Goal: Contribute content: Add original content to the website for others to see

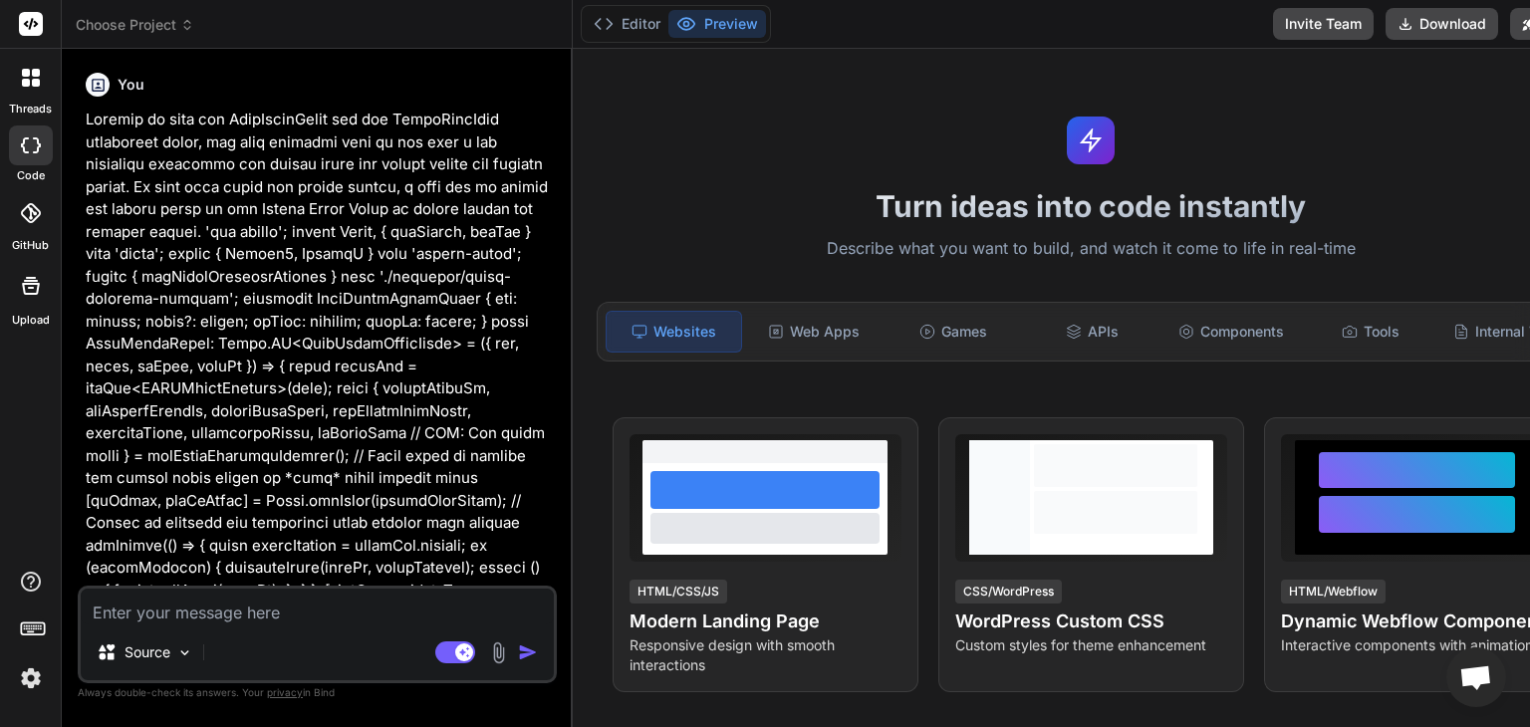
type textarea "x"
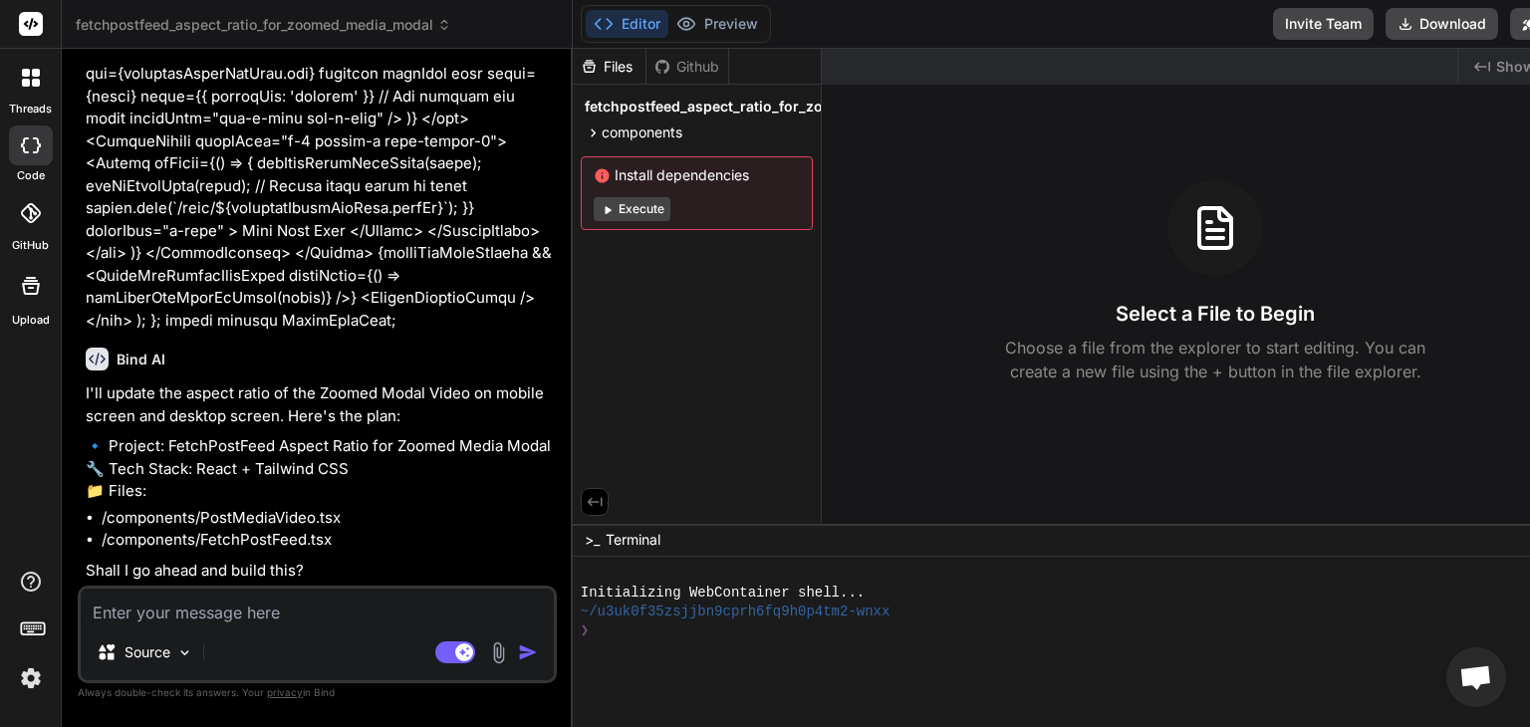
scroll to position [15646, 0]
click at [273, 619] on textarea at bounding box center [317, 607] width 473 height 36
type textarea "U"
type textarea "x"
type textarea "Us"
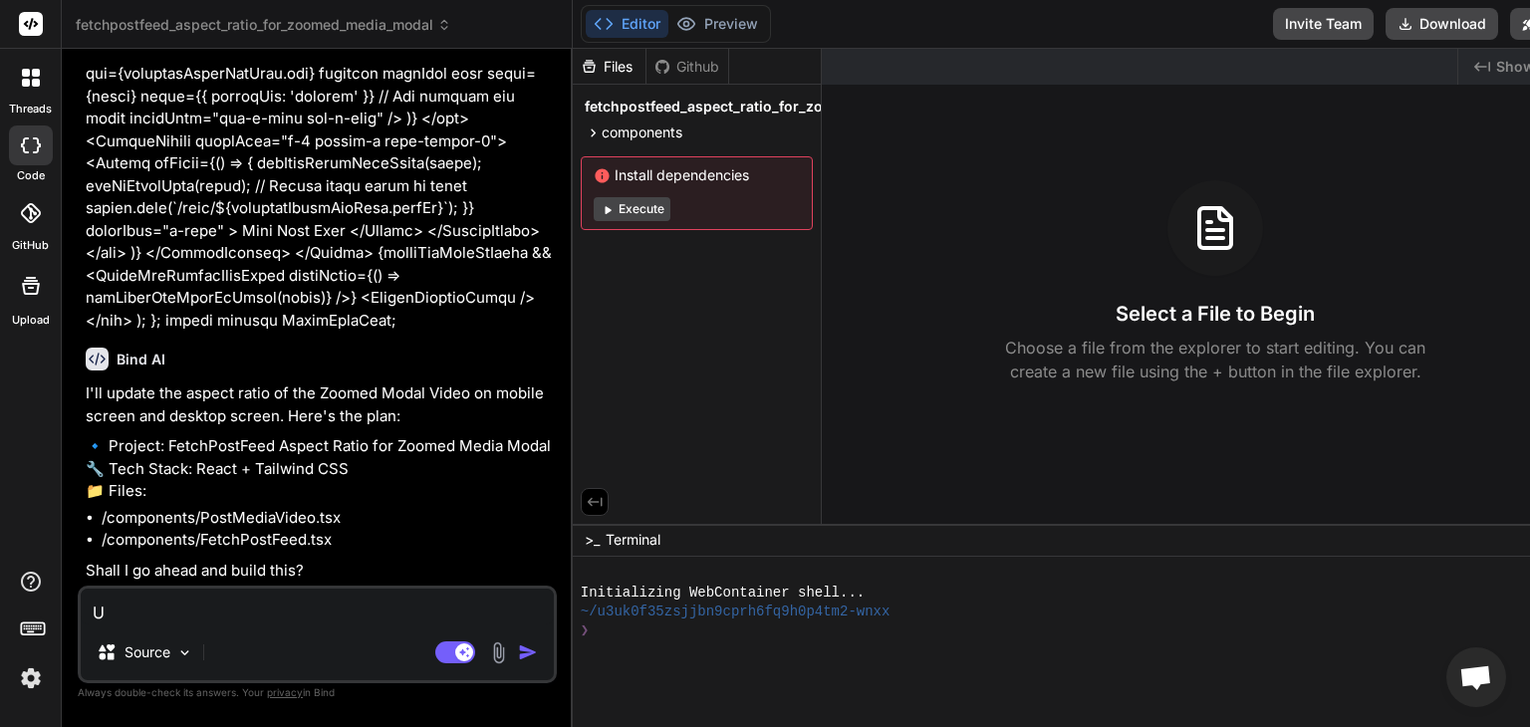
type textarea "x"
type textarea "Usi"
type textarea "x"
type textarea "Usin"
type textarea "x"
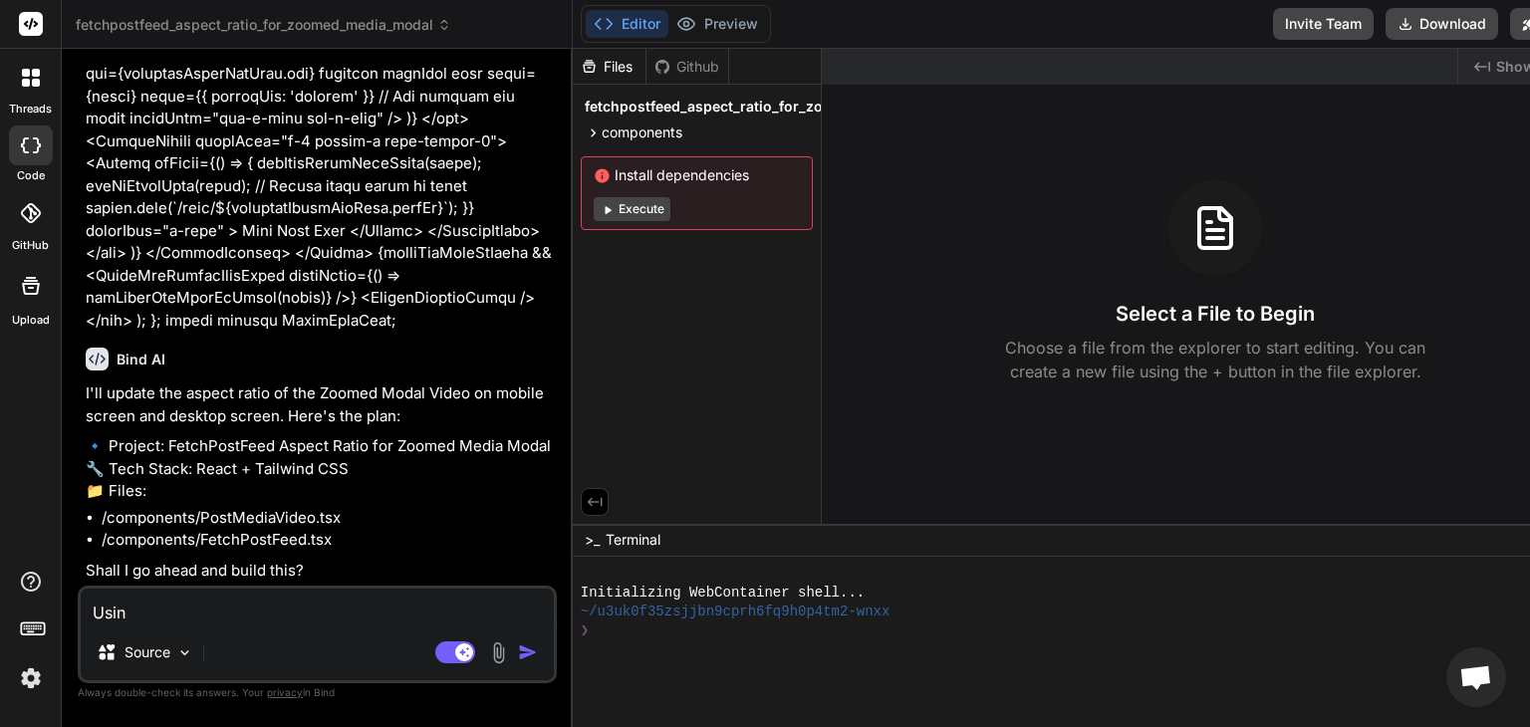
type textarea "Using"
type textarea "x"
type textarea "Using"
type textarea "x"
type textarea "Using n"
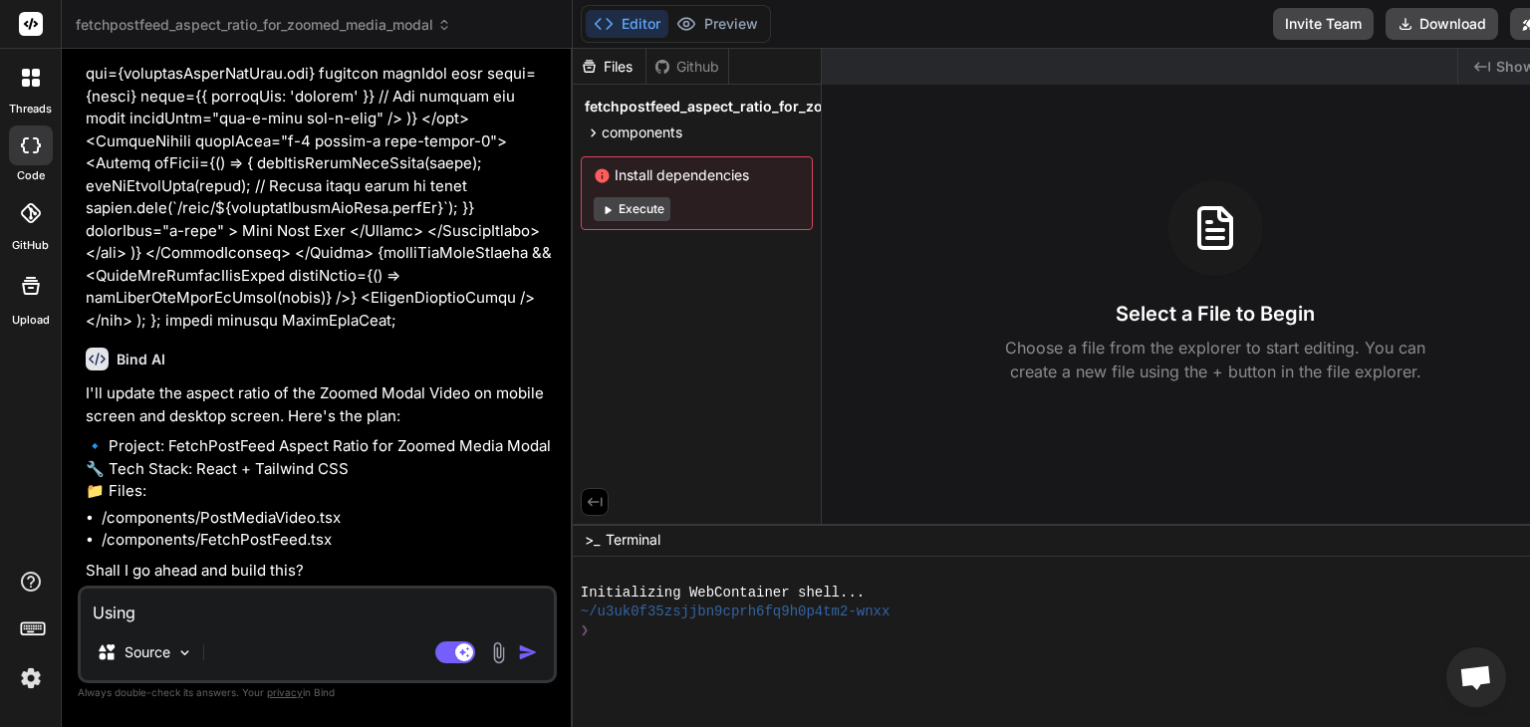
type textarea "x"
type textarea "Using no"
type textarea "x"
type textarea "Using nod"
type textarea "x"
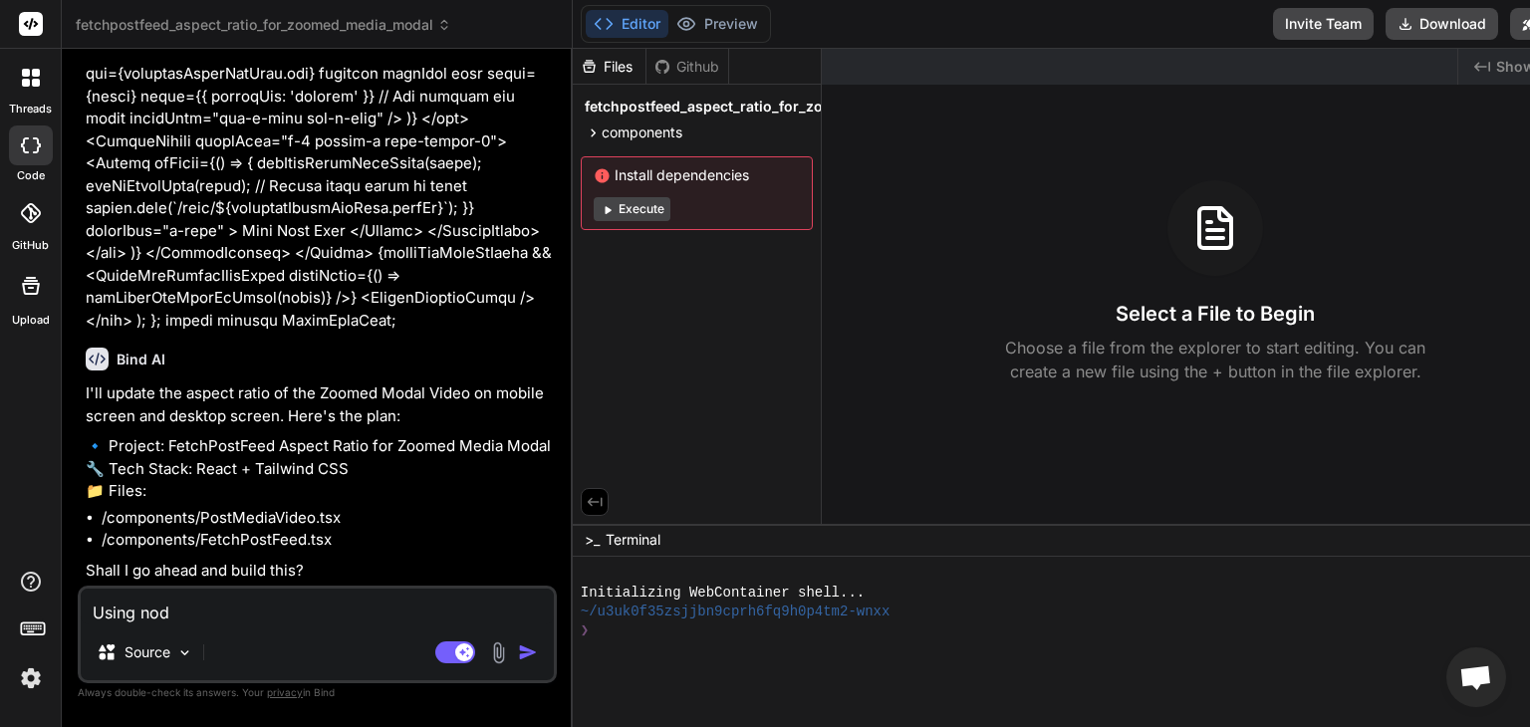
type textarea "Using node"
type textarea "x"
type textarea "Using node"
type textarea "x"
type textarea "Using node j"
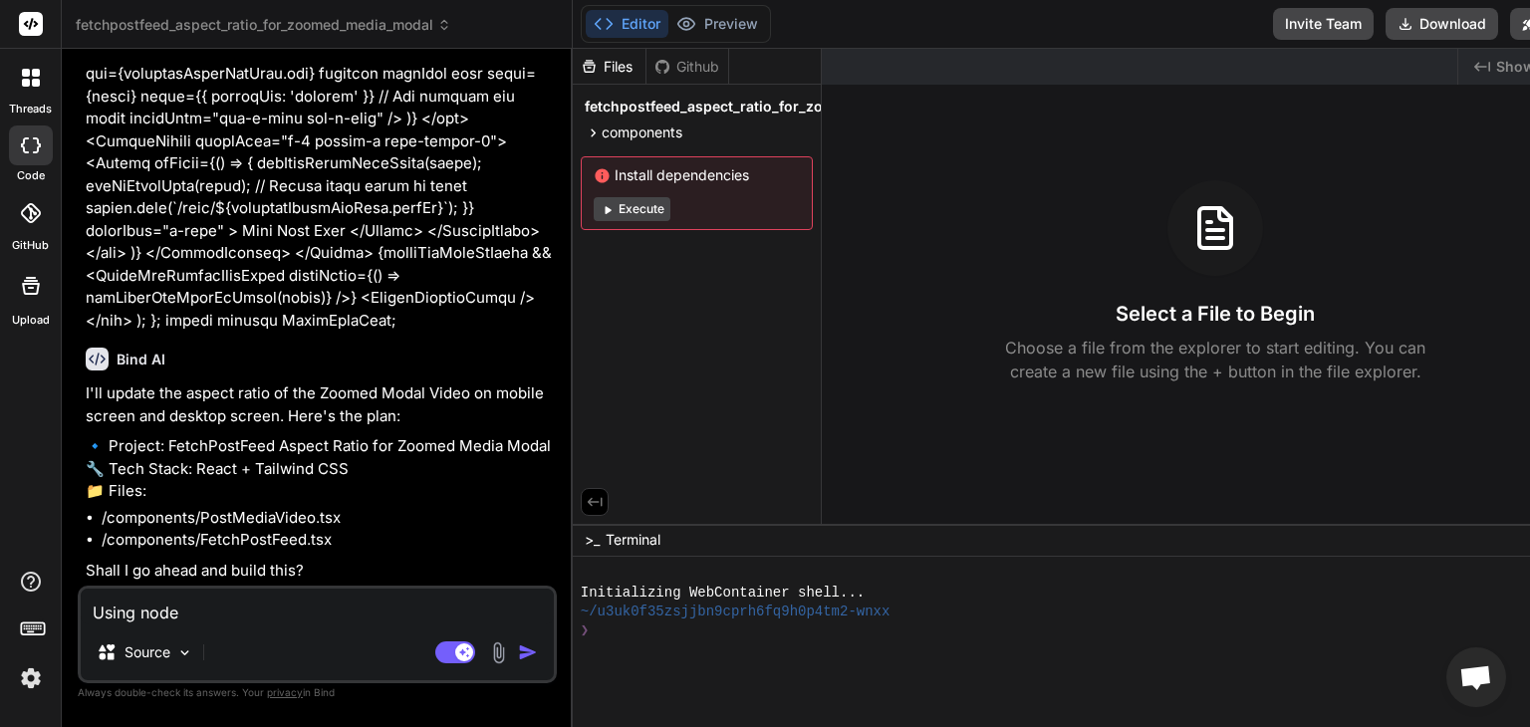
type textarea "x"
type textarea "Using node js"
type textarea "x"
type textarea "Using node js"
type textarea "x"
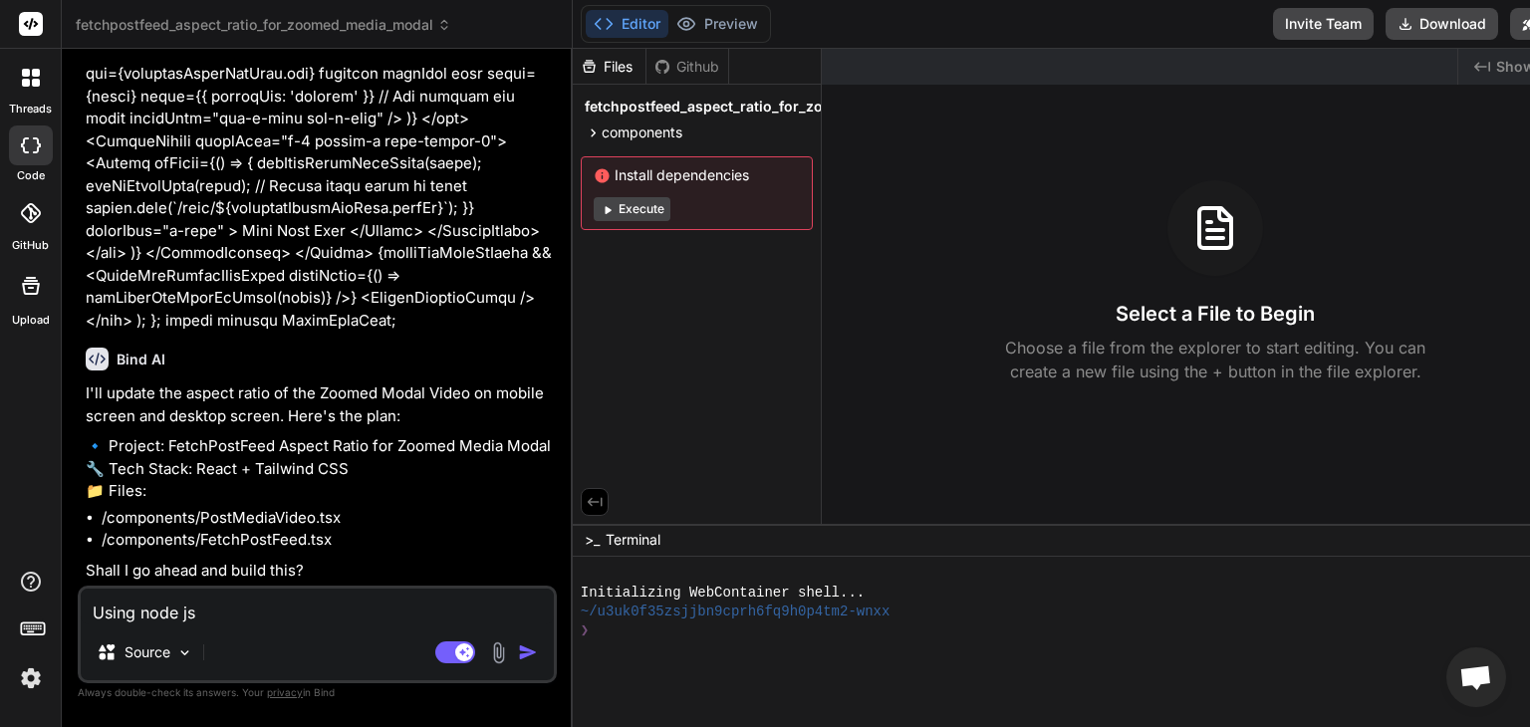
type textarea "Using node js"
type textarea "x"
type textarea "Using node j"
type textarea "x"
type textarea "Using node"
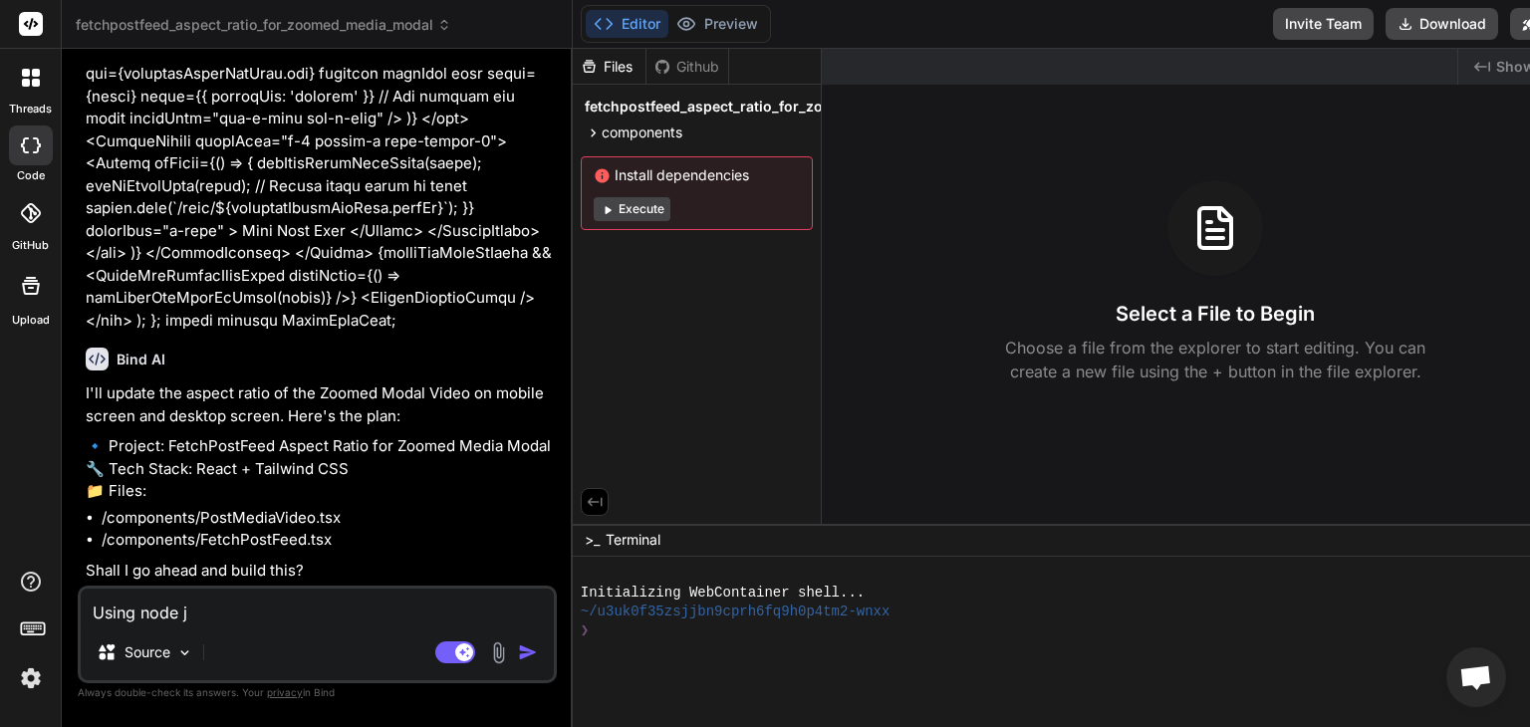
type textarea "x"
type textarea "Using node"
type textarea "x"
type textarea "Using nod"
type textarea "x"
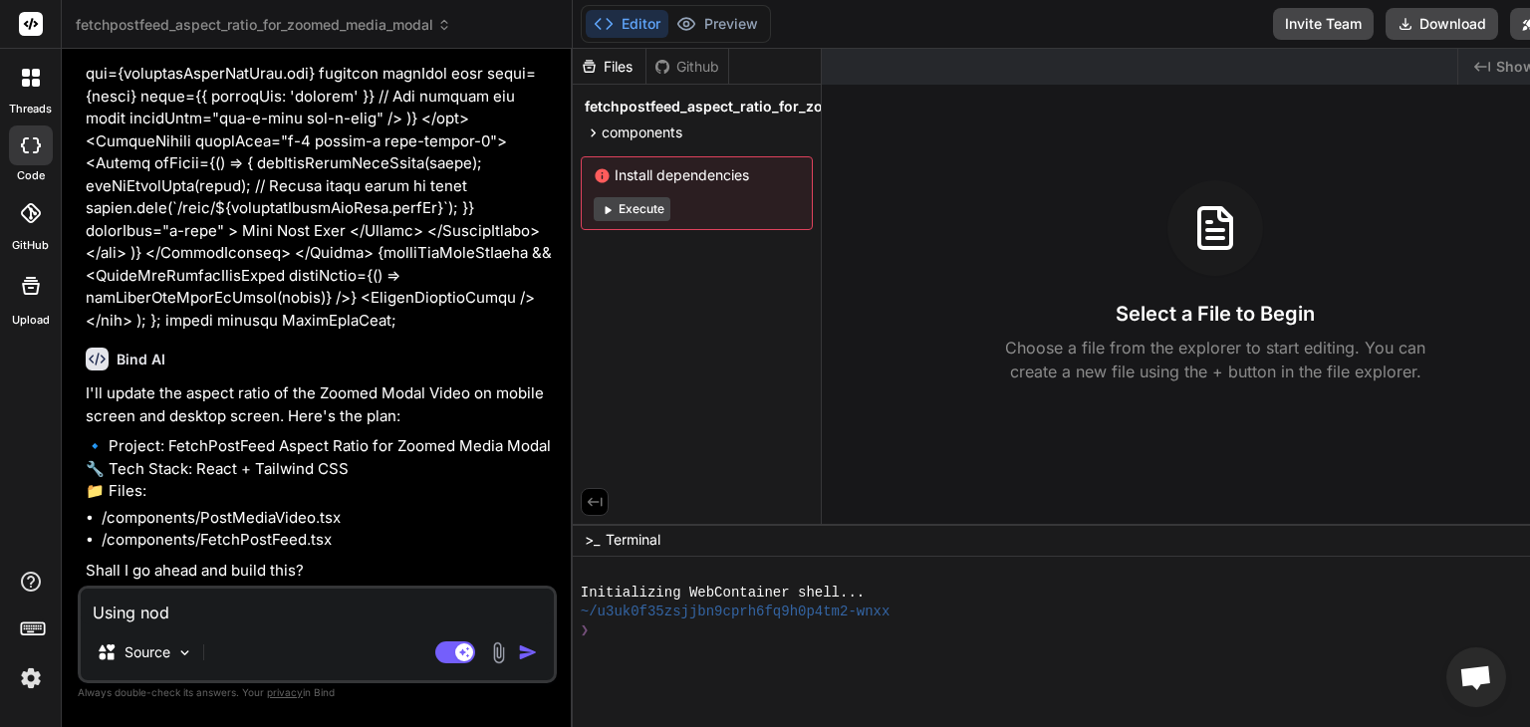
type textarea "Using no"
type textarea "x"
type textarea "Using n"
type textarea "x"
type textarea "Using"
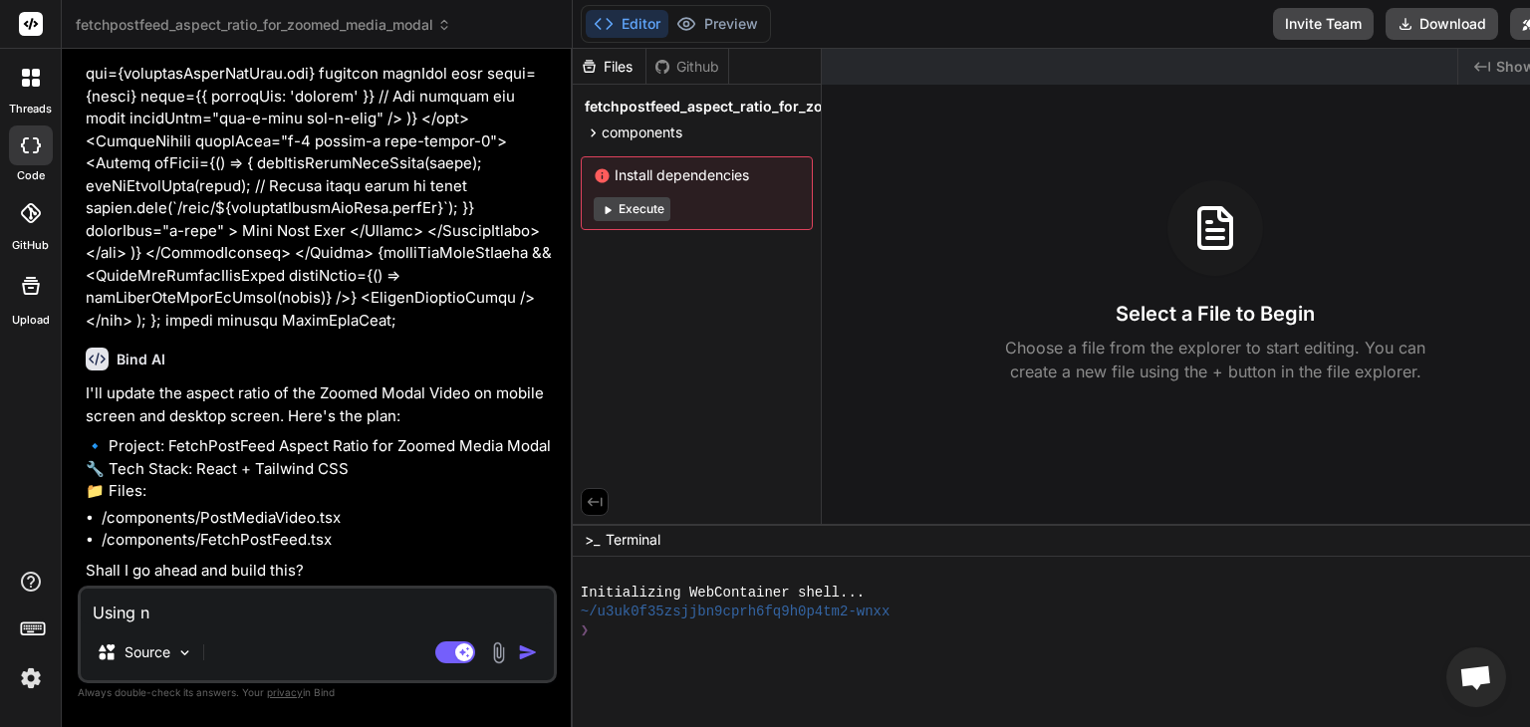
type textarea "x"
type textarea "Using e"
type textarea "x"
type textarea "Using ex"
type textarea "x"
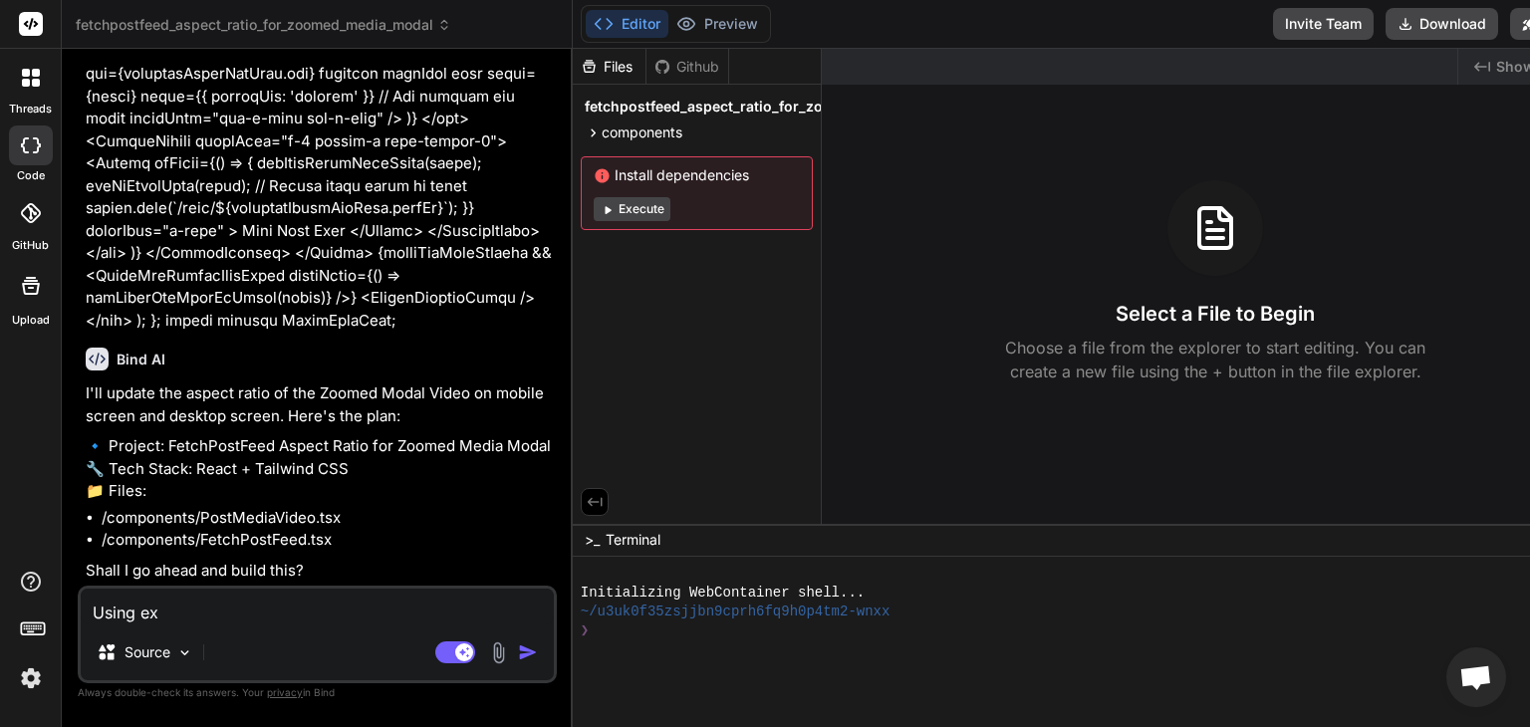
type textarea "Using exp"
type textarea "x"
type textarea "Using expr"
type textarea "x"
type textarea "Using expre"
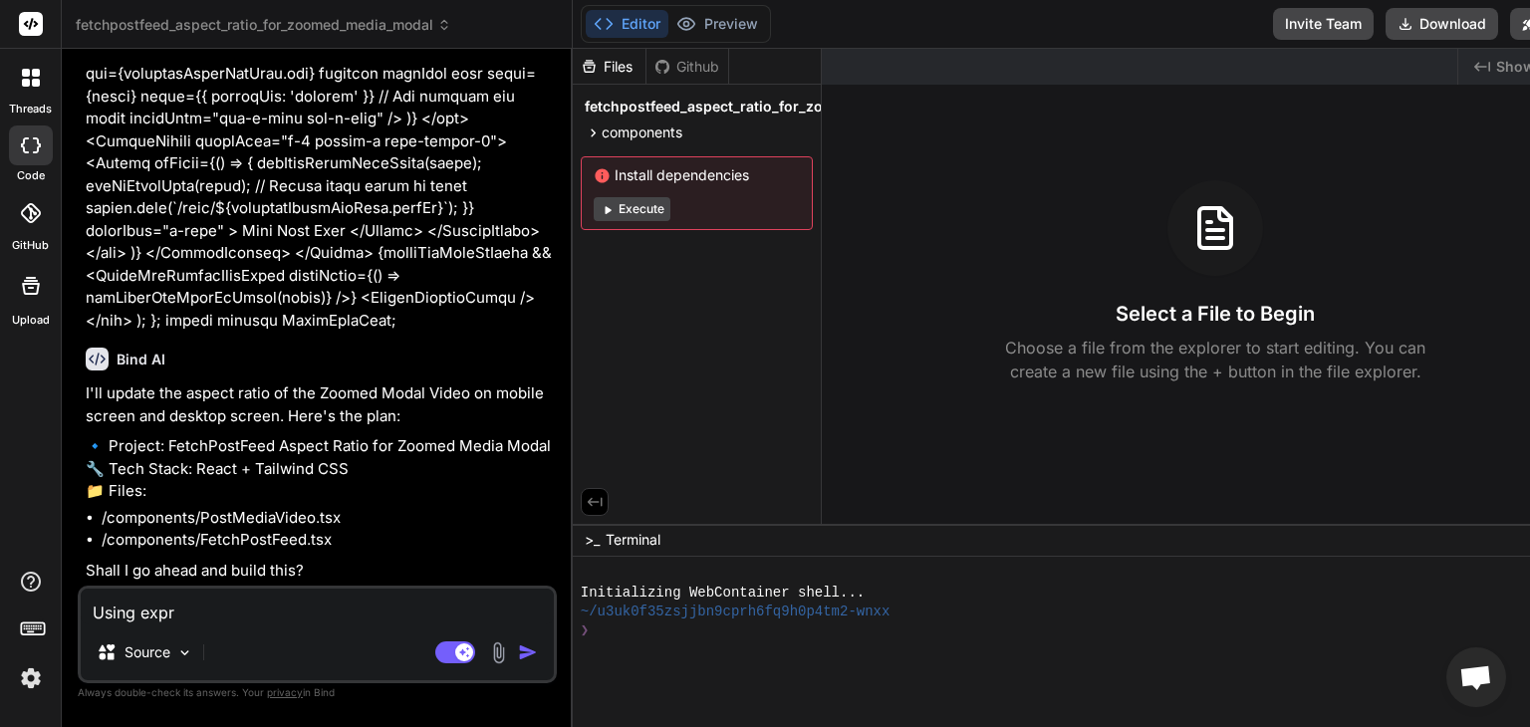
type textarea "x"
type textarea "Using expres"
type textarea "x"
type textarea "Using express"
type textarea "x"
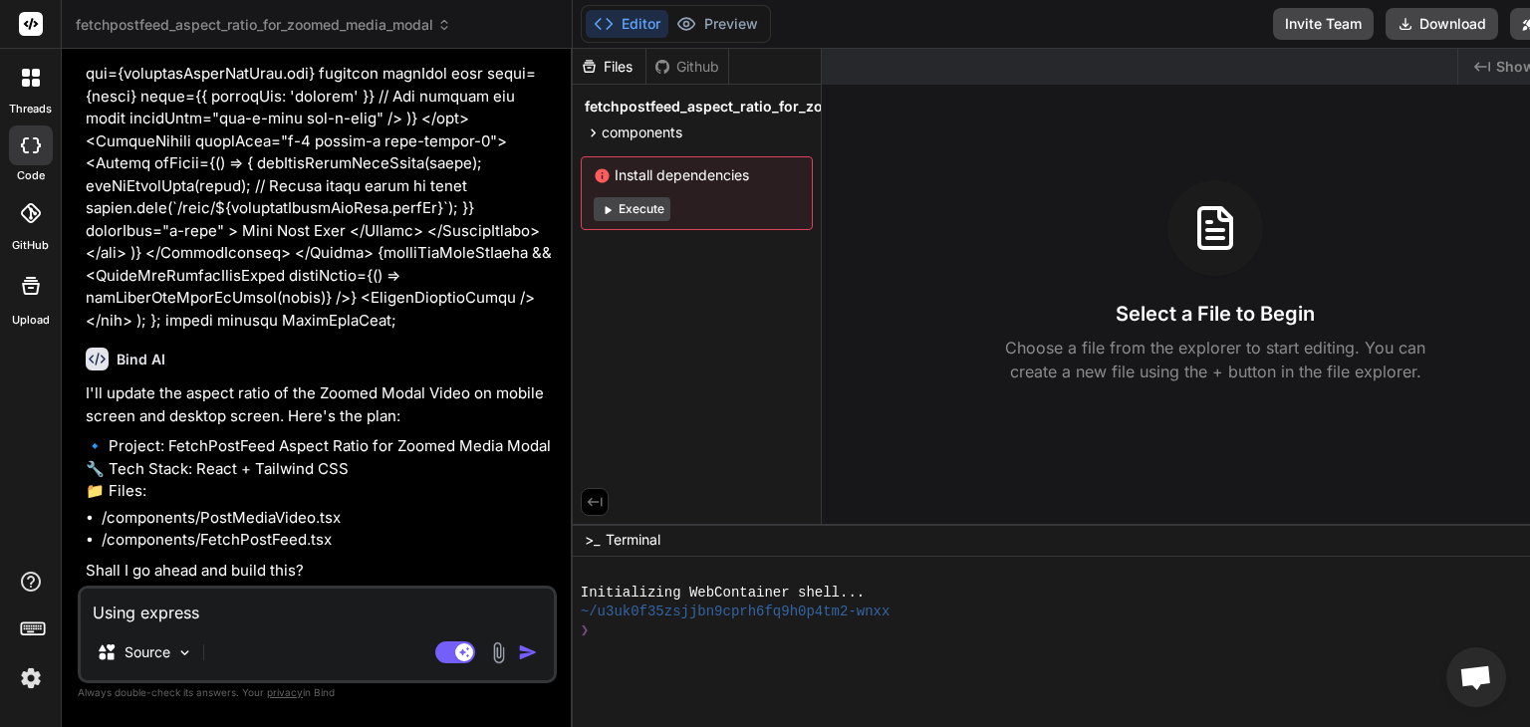
type textarea "Using express"
type textarea "x"
type textarea "Using express j"
type textarea "x"
type textarea "Using express js"
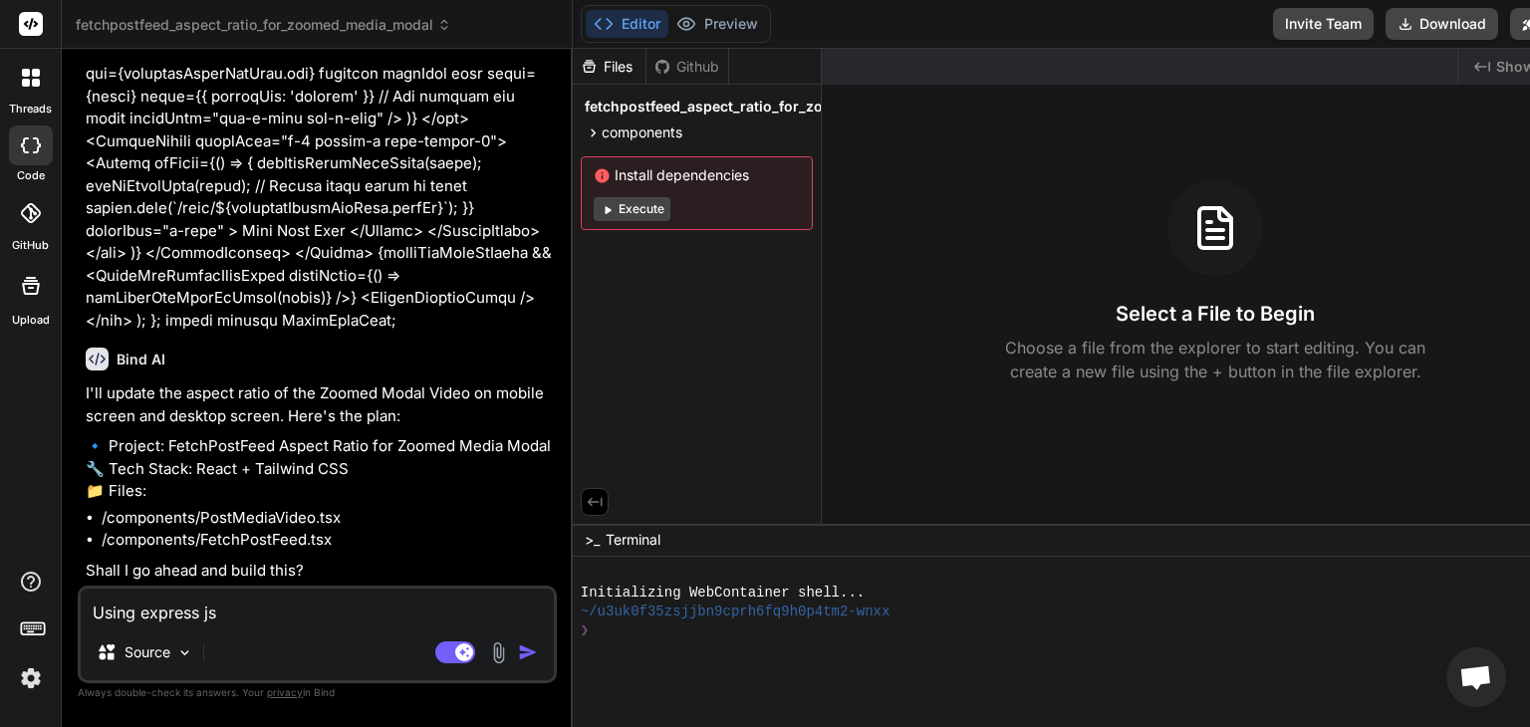
type textarea "x"
type textarea "Using express js"
type textarea "x"
type textarea "Using express js f"
type textarea "x"
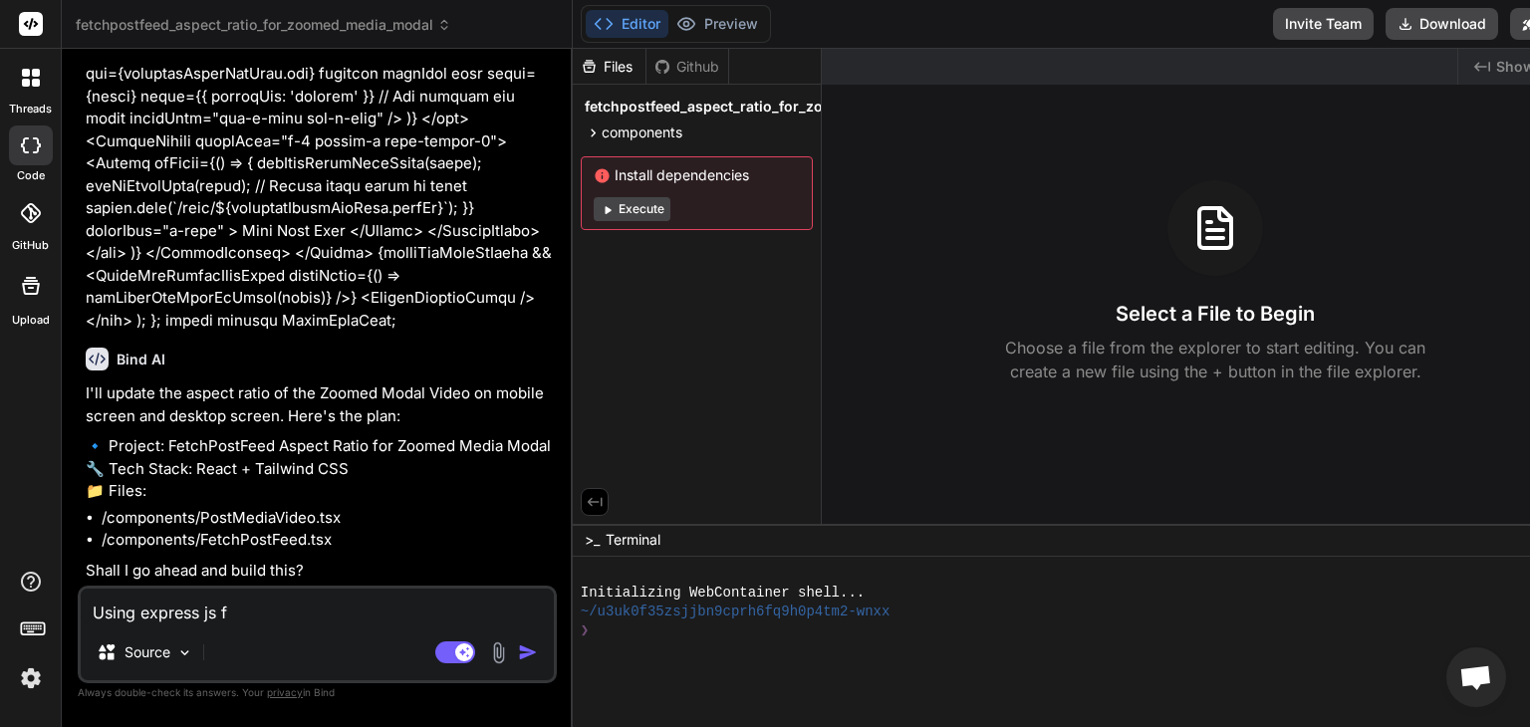
type textarea "Using express js fo"
type textarea "x"
type textarea "Using express js for"
type textarea "x"
type textarea "Using express js for"
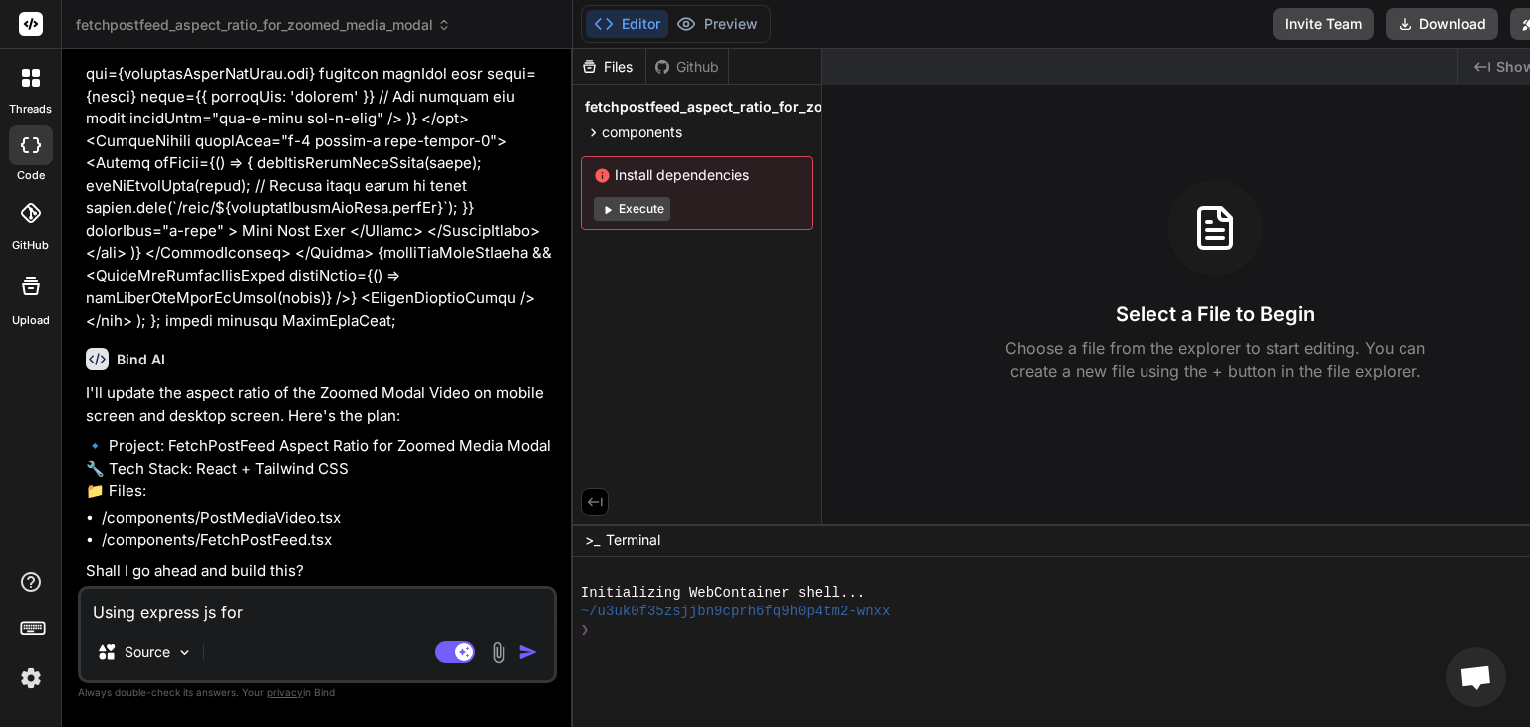
type textarea "x"
type textarea "Using express js for b"
type textarea "x"
type textarea "Using express js for ba"
type textarea "x"
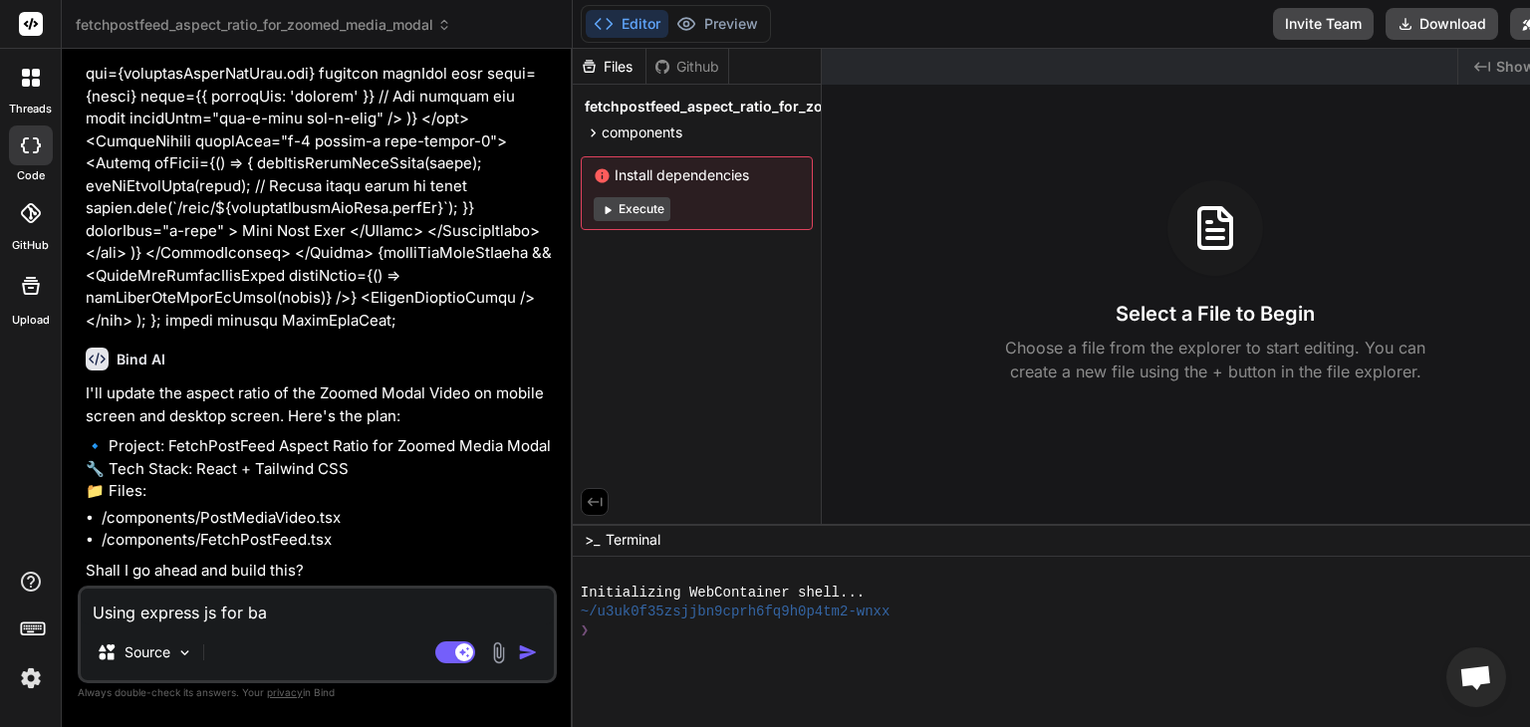
type textarea "Using express js for b"
type textarea "x"
type textarea "Using express js for"
type textarea "x"
type textarea "Using express js for"
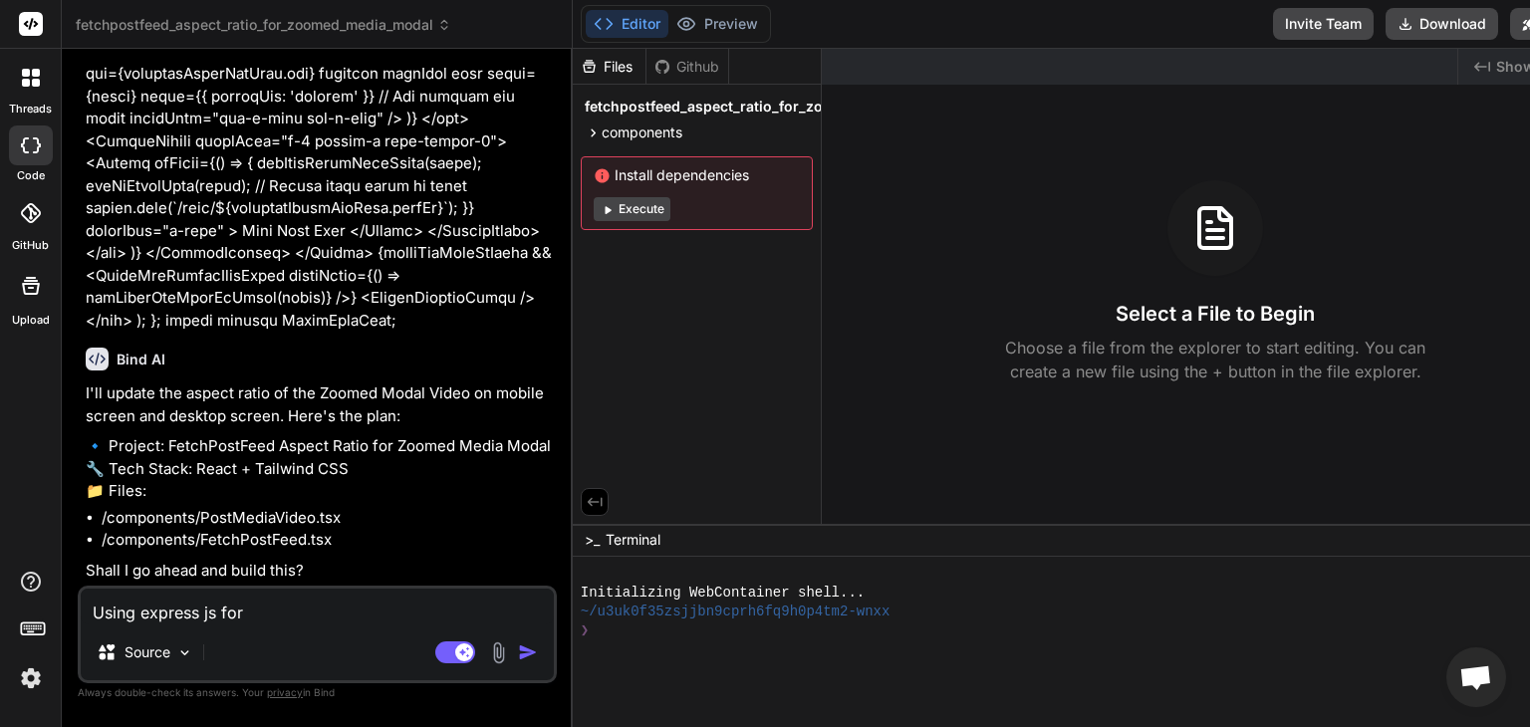
type textarea "x"
type textarea "Using express js fo"
type textarea "x"
type textarea "Using express js f"
type textarea "x"
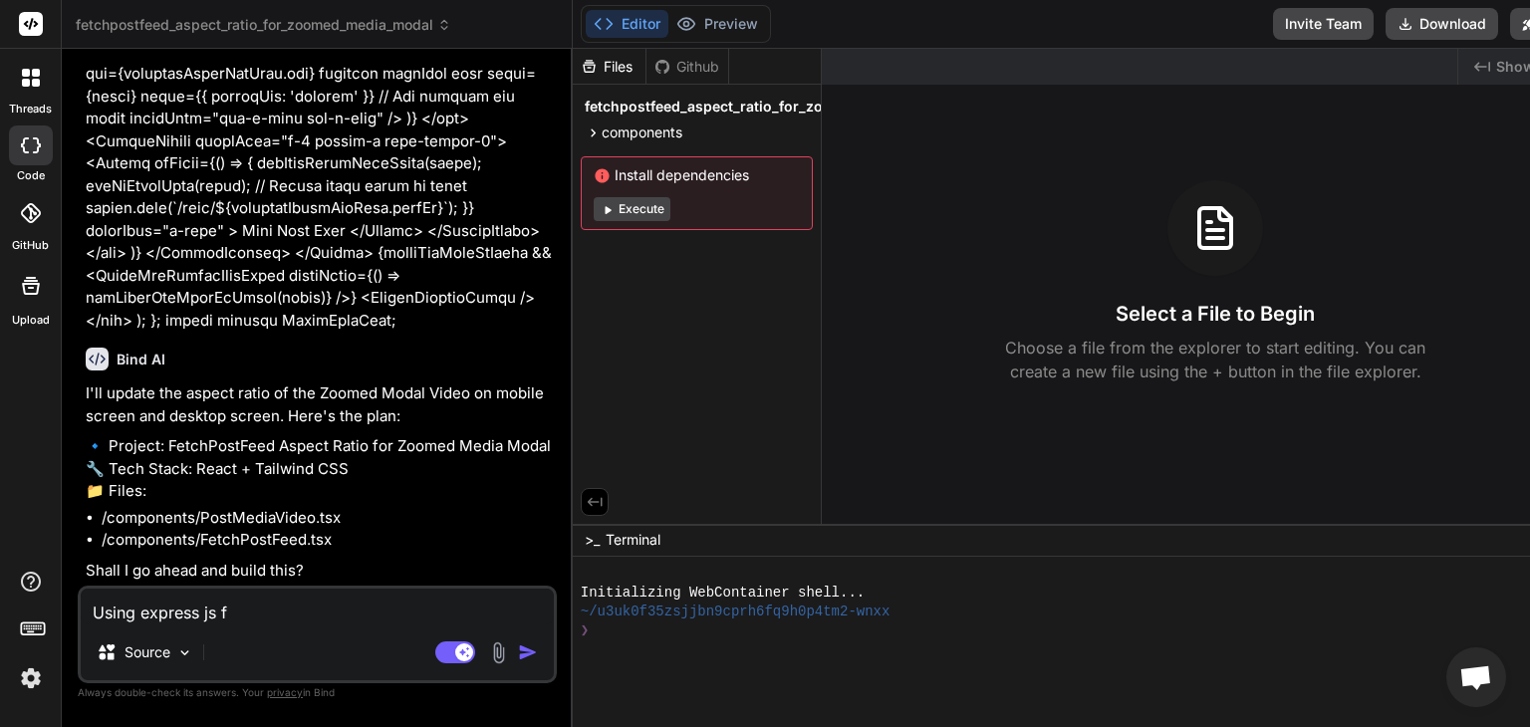
type textarea "Using express js"
type textarea "x"
type textarea "Using express js S"
type textarea "x"
type textarea "Using express [PERSON_NAME]"
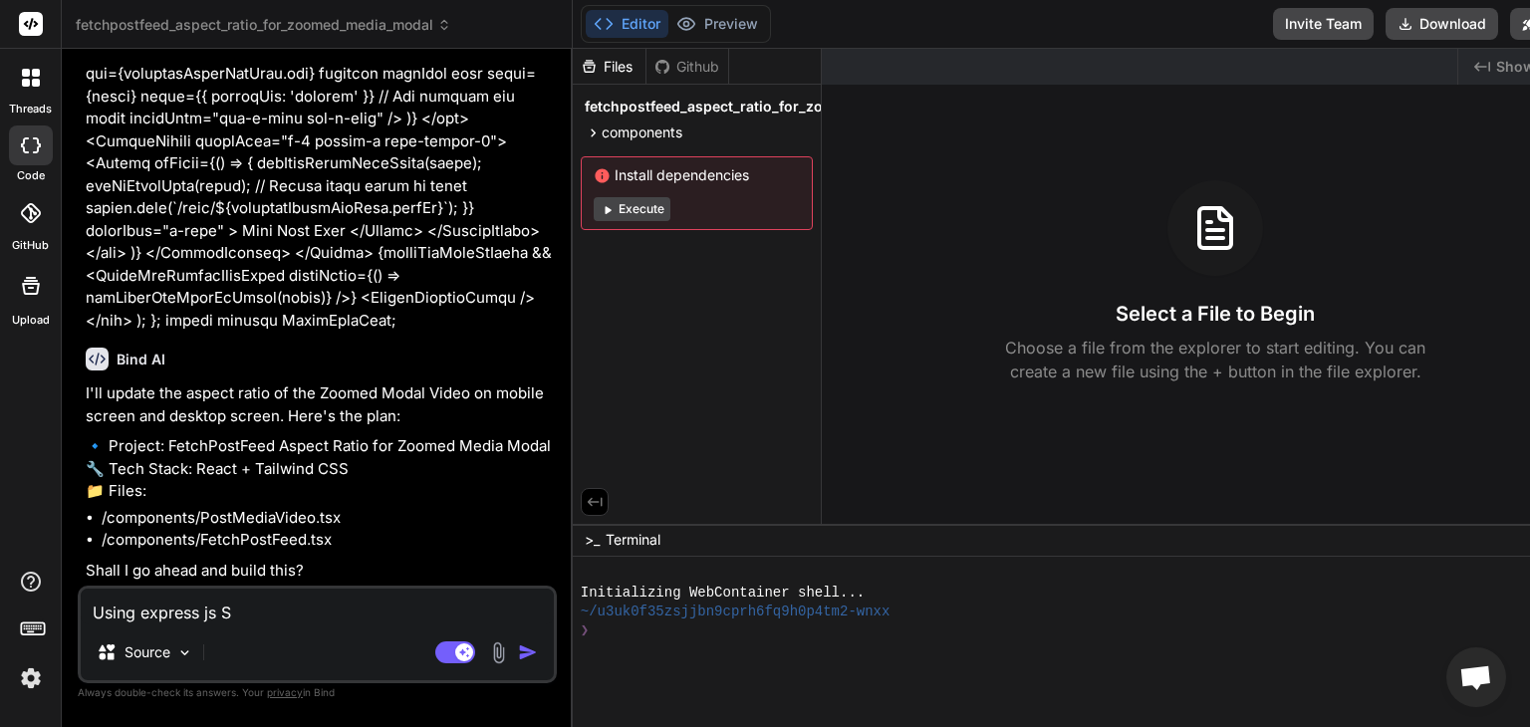
type textarea "x"
type textarea "Using express js Sup"
type textarea "x"
type textarea "Using express js Supa"
type textarea "x"
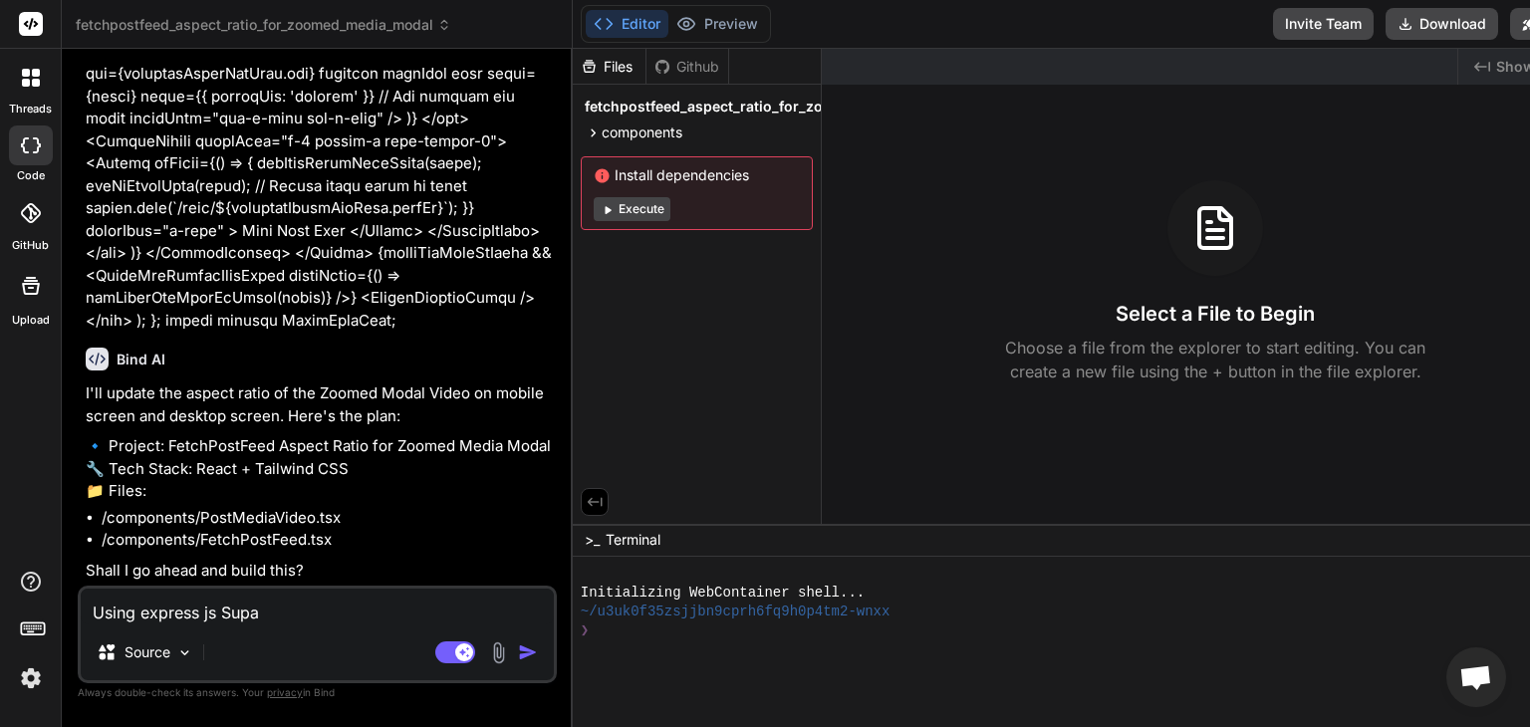
type textarea "Using express [PERSON_NAME]"
type textarea "x"
type textarea "Using express js Supaba"
type textarea "x"
type textarea "Using express js Supabas"
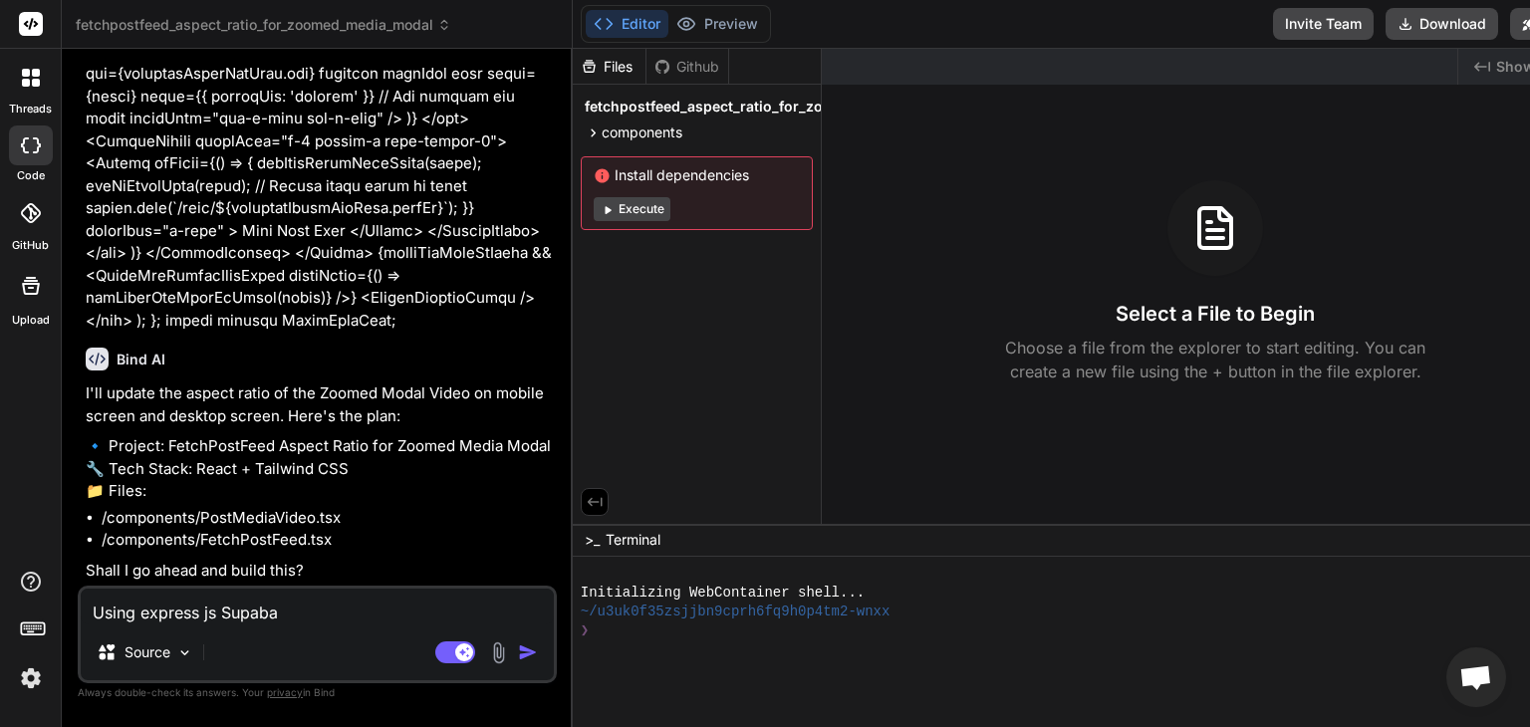
type textarea "x"
type textarea "Using express js Supabase"
type textarea "x"
type textarea "Using express js Supabas"
type textarea "x"
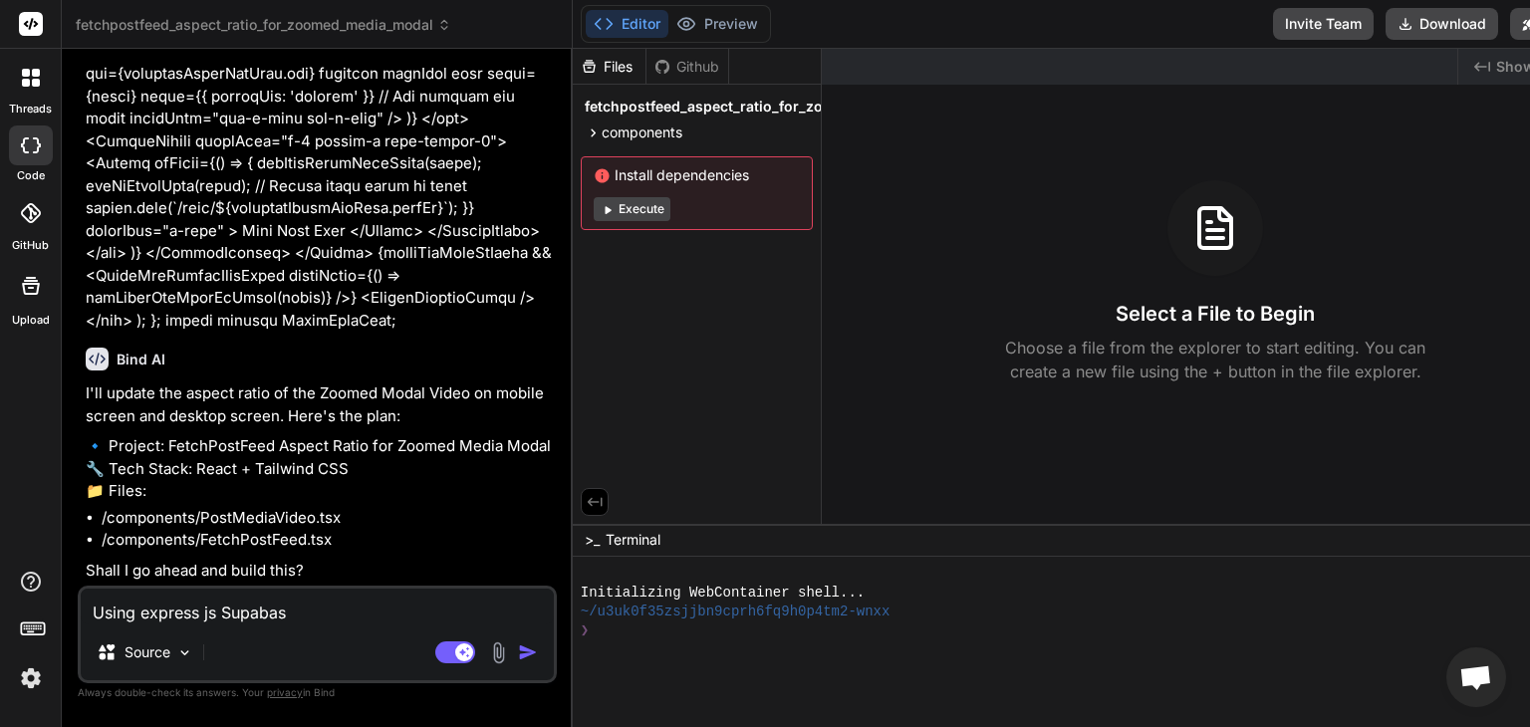
type textarea "Using express js Supaba"
type textarea "x"
type textarea "Using express [PERSON_NAME]"
type textarea "x"
type textarea "Using express js Supa"
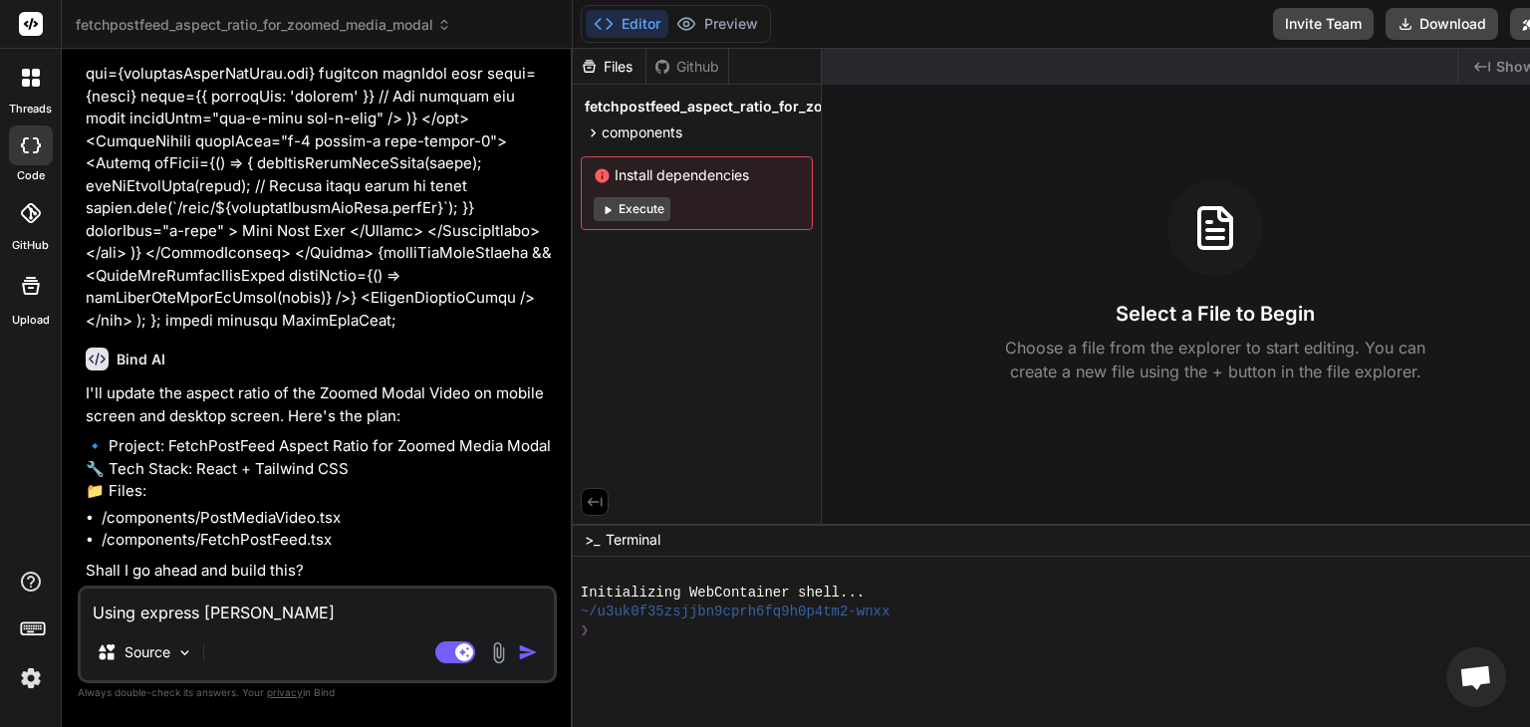
type textarea "x"
type textarea "Using express js Sup"
type textarea "x"
type textarea "Using express [PERSON_NAME]"
type textarea "x"
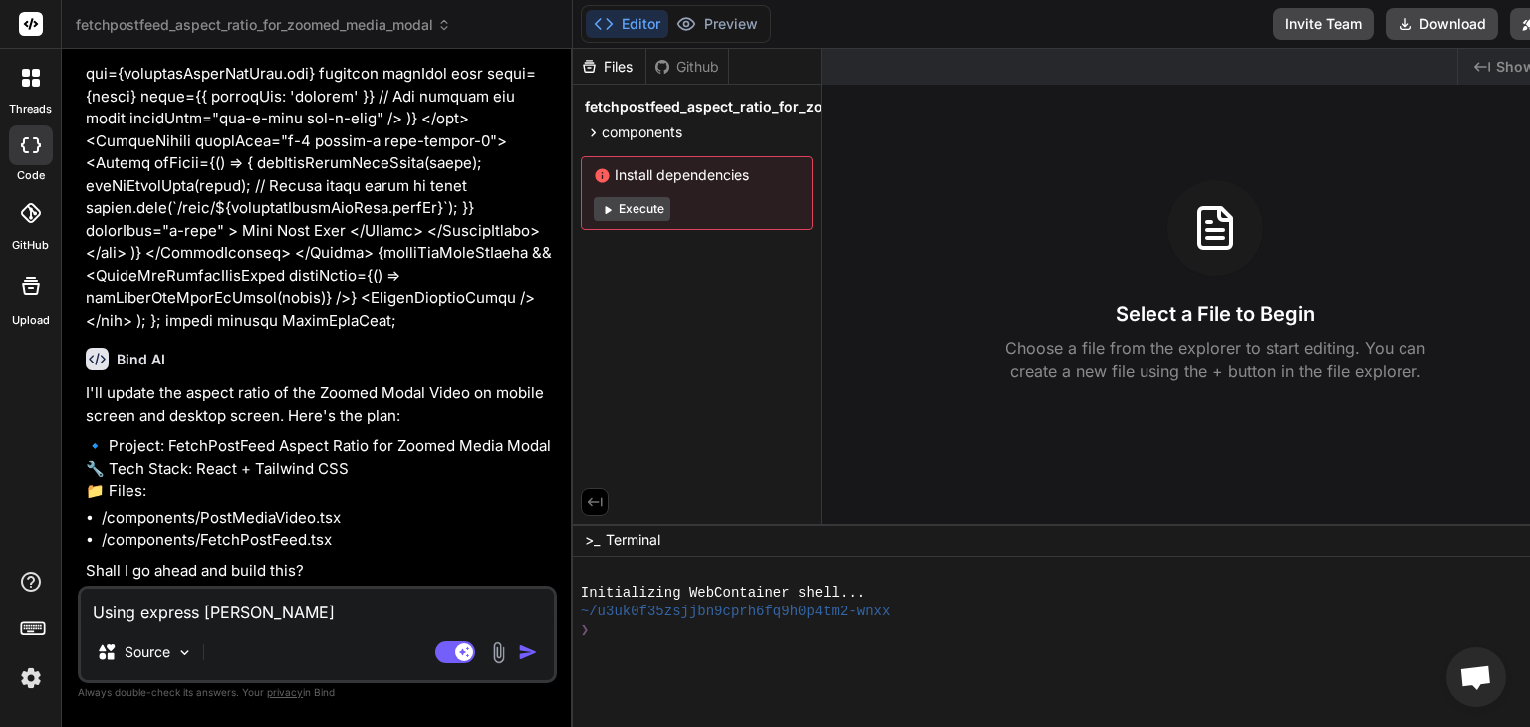
type textarea "Using express js S"
type textarea "x"
type textarea "Using express js"
type textarea "x"
type textarea "Using express js a"
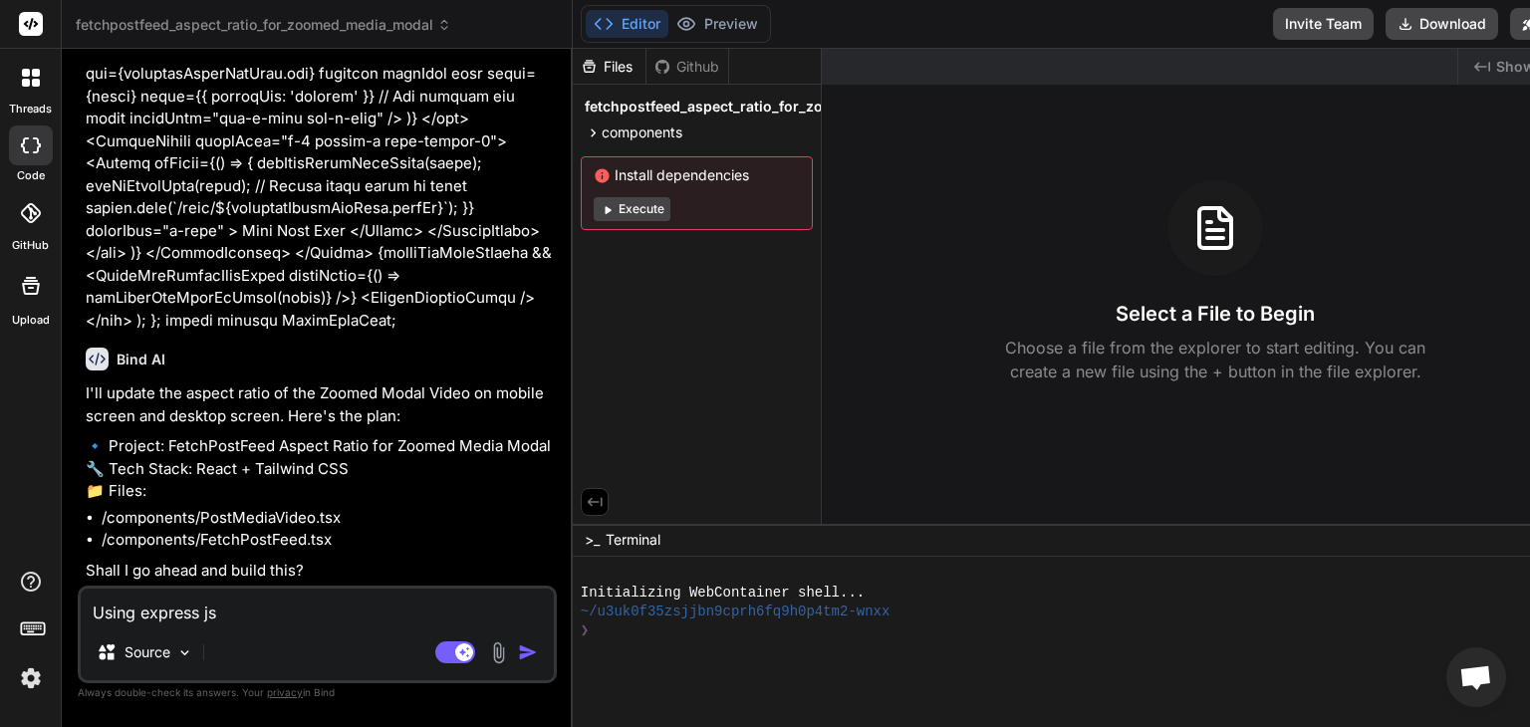
type textarea "x"
type textarea "Using express js an"
type textarea "x"
type textarea "Using express js and"
type textarea "x"
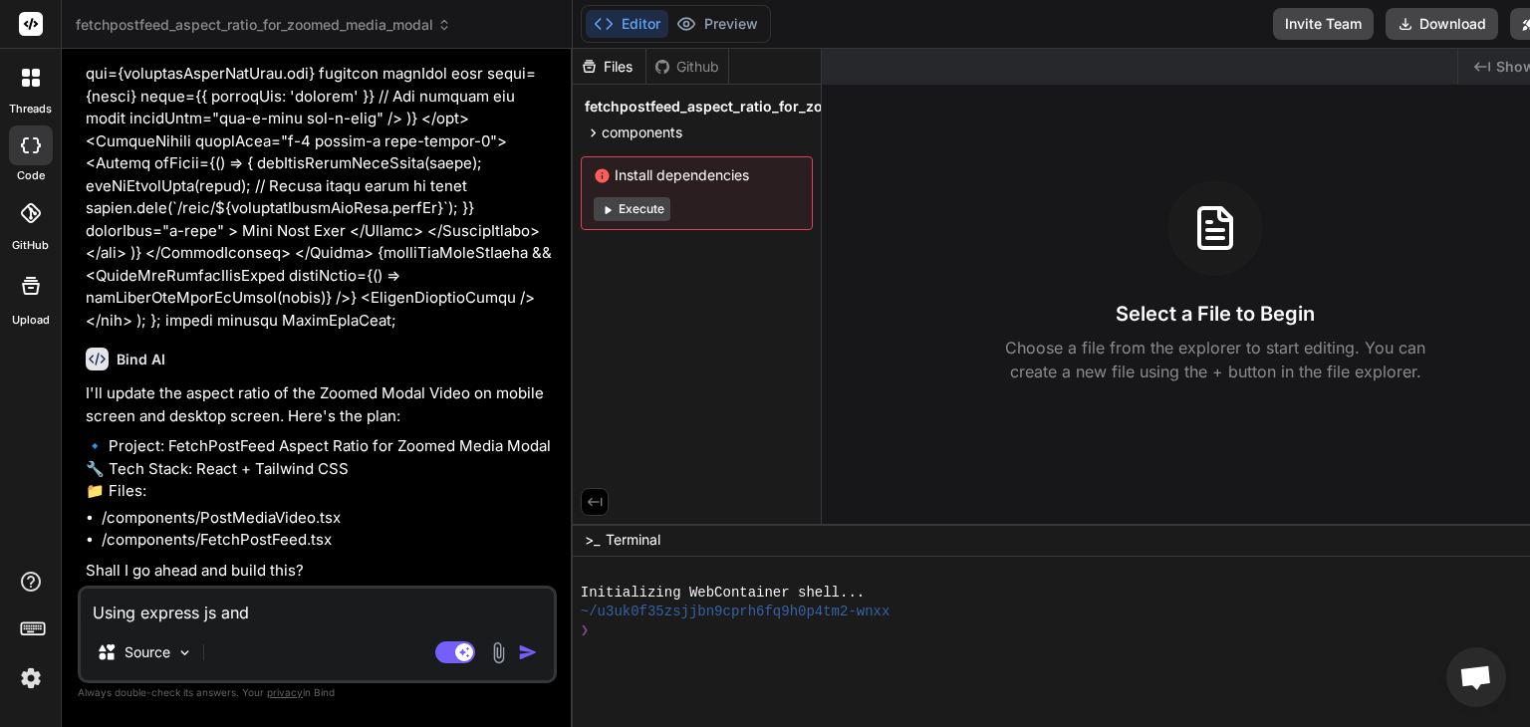
type textarea "Using express js and"
type textarea "x"
type textarea "Using express js and s"
type textarea "x"
type textarea "Using express js and su"
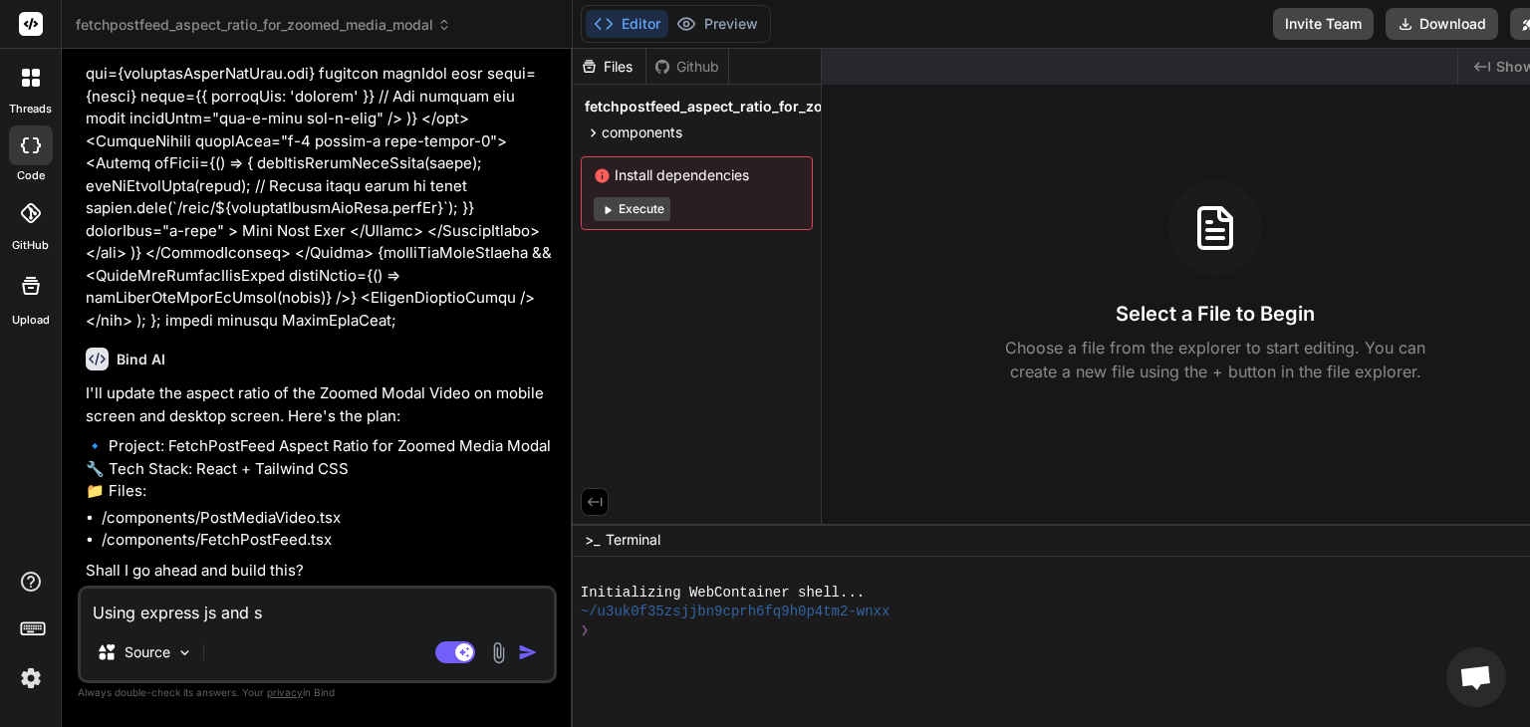
type textarea "x"
type textarea "Using express js and sup"
type textarea "x"
type textarea "Using express js and supa"
type textarea "x"
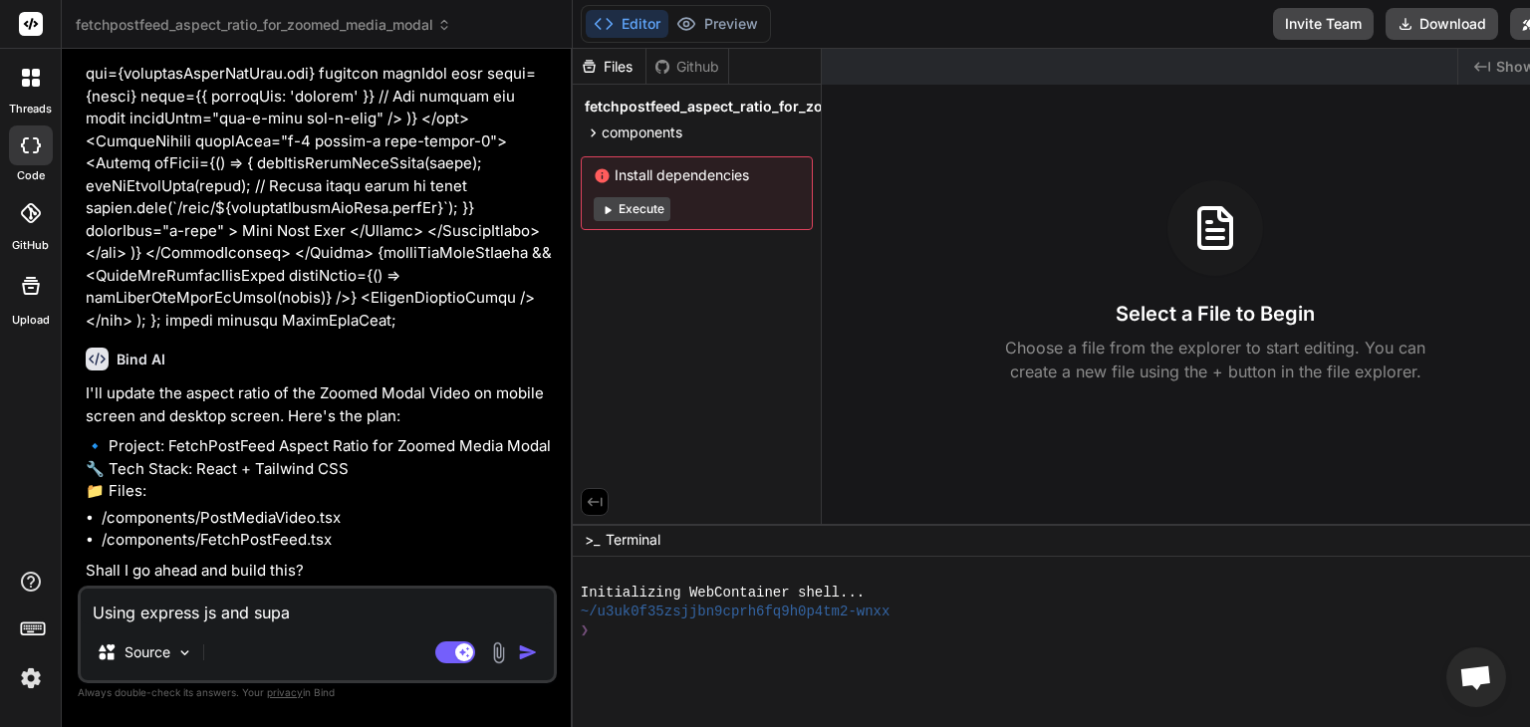
type textarea "Using express js and supab"
type textarea "x"
type textarea "Using express js and supaba"
type textarea "x"
type textarea "Using express js and supabas"
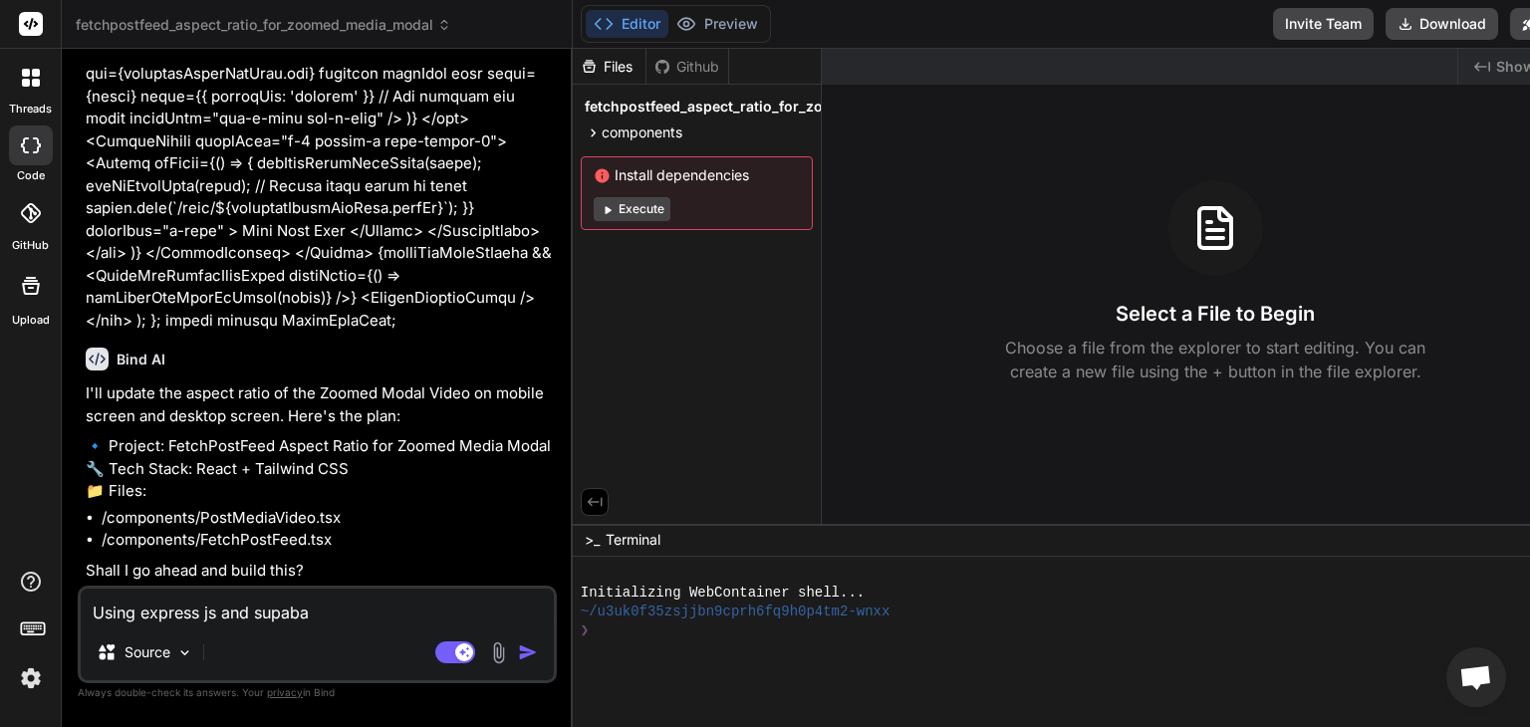
type textarea "x"
type textarea "Using express js and supabase"
type textarea "x"
type textarea "Using express js and supabase"
type textarea "x"
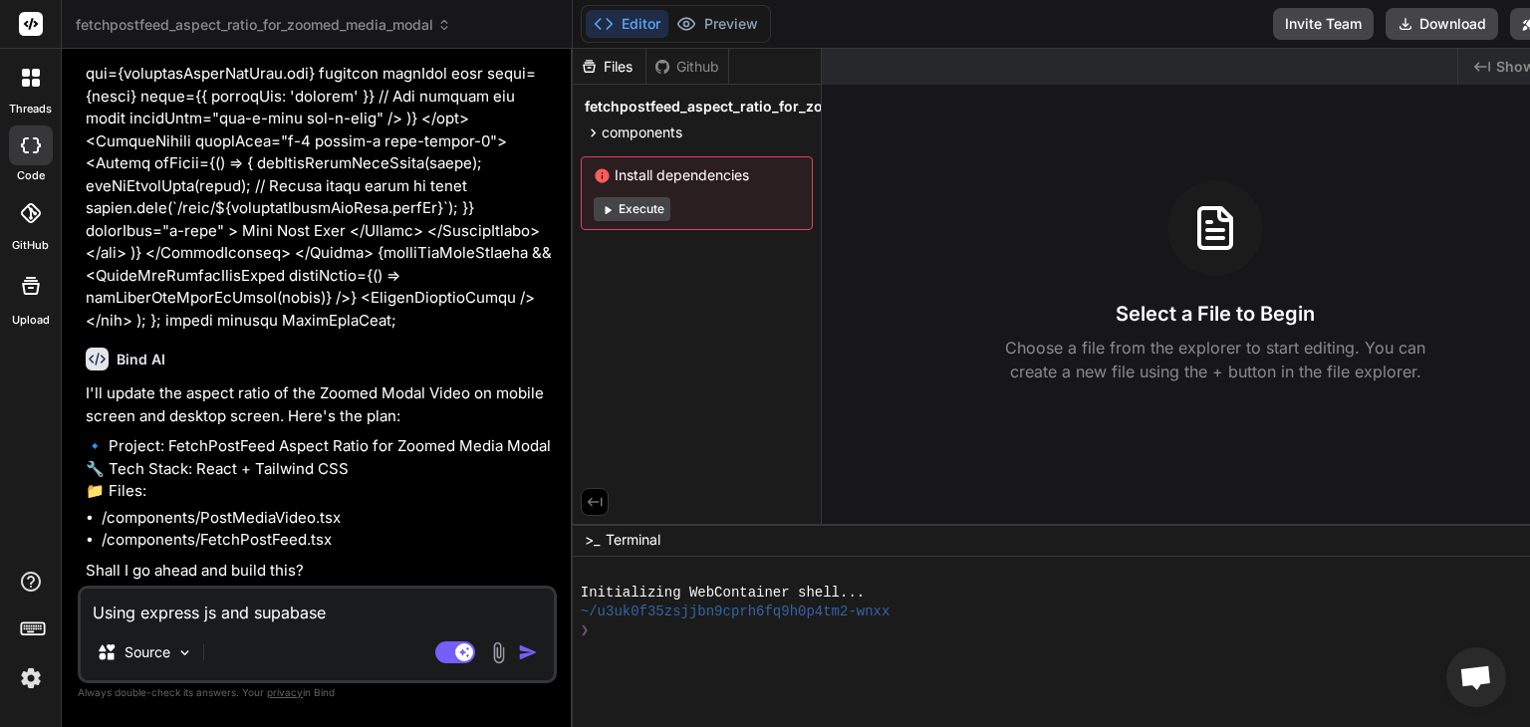
type textarea "Using express js and supabase d"
type textarea "x"
type textarea "Using express js and supabase da"
type textarea "x"
type textarea "Using express js and supabase dat"
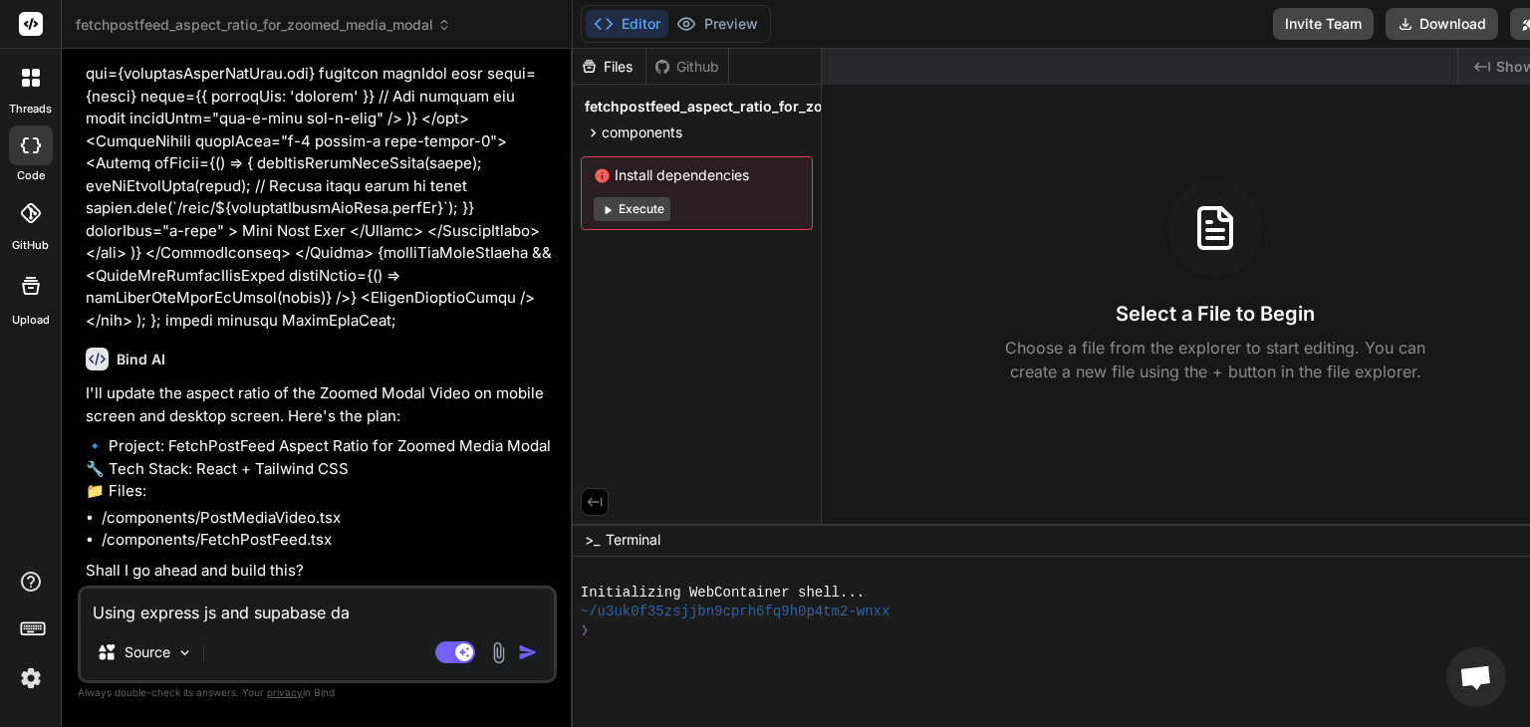
type textarea "x"
type textarea "Using express js and supabase data"
type textarea "x"
type textarea "Using express js and supabase datab"
type textarea "x"
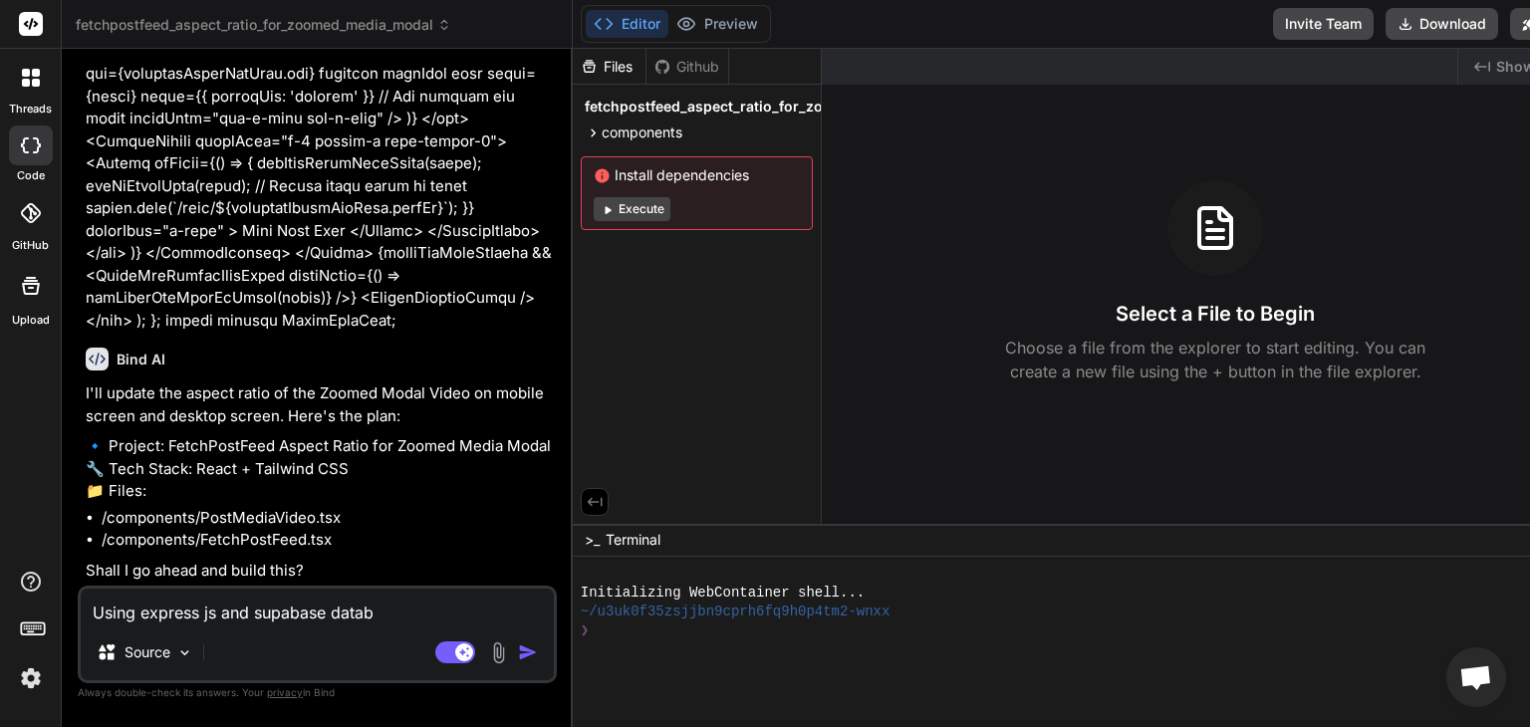
type textarea "Using express js and supabase databa"
type textarea "x"
type textarea "Using express js and supabase databas"
type textarea "x"
type textarea "Using express js and supabase database"
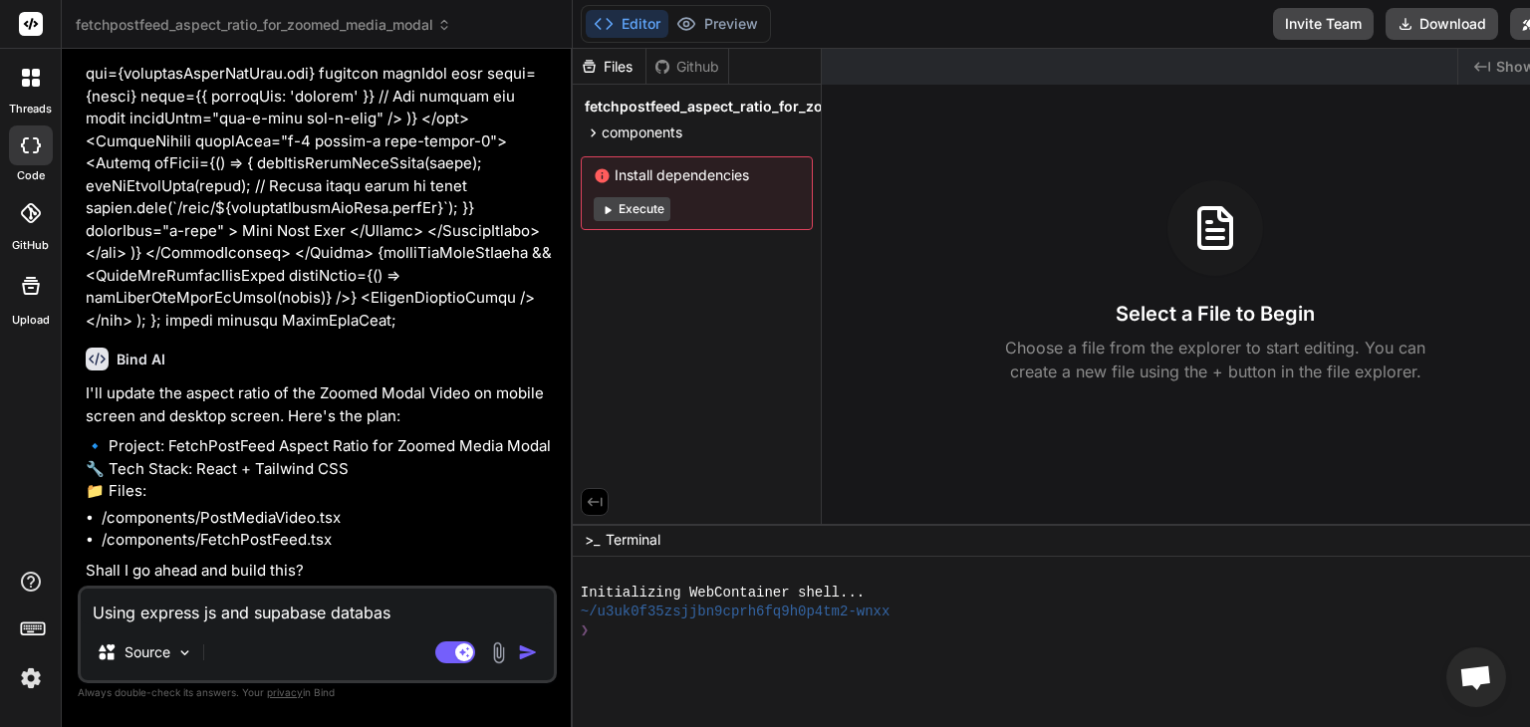
type textarea "x"
type textarea "Using express js and supabase database"
type textarea "x"
type textarea "Using express js and supabase database f"
type textarea "x"
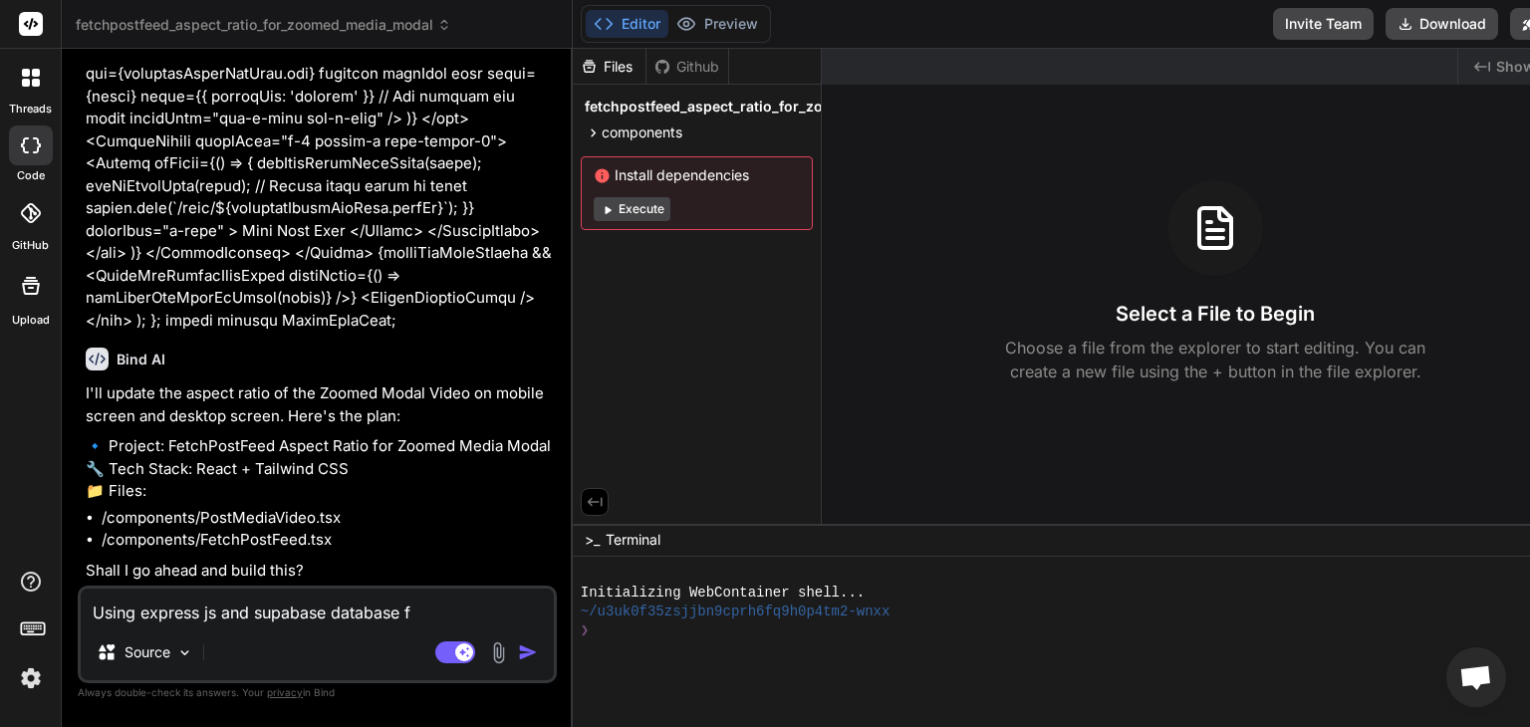
type textarea "Using express js and supabase database fo"
type textarea "x"
type textarea "Using express js and supabase database for"
type textarea "x"
type textarea "Using express js and supabase database for"
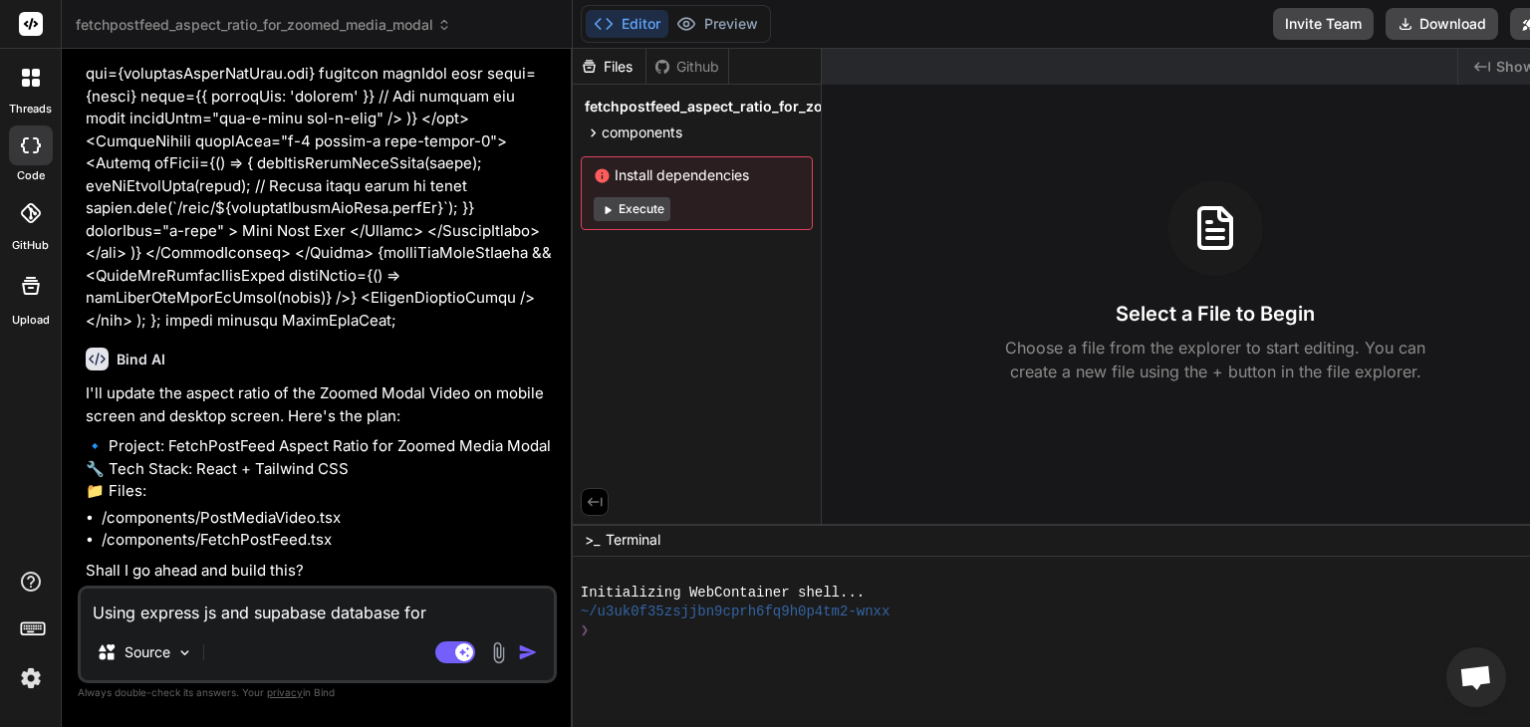
type textarea "x"
type textarea "Using express js and supabase database for b"
type textarea "x"
type textarea "Using express js and supabase database for ba"
type textarea "x"
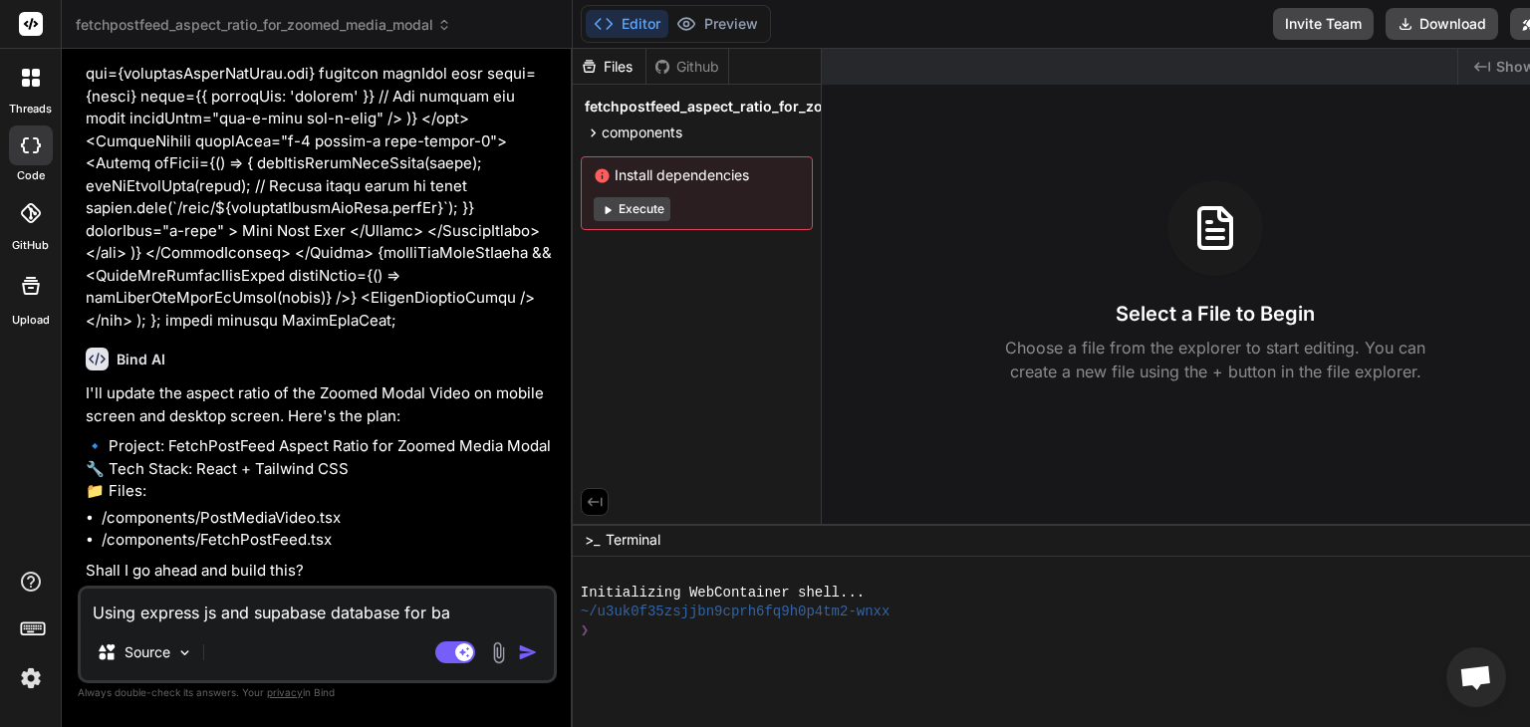
type textarea "Using express js and supabase database for bac"
type textarea "x"
type textarea "Using express js and supabase database for back"
type textarea "x"
type textarea "Using express js and supabase database for [PERSON_NAME]"
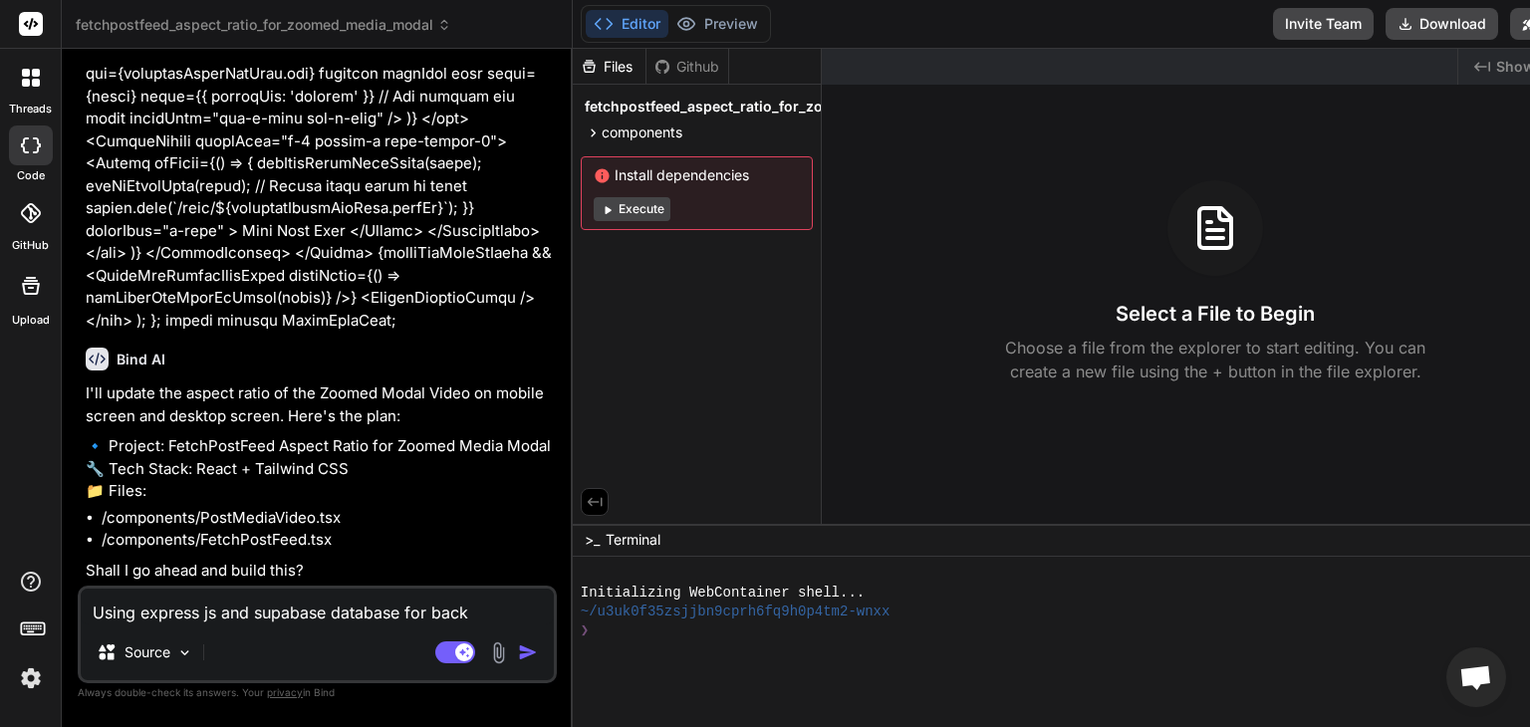
type textarea "x"
type textarea "Using express js and supabase database for [PERSON_NAME]"
type textarea "x"
type textarea "Using express js and supabase database for backend"
type textarea "x"
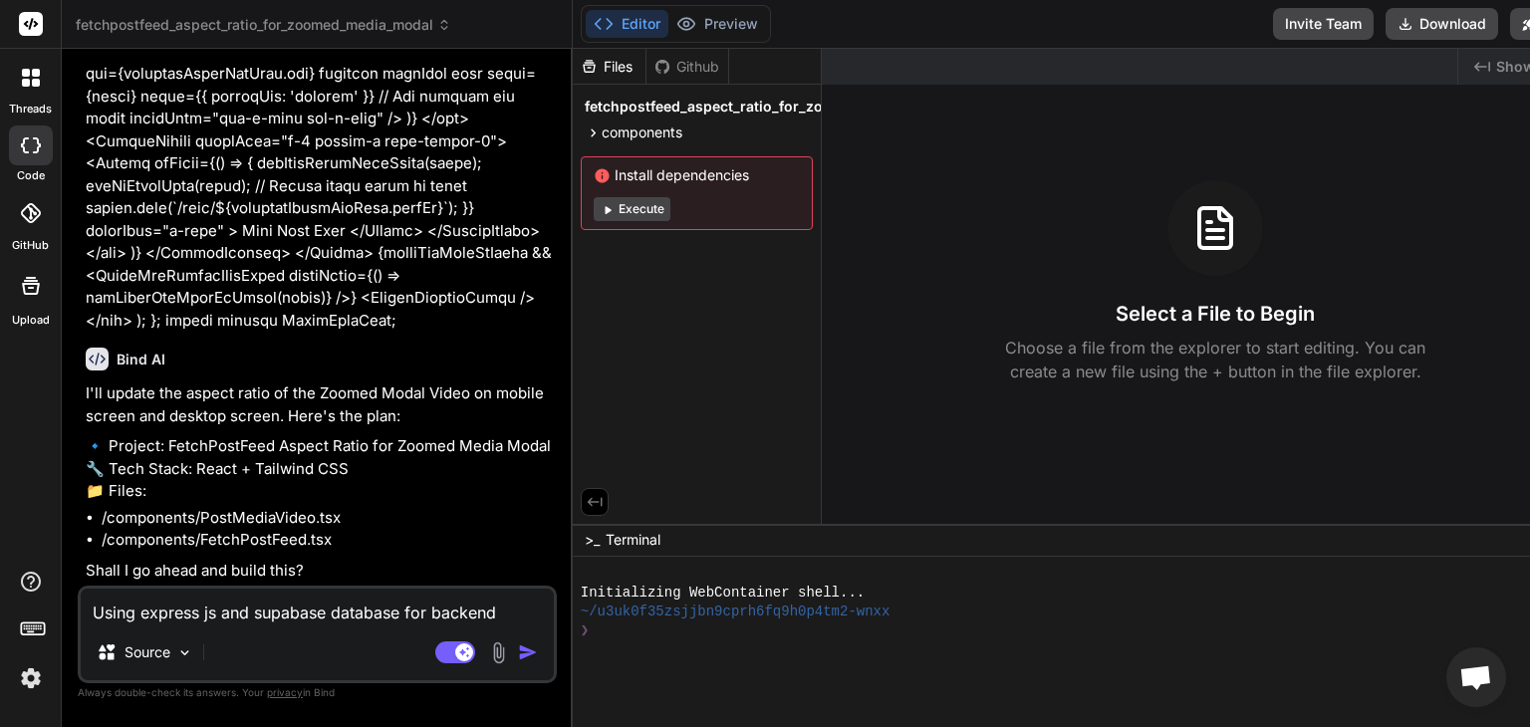
type textarea "Using express js and supabase database for backend"
type textarea "x"
type textarea "Using express js and supabase database for backend a"
type textarea "x"
type textarea "Using express js and supabase database for backend an"
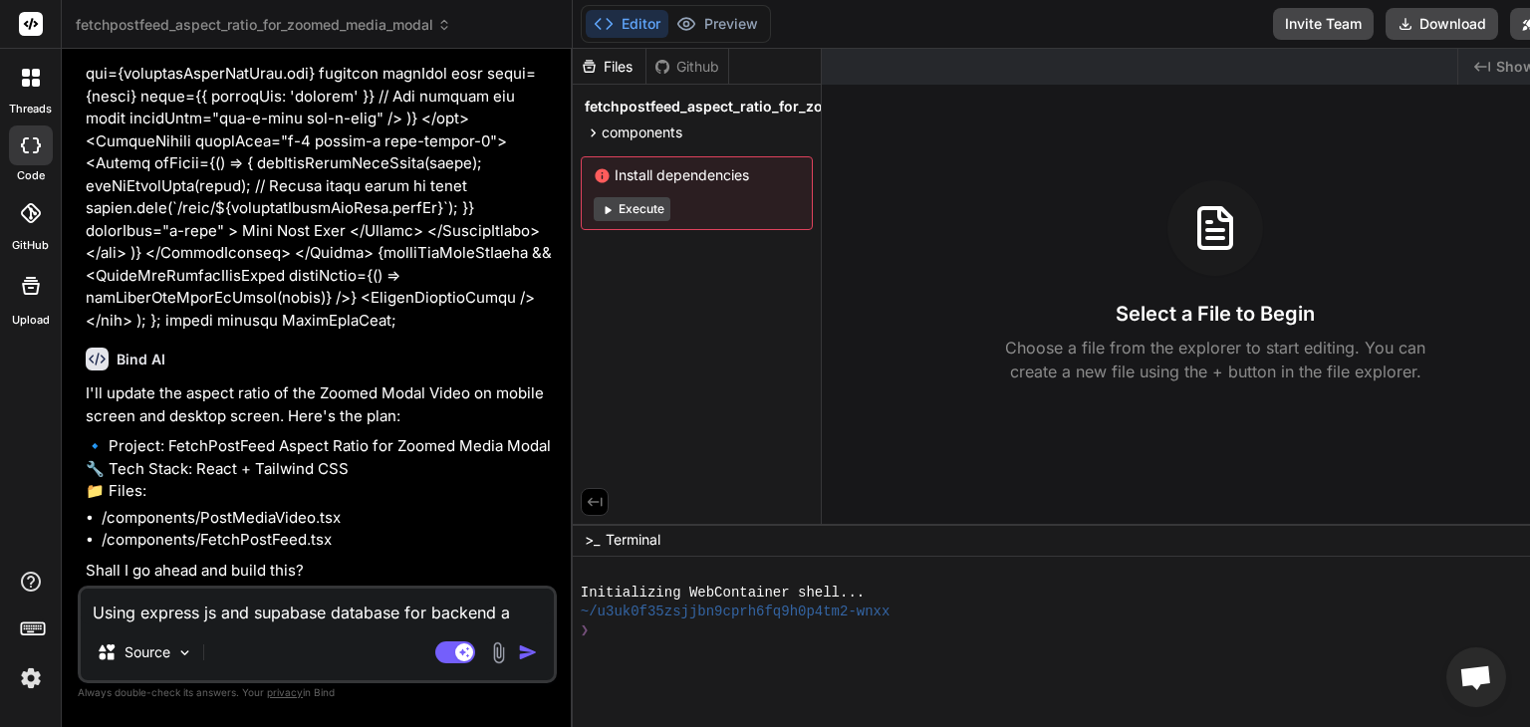
type textarea "x"
type textarea "Using express js and supabase database for backend and"
type textarea "x"
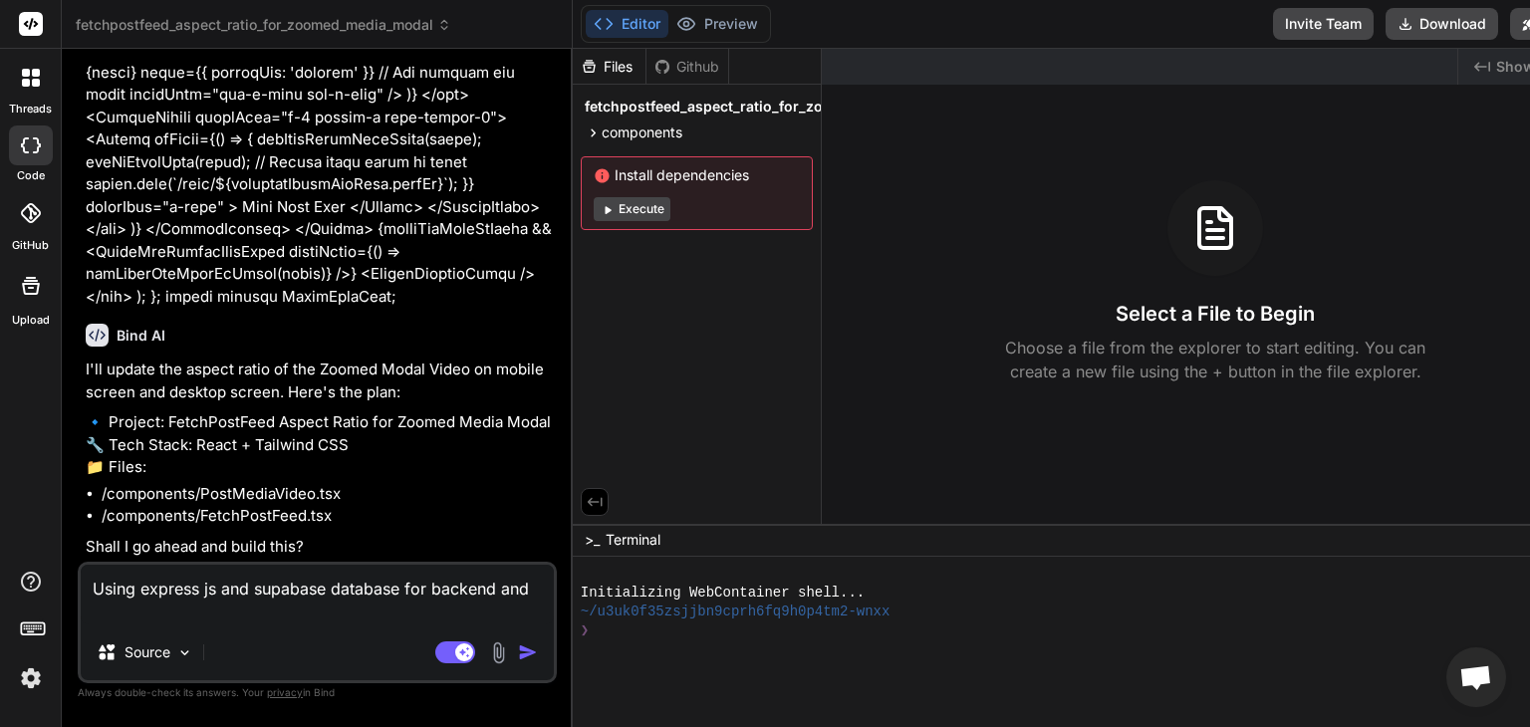
type textarea "Using express js and supabase database for backend and"
type textarea "x"
type textarea "Using express js and supabase database for backend and n"
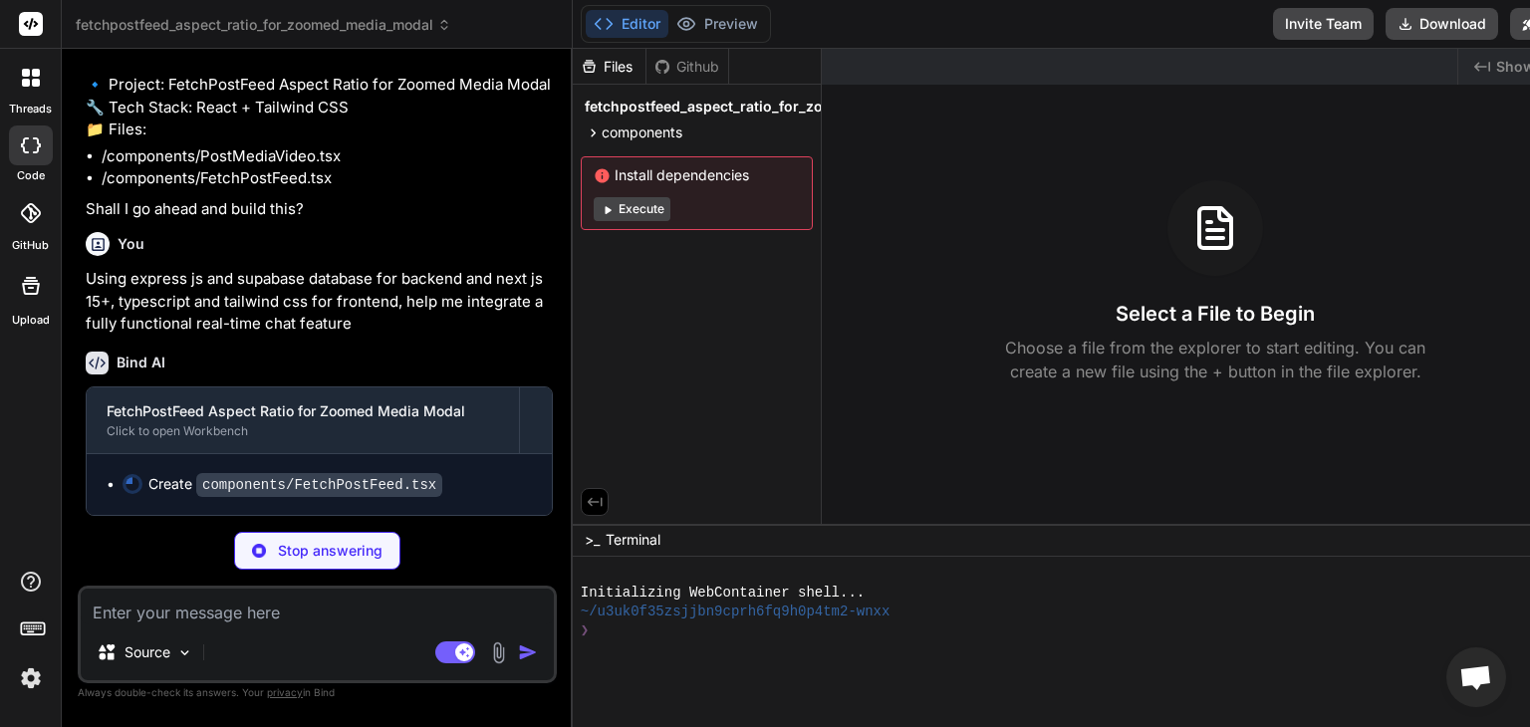
scroll to position [16007, 0]
click at [248, 280] on p "Using express js and supabase database for backend and next js 15+, typescript …" at bounding box center [319, 302] width 467 height 68
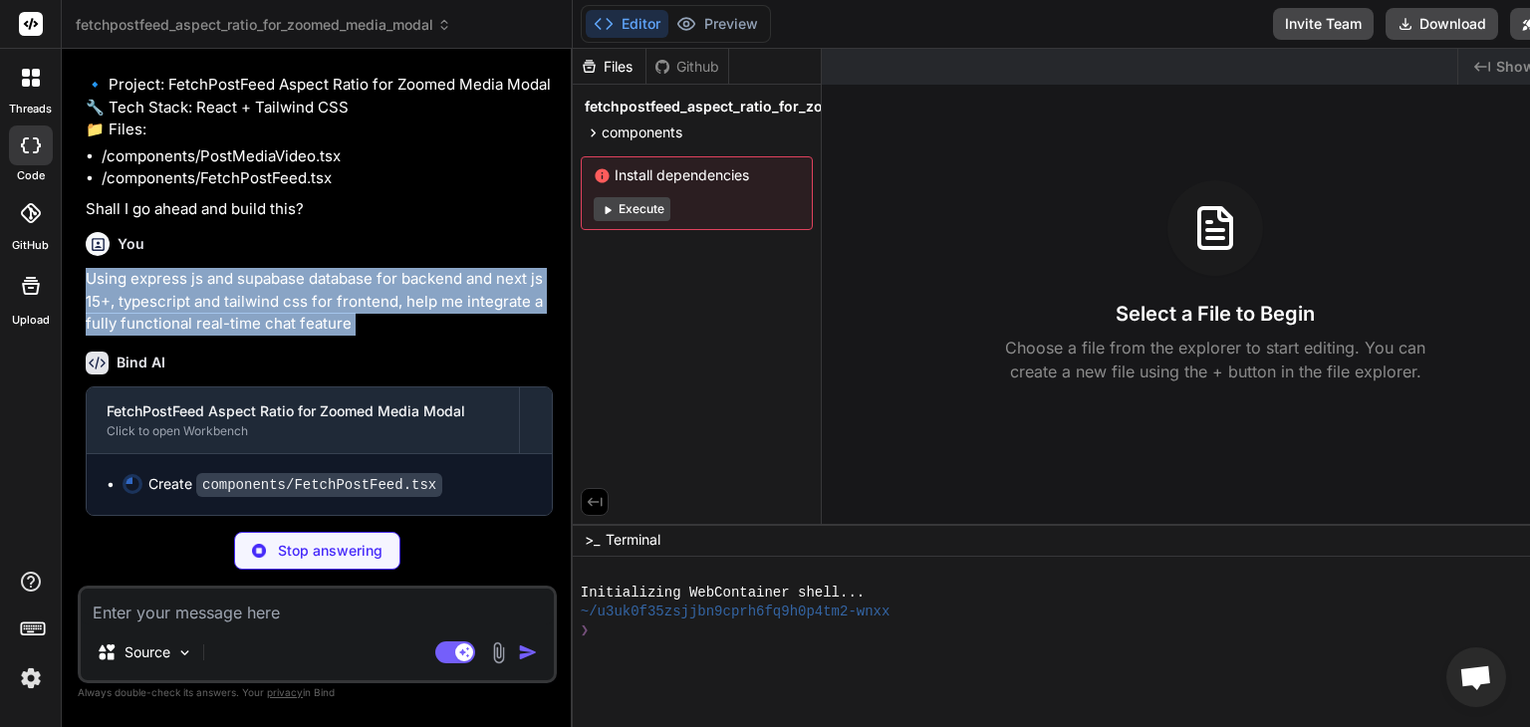
click at [248, 280] on p "Using express js and supabase database for backend and next js 15+, typescript …" at bounding box center [319, 302] width 467 height 68
copy div "Using express js and supabase database for backend and next js 15+, typescript …"
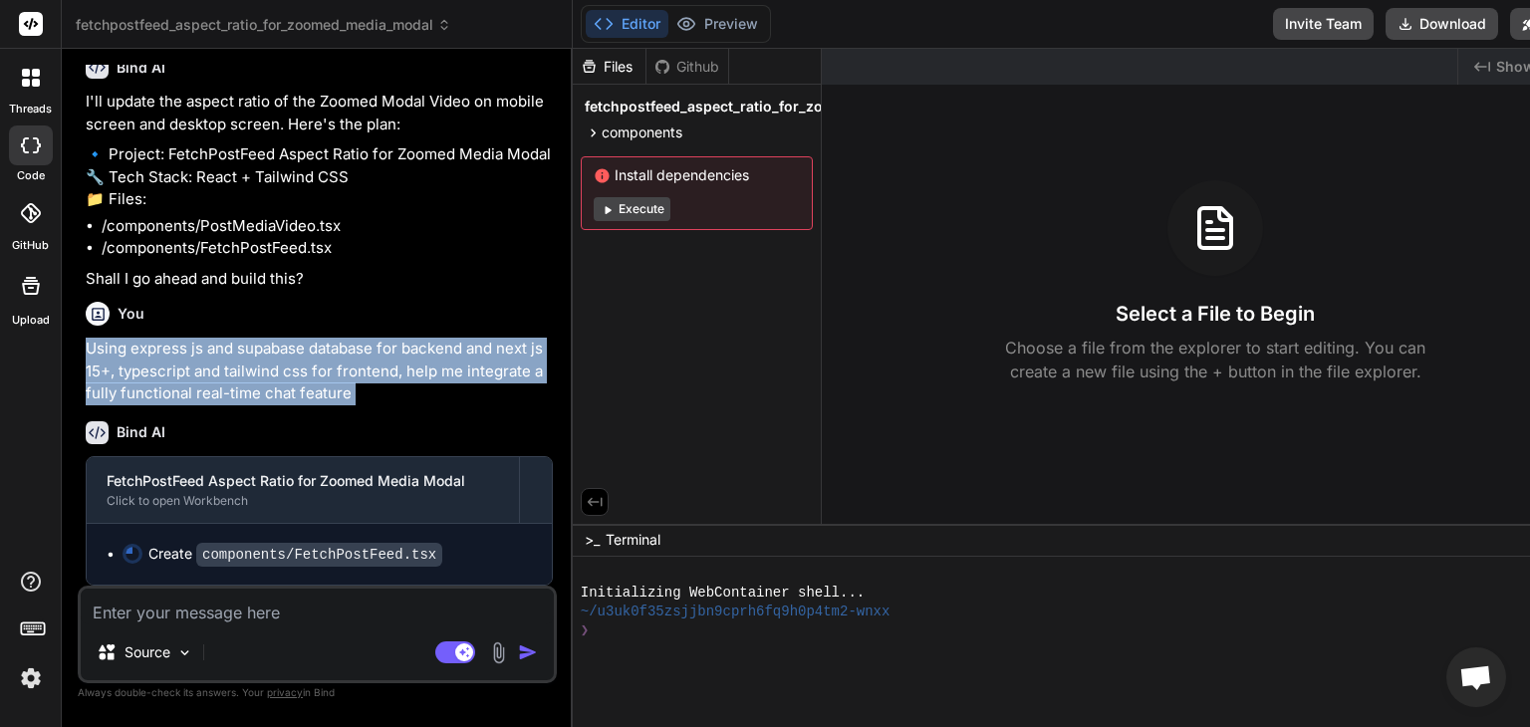
copy div "Using express js and supabase database for backend and next js 15+, typescript …"
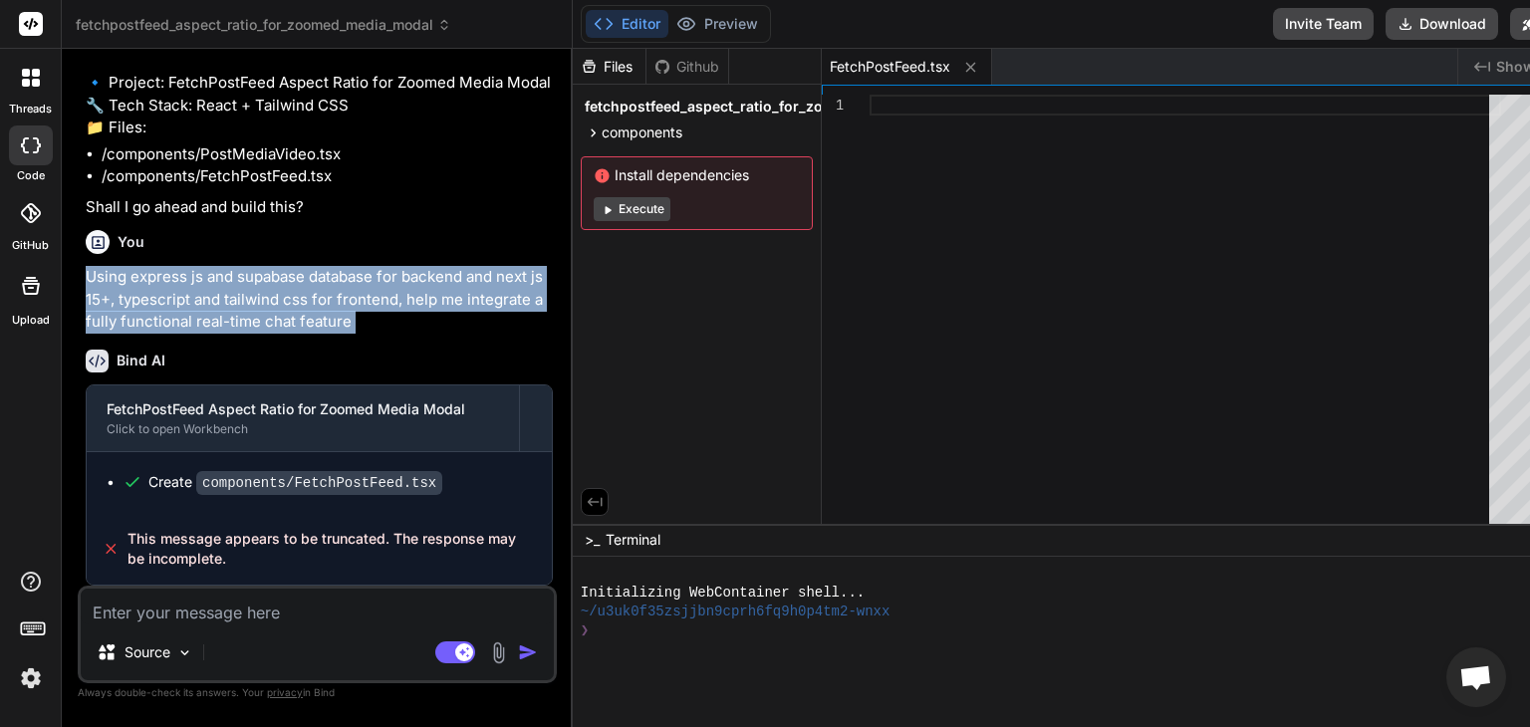
scroll to position [16007, 0]
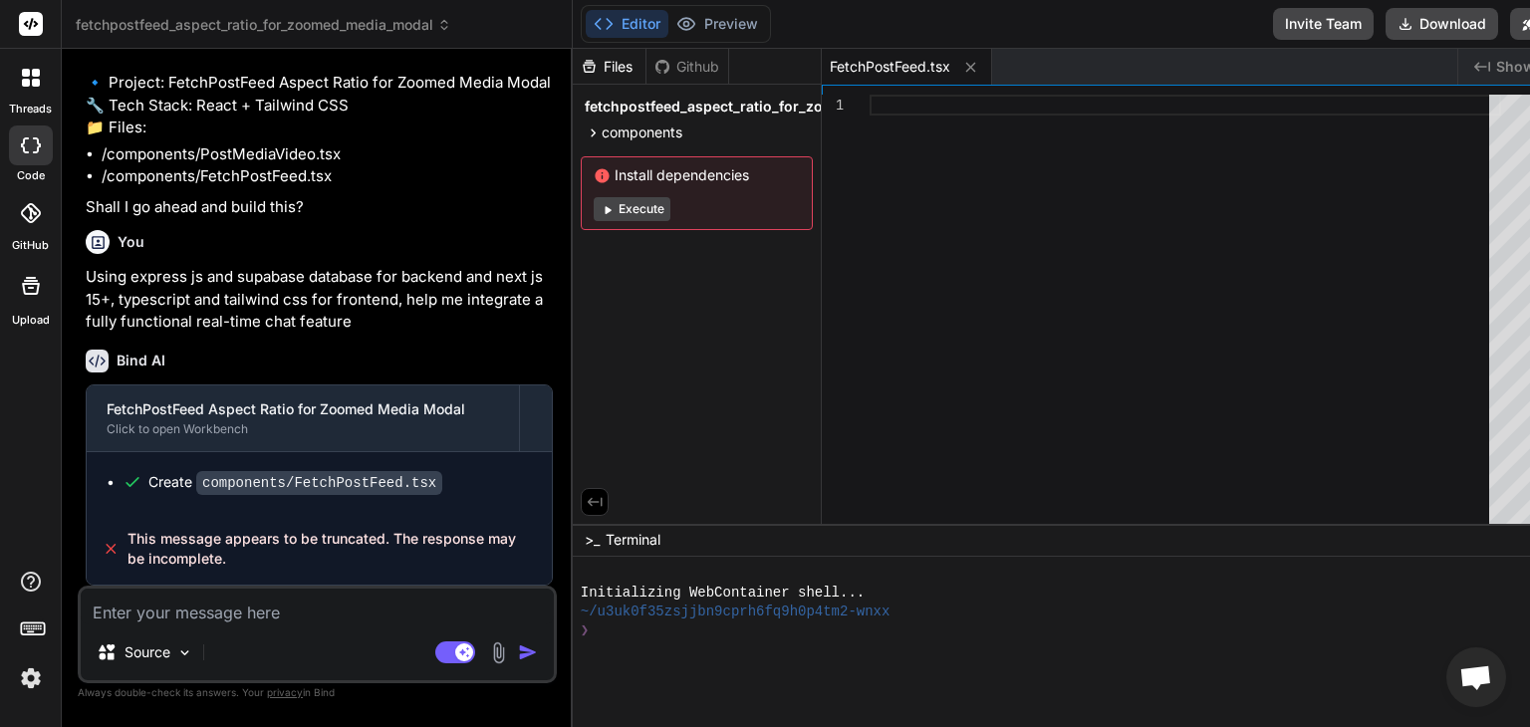
click at [446, 23] on icon at bounding box center [444, 21] width 6 height 3
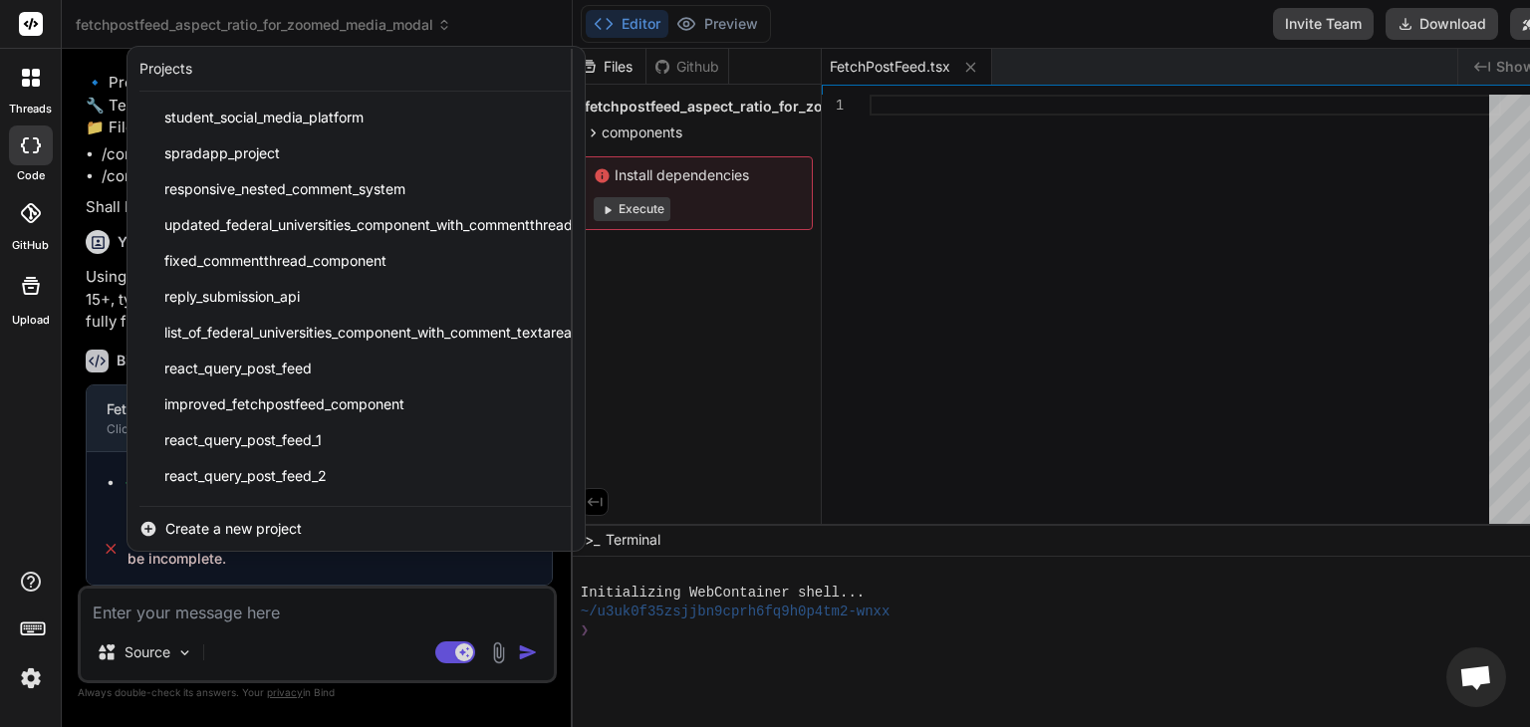
click at [238, 523] on span "Create a new project" at bounding box center [233, 529] width 136 height 20
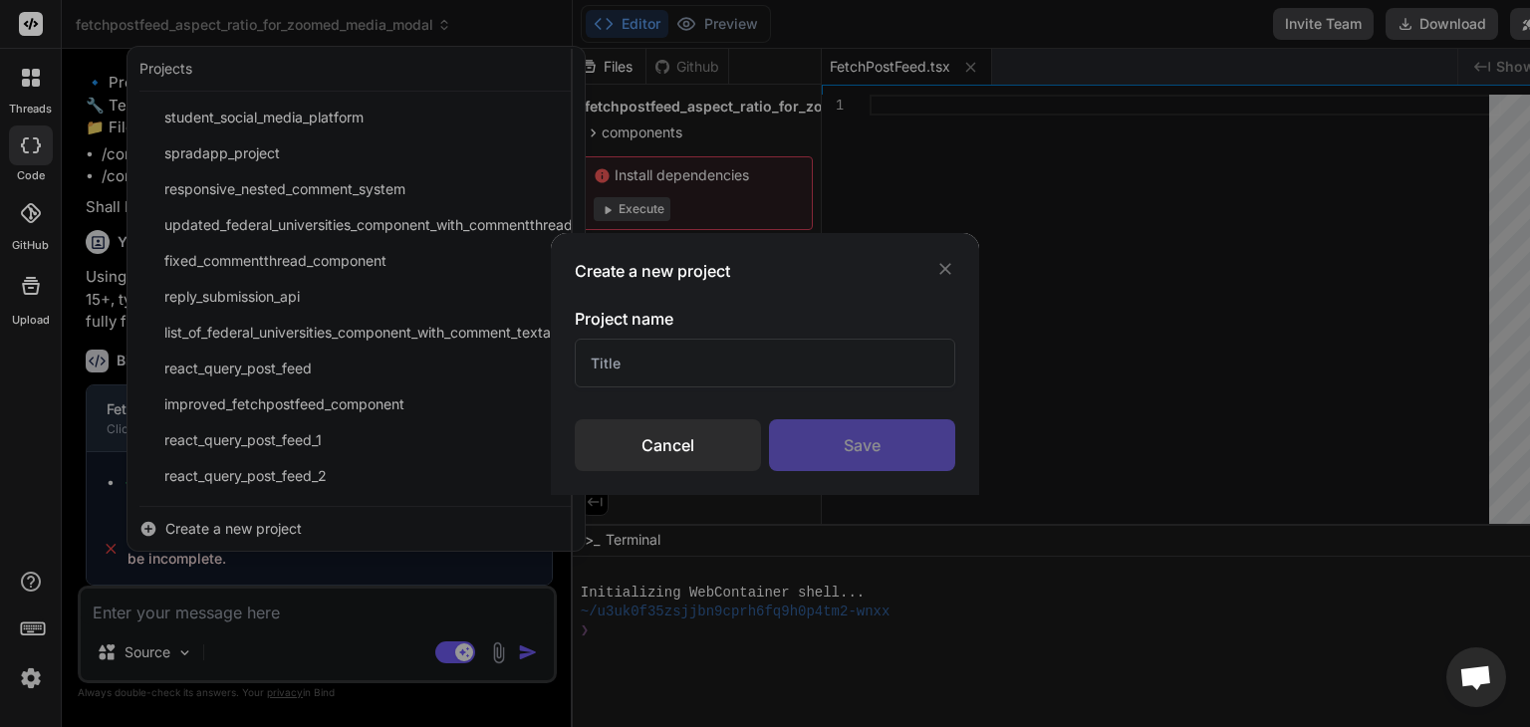
click at [805, 373] on input "text" at bounding box center [765, 363] width 381 height 49
click at [836, 428] on div "Save" at bounding box center [862, 445] width 186 height 52
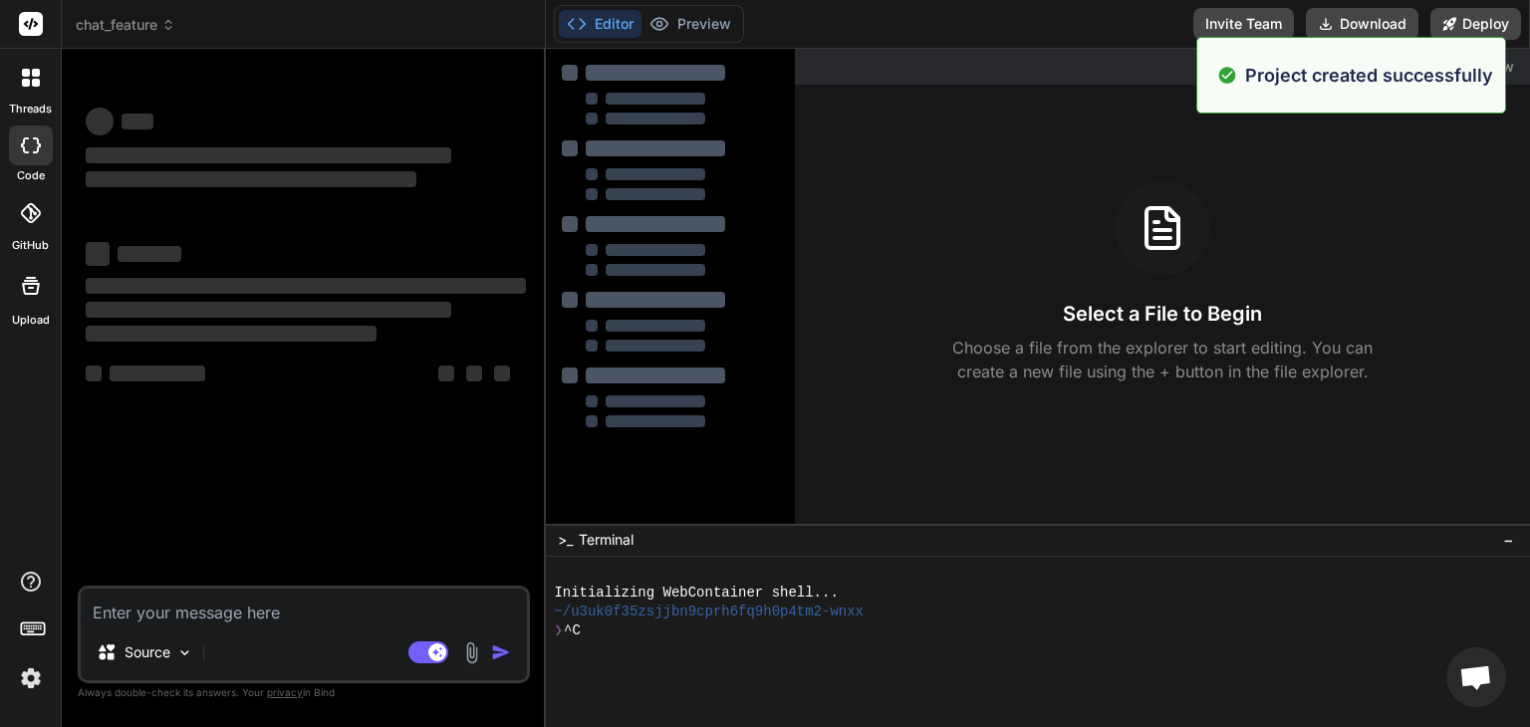
scroll to position [0, 0]
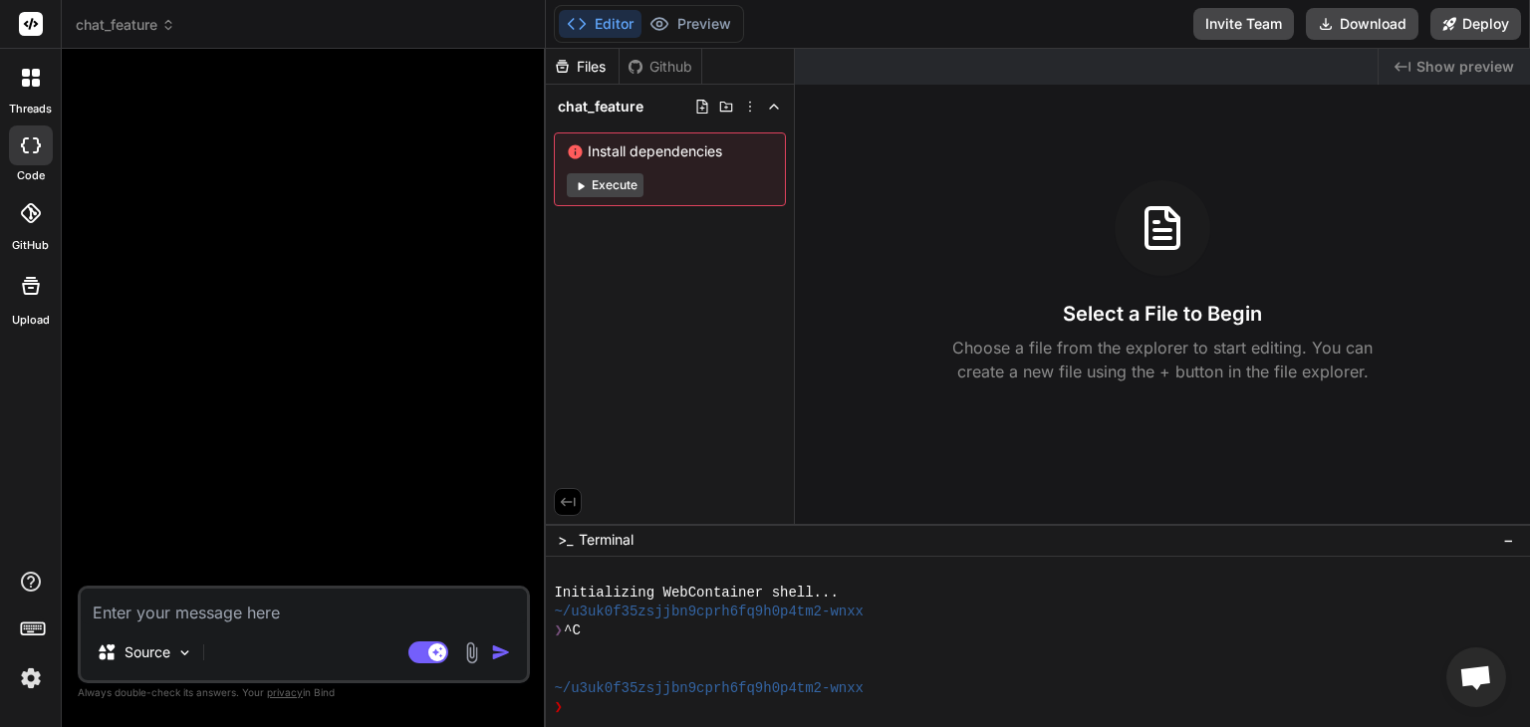
click at [277, 623] on textarea at bounding box center [304, 607] width 446 height 36
paste textarea "Using express js and supabase database for backend and next js 15+, typescript …"
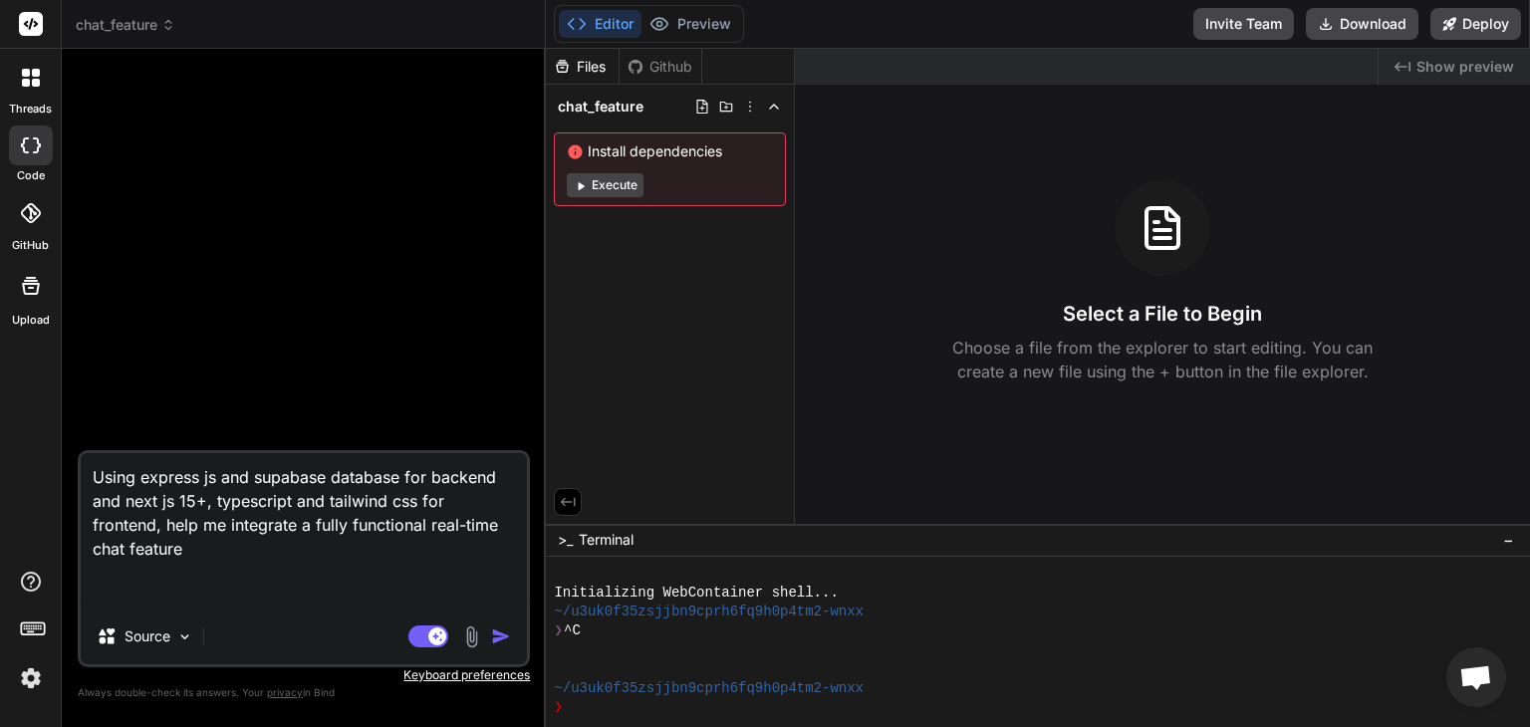
click at [221, 526] on textarea "Using express js and supabase database for backend and next js 15+, typescript …" at bounding box center [304, 530] width 446 height 155
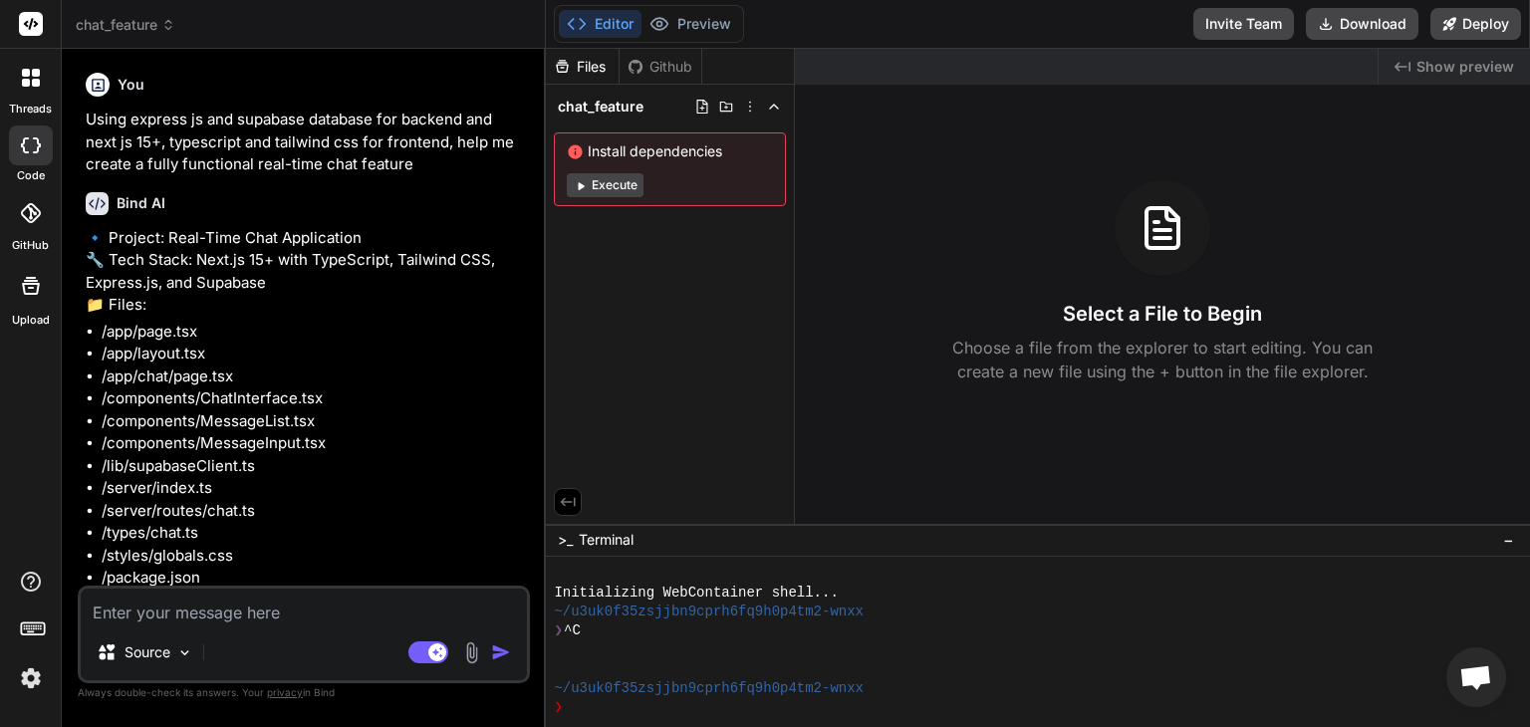
scroll to position [104, 0]
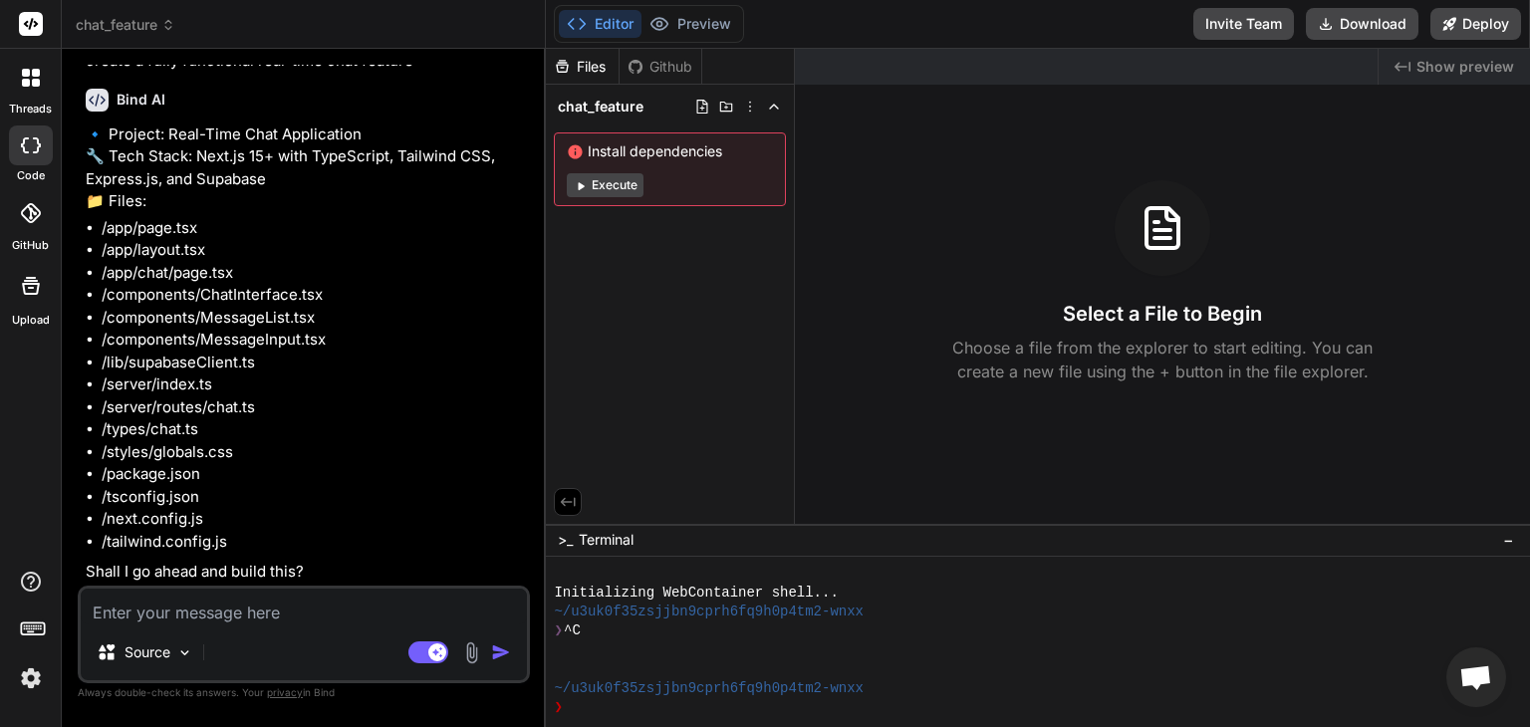
click at [202, 615] on textarea at bounding box center [304, 607] width 446 height 36
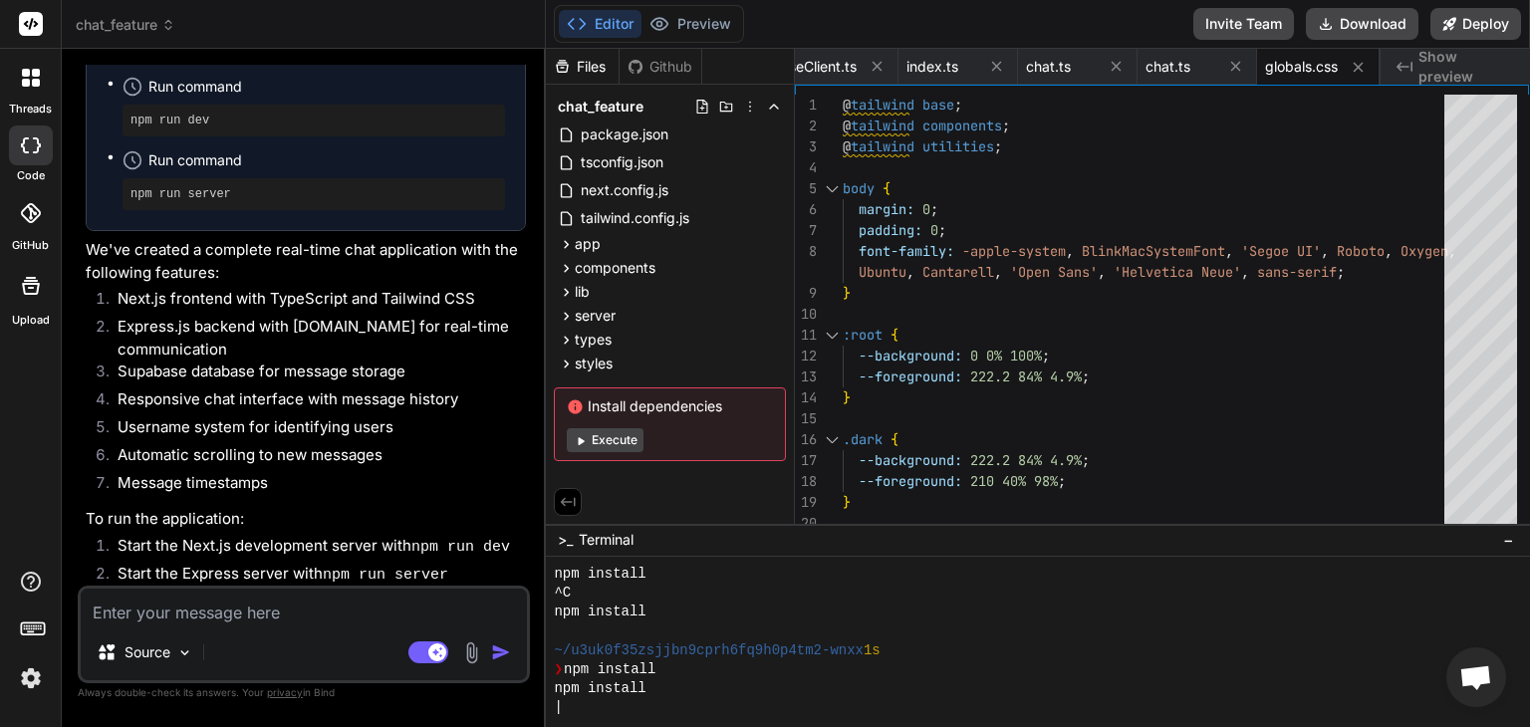
scroll to position [1359, 0]
click at [614, 129] on span "package.json" at bounding box center [625, 135] width 92 height 24
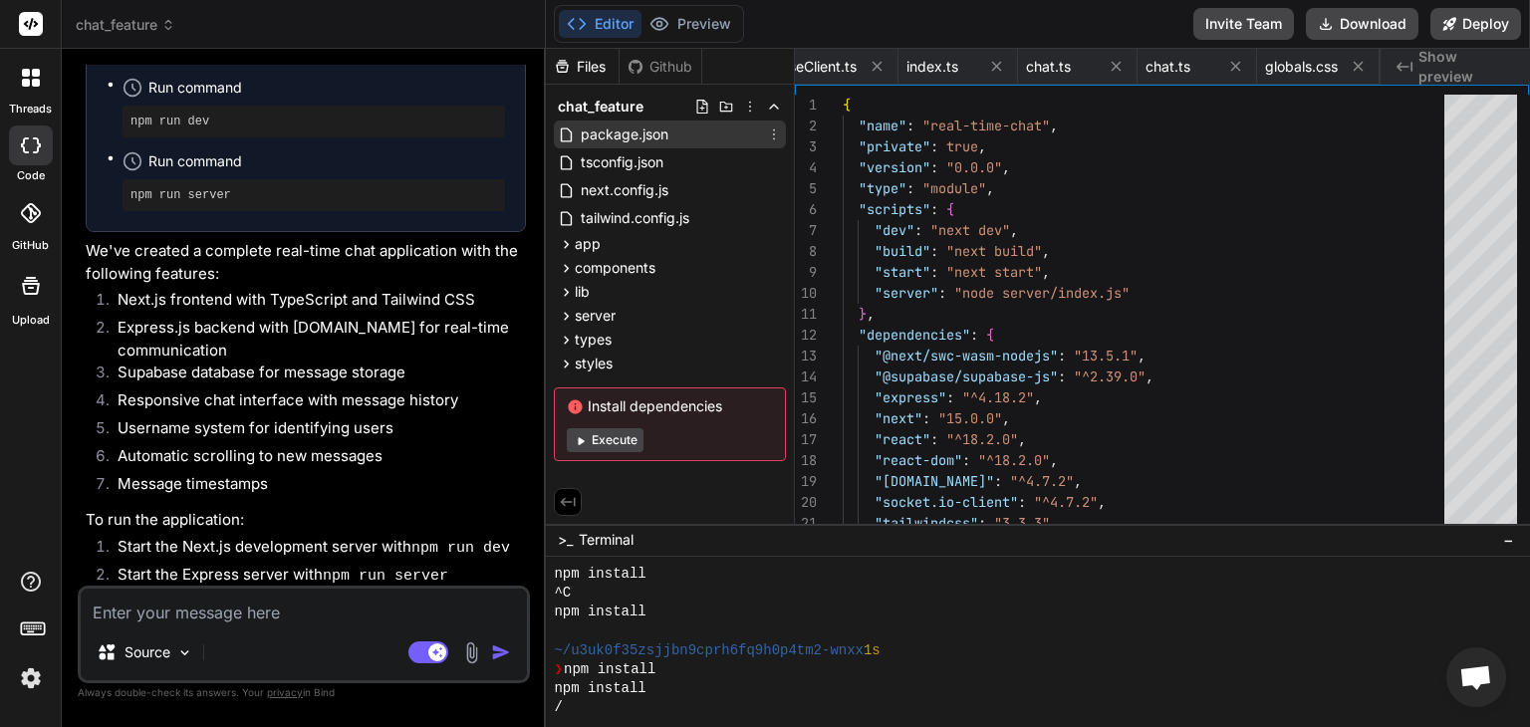
scroll to position [0, 0]
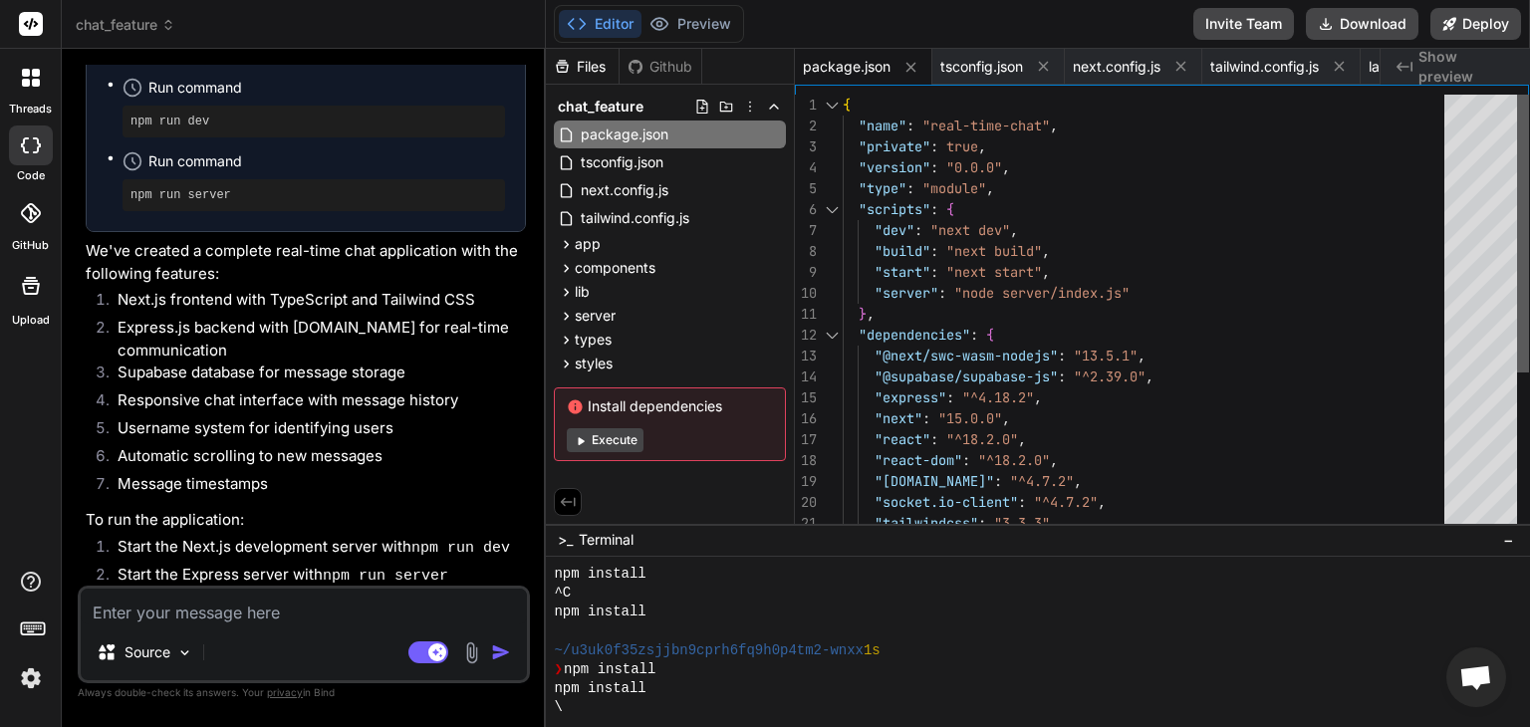
click at [1517, 149] on div at bounding box center [1523, 314] width 12 height 438
click at [583, 241] on span "app" at bounding box center [588, 244] width 26 height 20
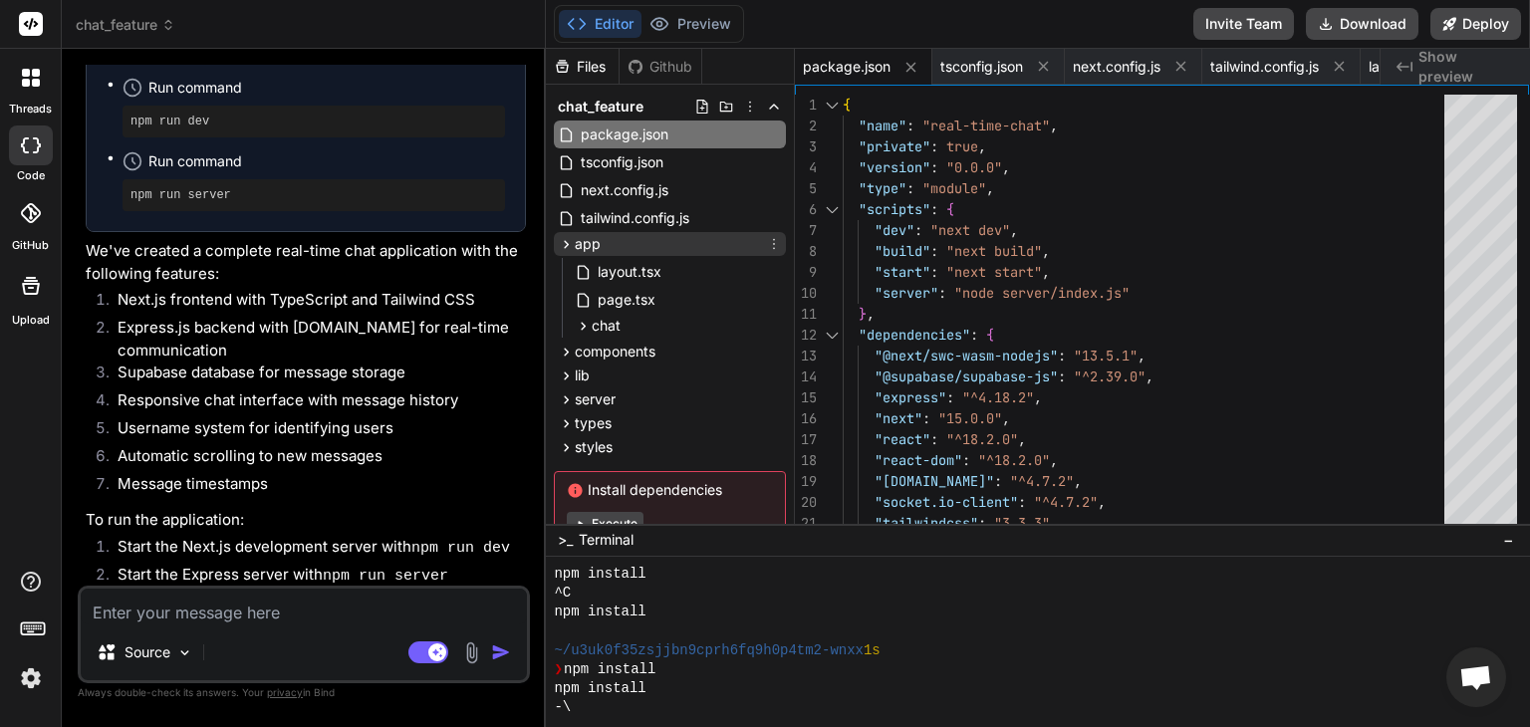
click at [566, 243] on icon at bounding box center [566, 244] width 17 height 17
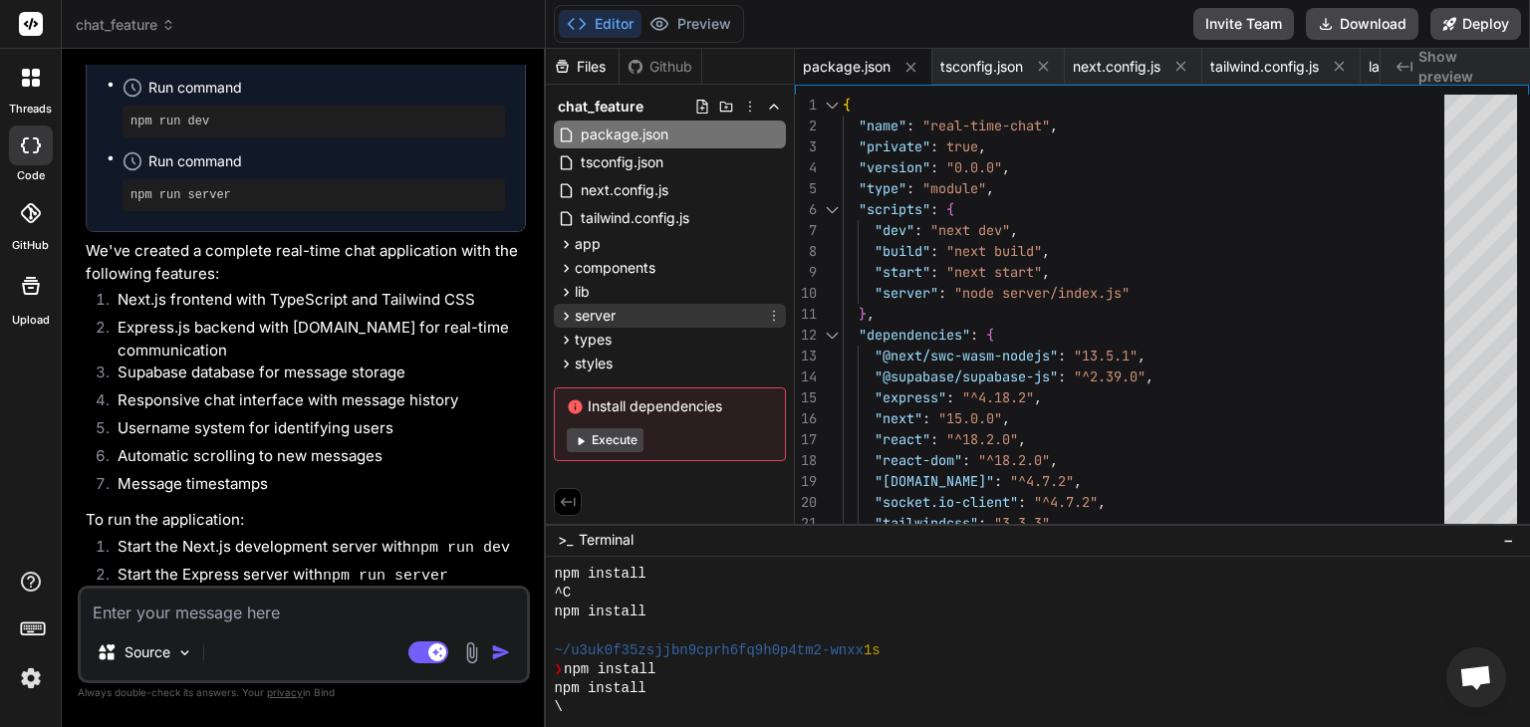
click at [566, 313] on icon at bounding box center [566, 316] width 17 height 17
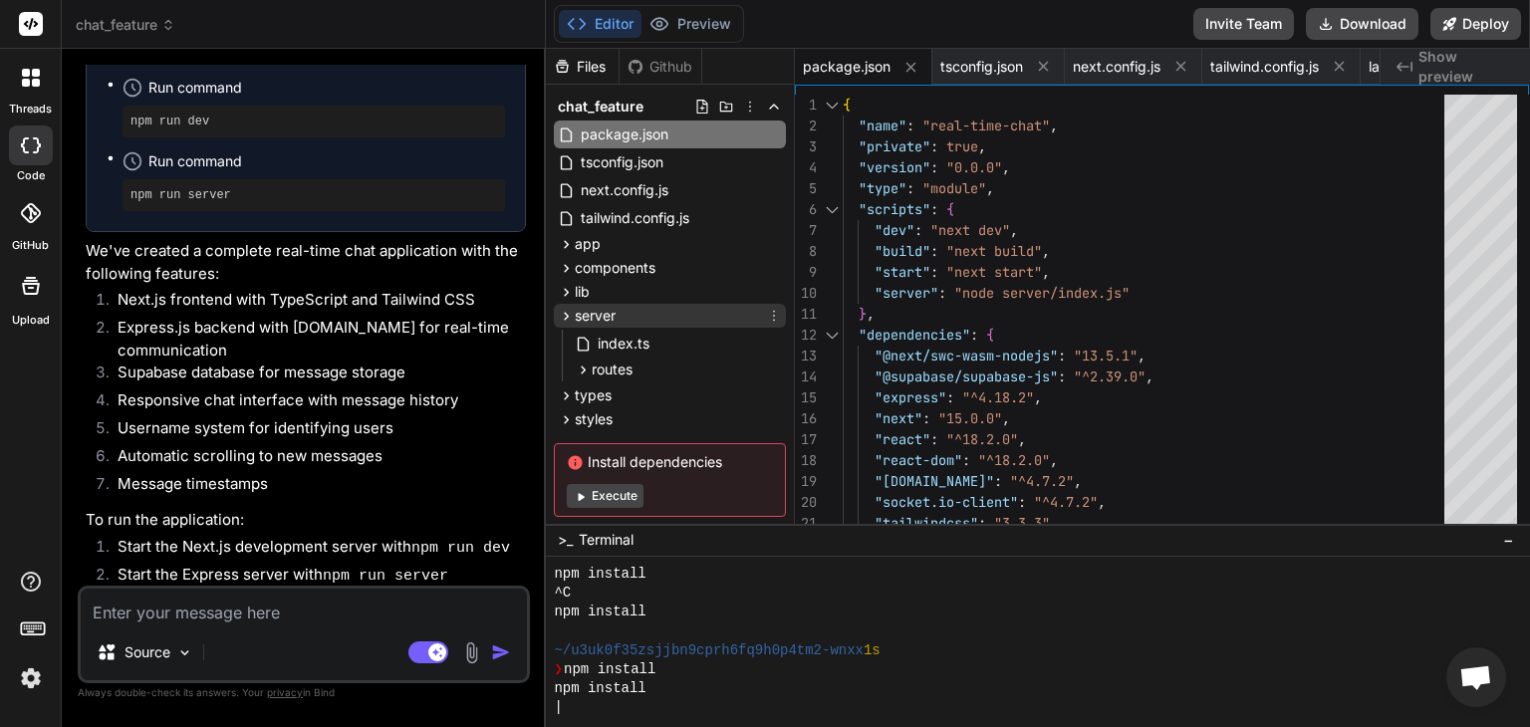
click at [566, 313] on icon at bounding box center [567, 316] width 5 height 8
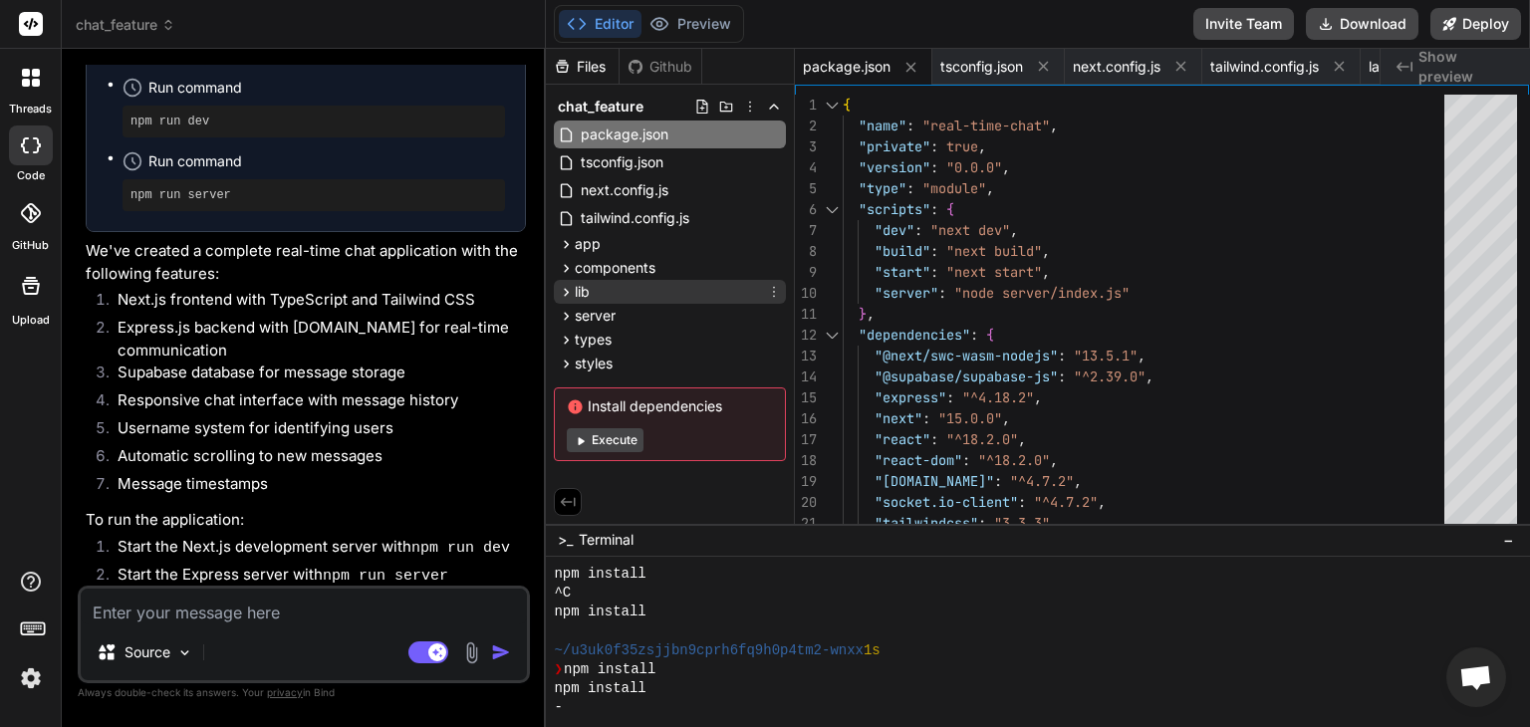
click at [566, 285] on icon at bounding box center [566, 292] width 17 height 17
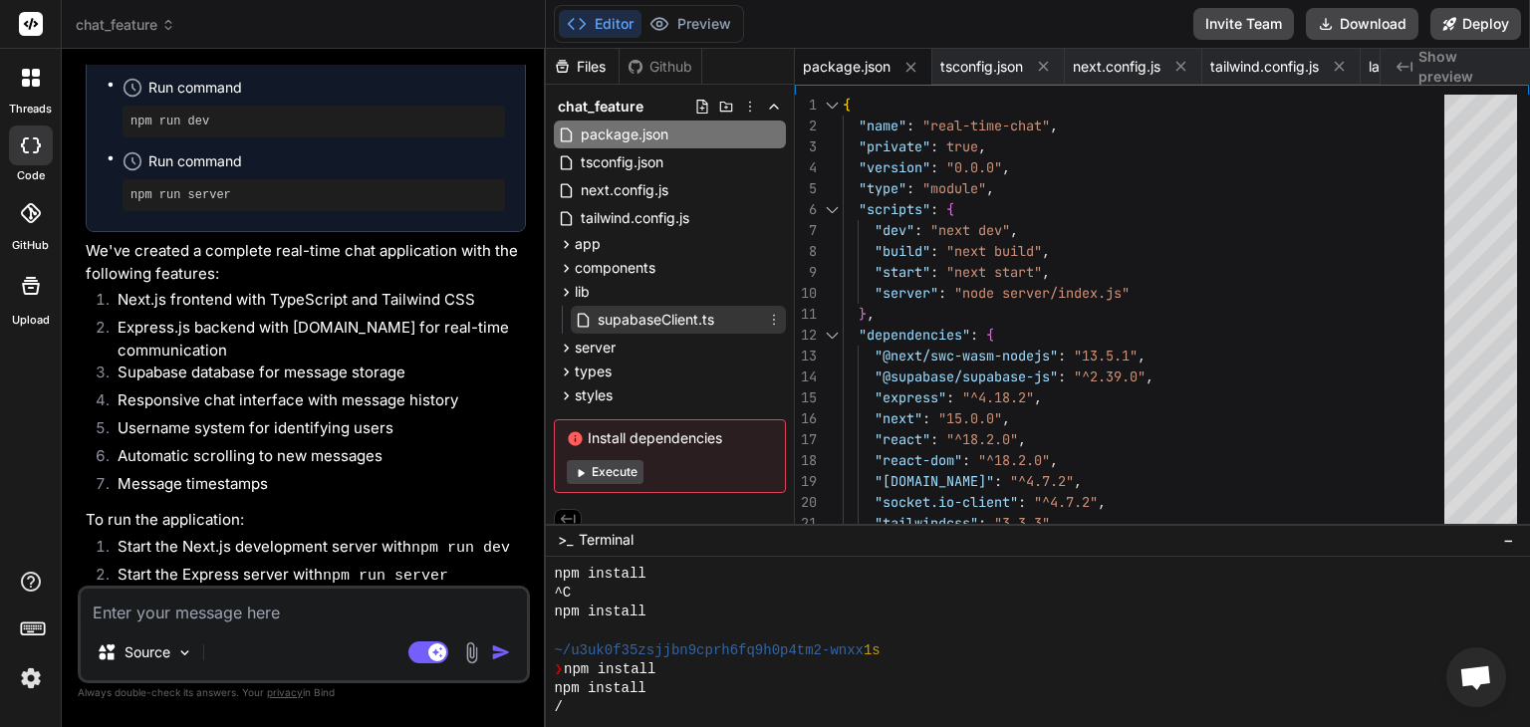
click at [623, 319] on span "supabaseClient.ts" at bounding box center [656, 320] width 121 height 24
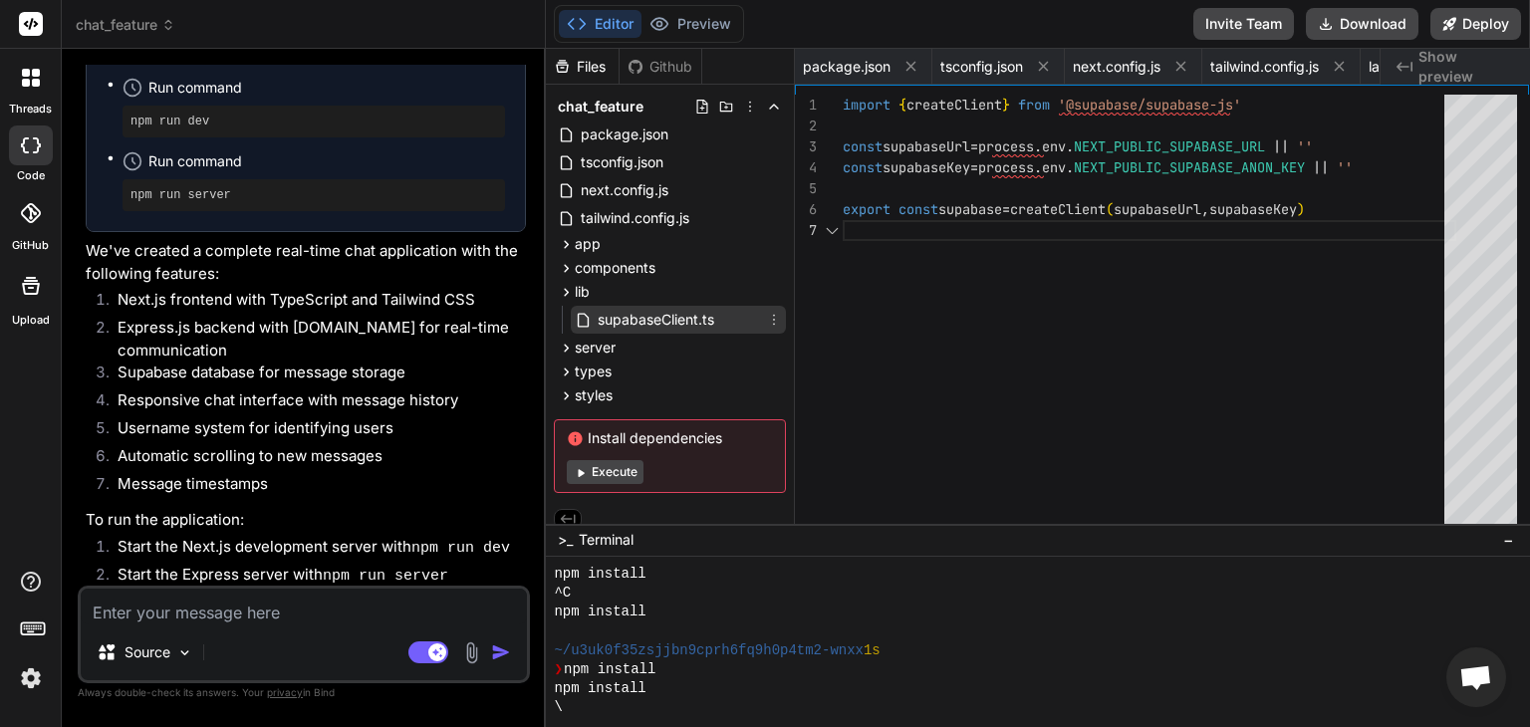
scroll to position [0, 998]
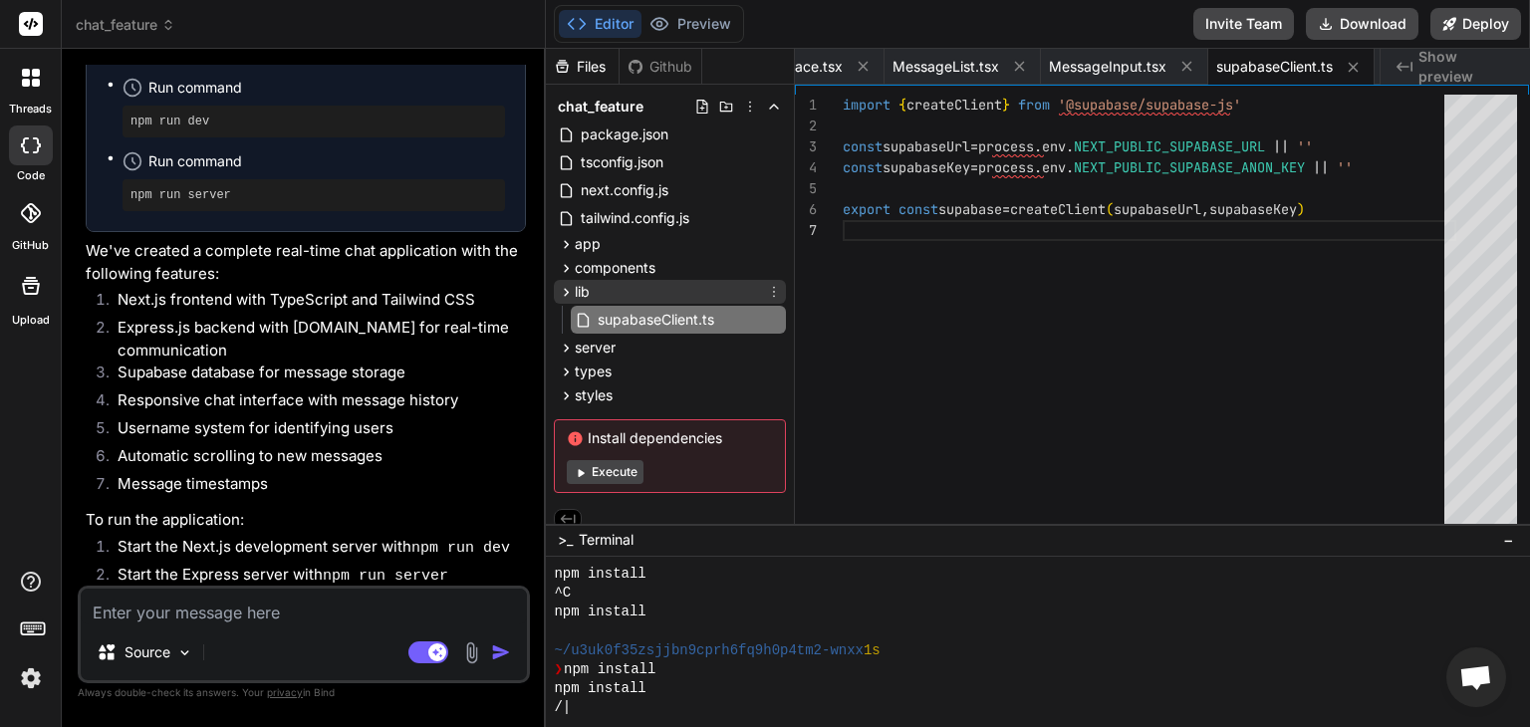
click at [562, 292] on icon at bounding box center [566, 292] width 17 height 17
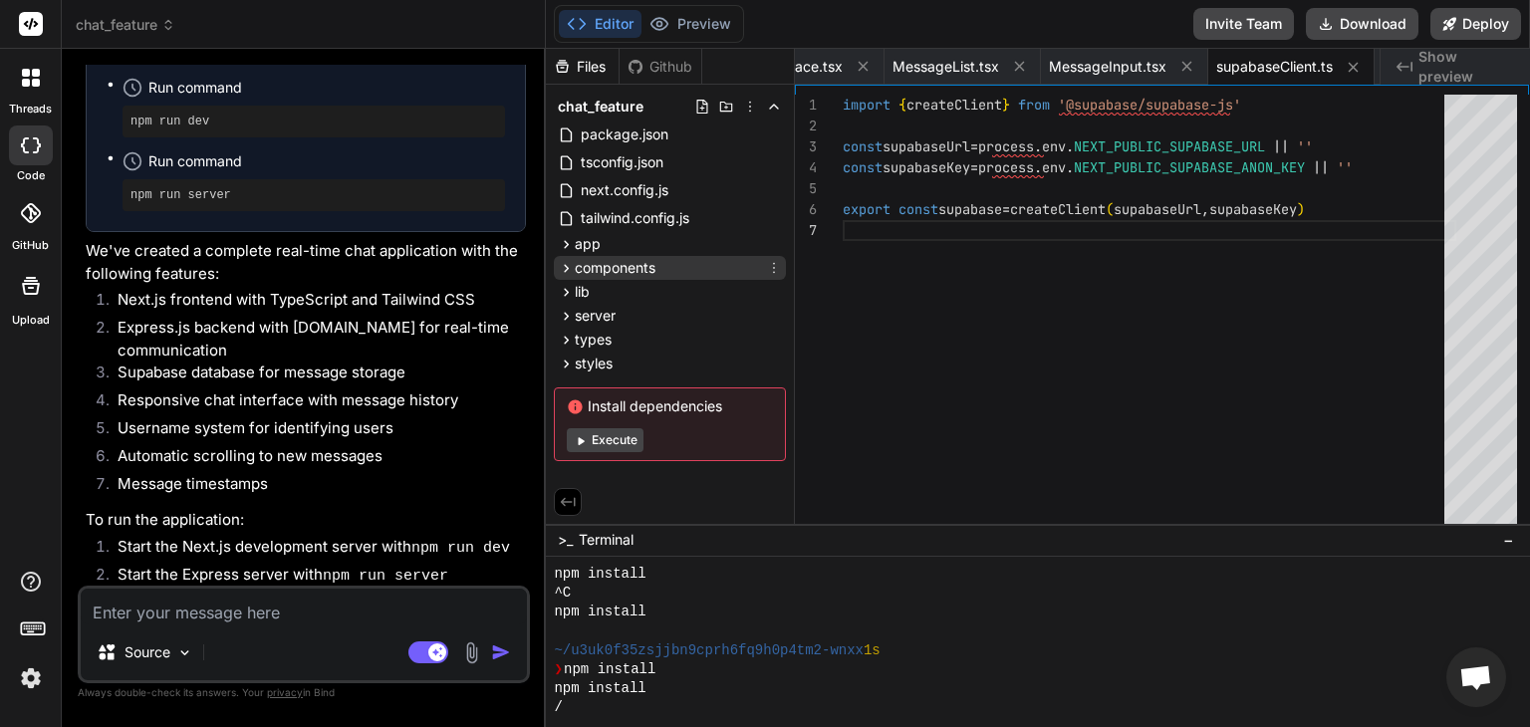
click at [570, 260] on icon at bounding box center [566, 268] width 17 height 17
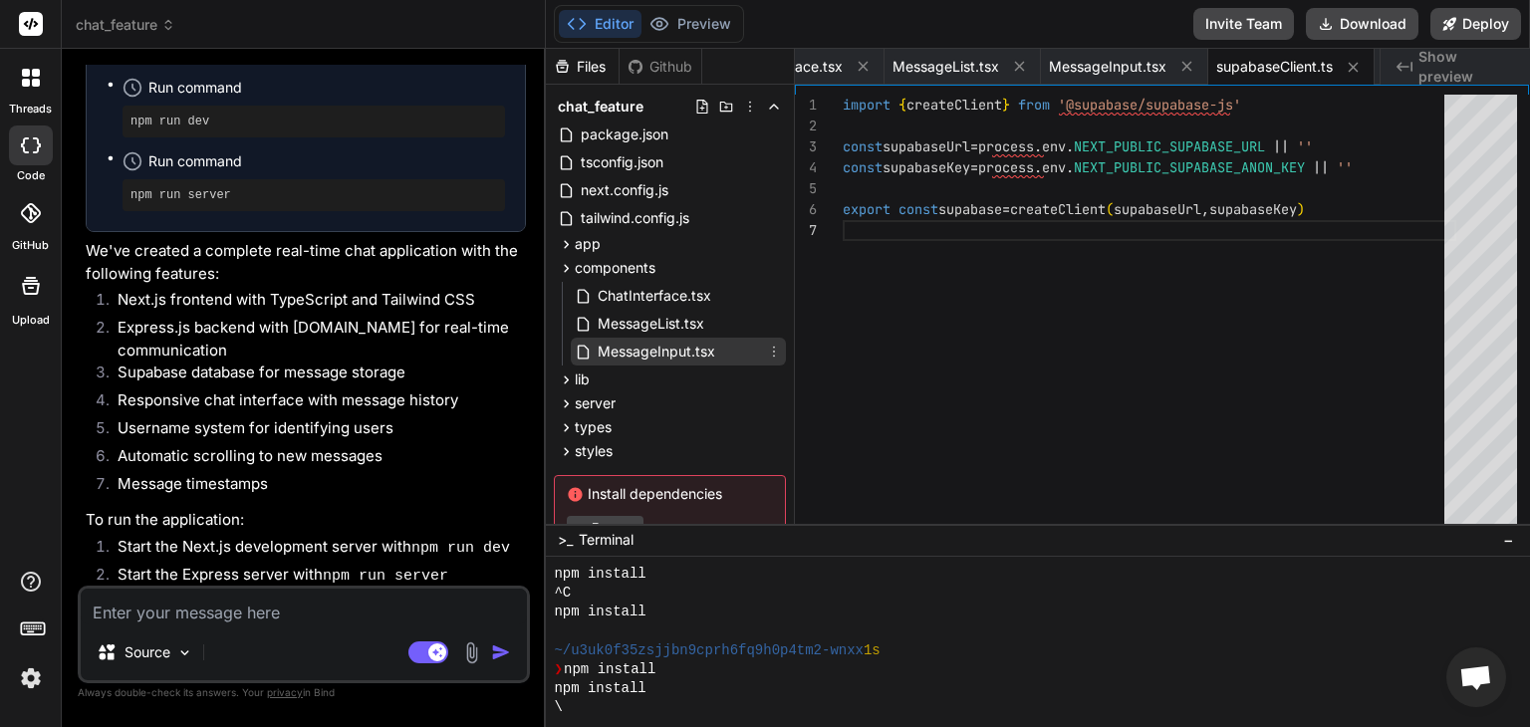
click at [622, 359] on span "MessageInput.tsx" at bounding box center [657, 352] width 122 height 24
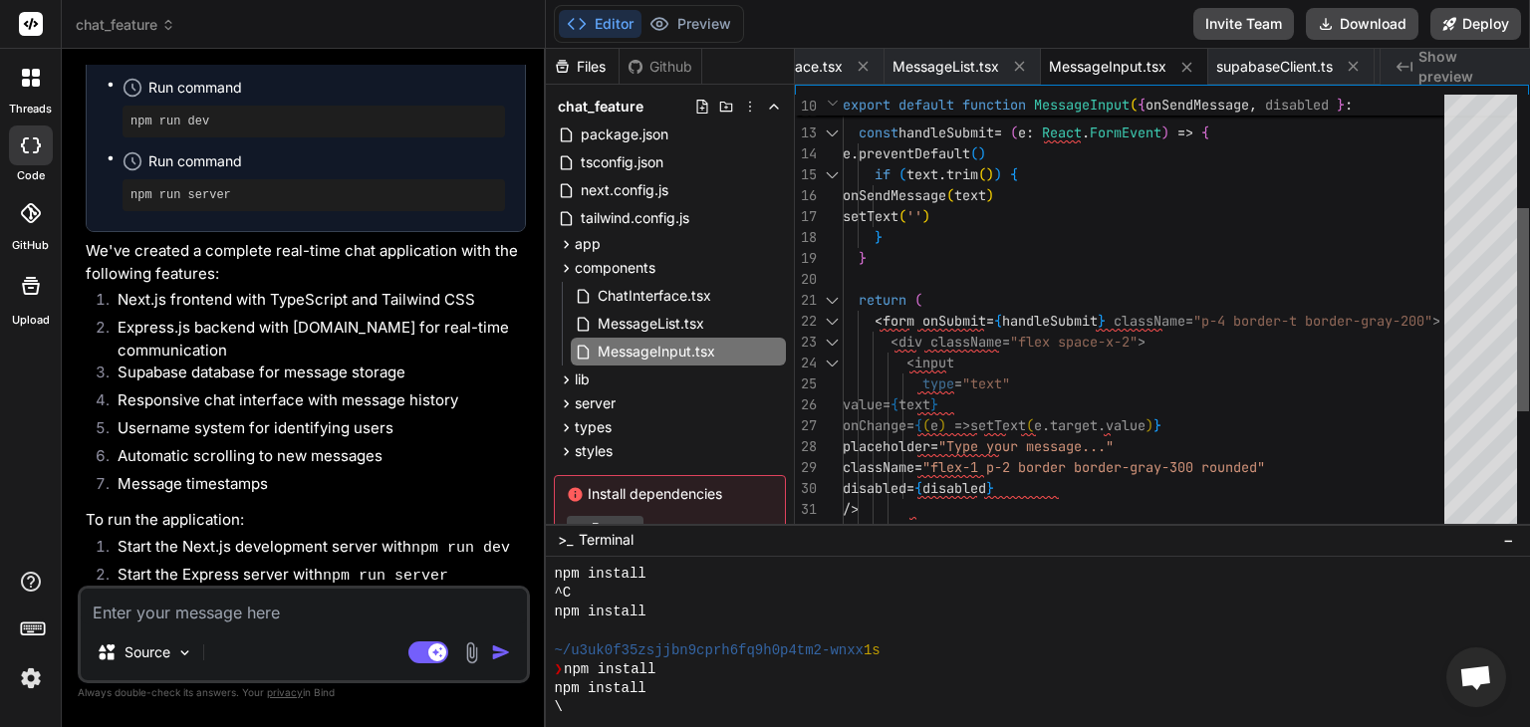
click at [1517, 232] on div at bounding box center [1523, 314] width 12 height 438
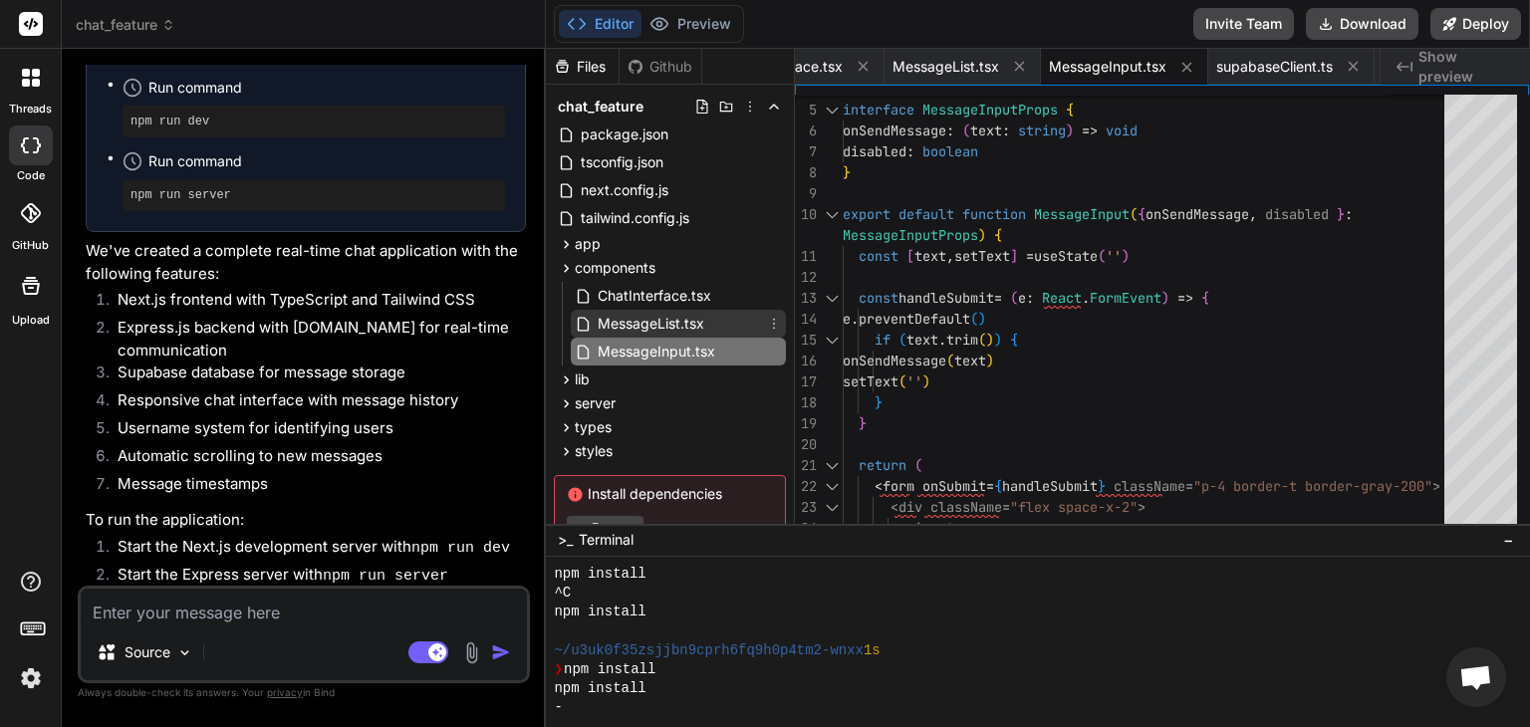
click at [687, 314] on span "MessageList.tsx" at bounding box center [651, 324] width 111 height 24
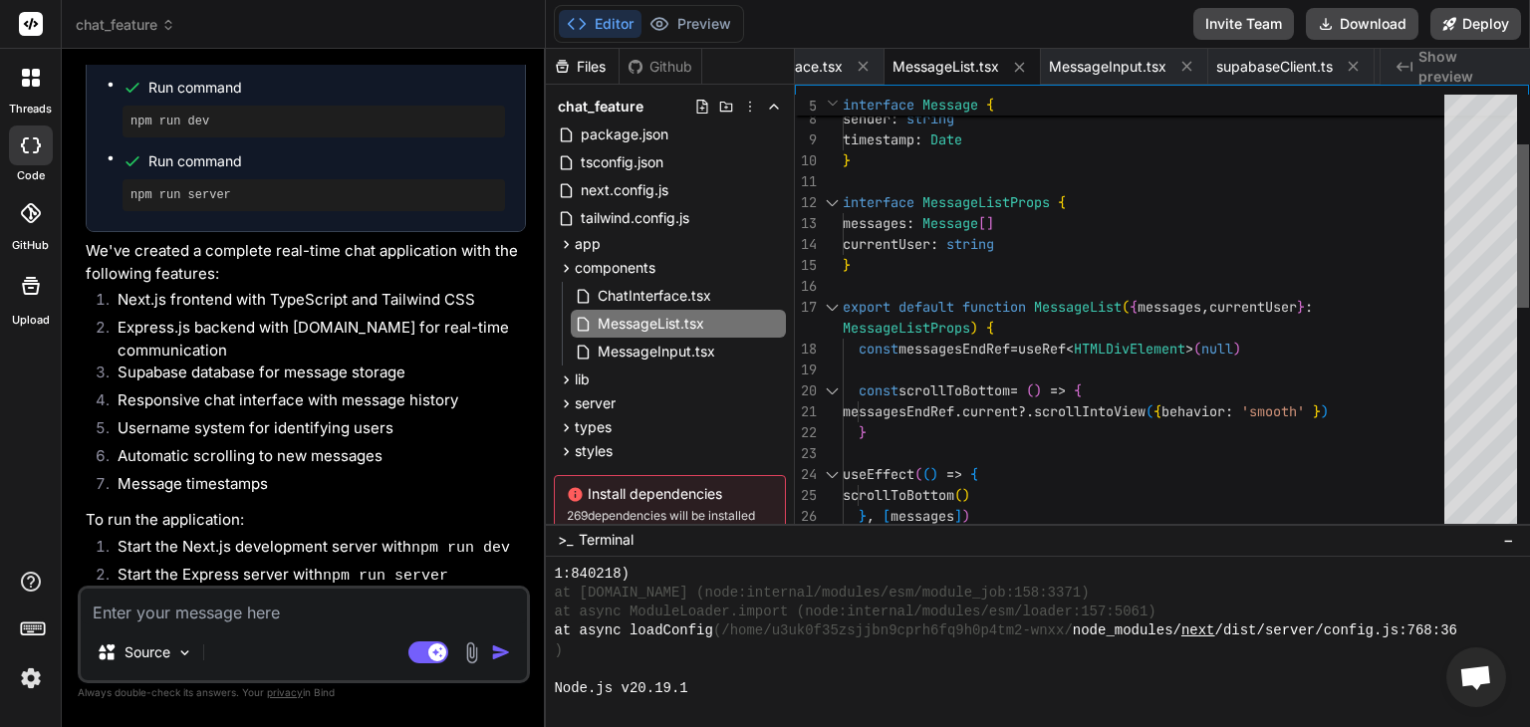
scroll to position [2351, 0]
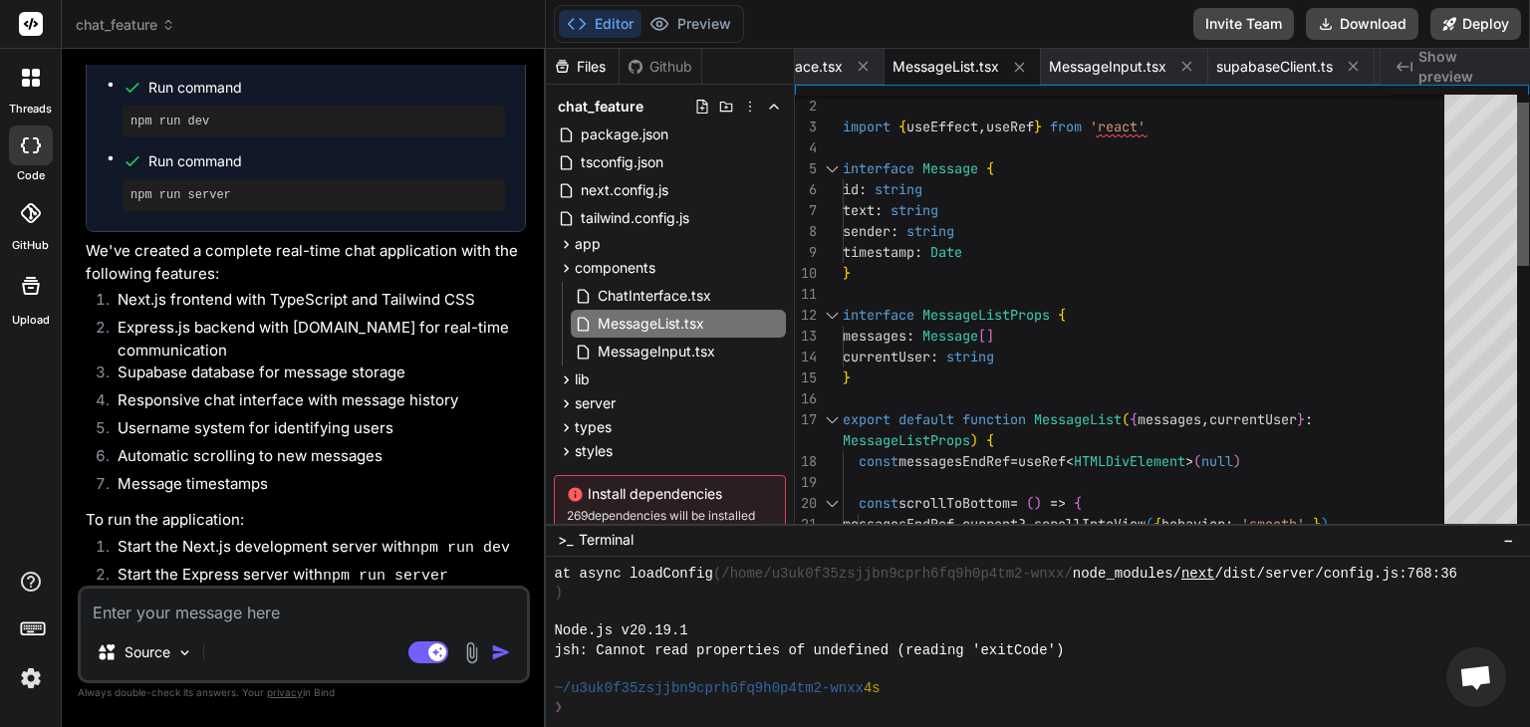
click at [1517, 178] on div at bounding box center [1523, 314] width 12 height 438
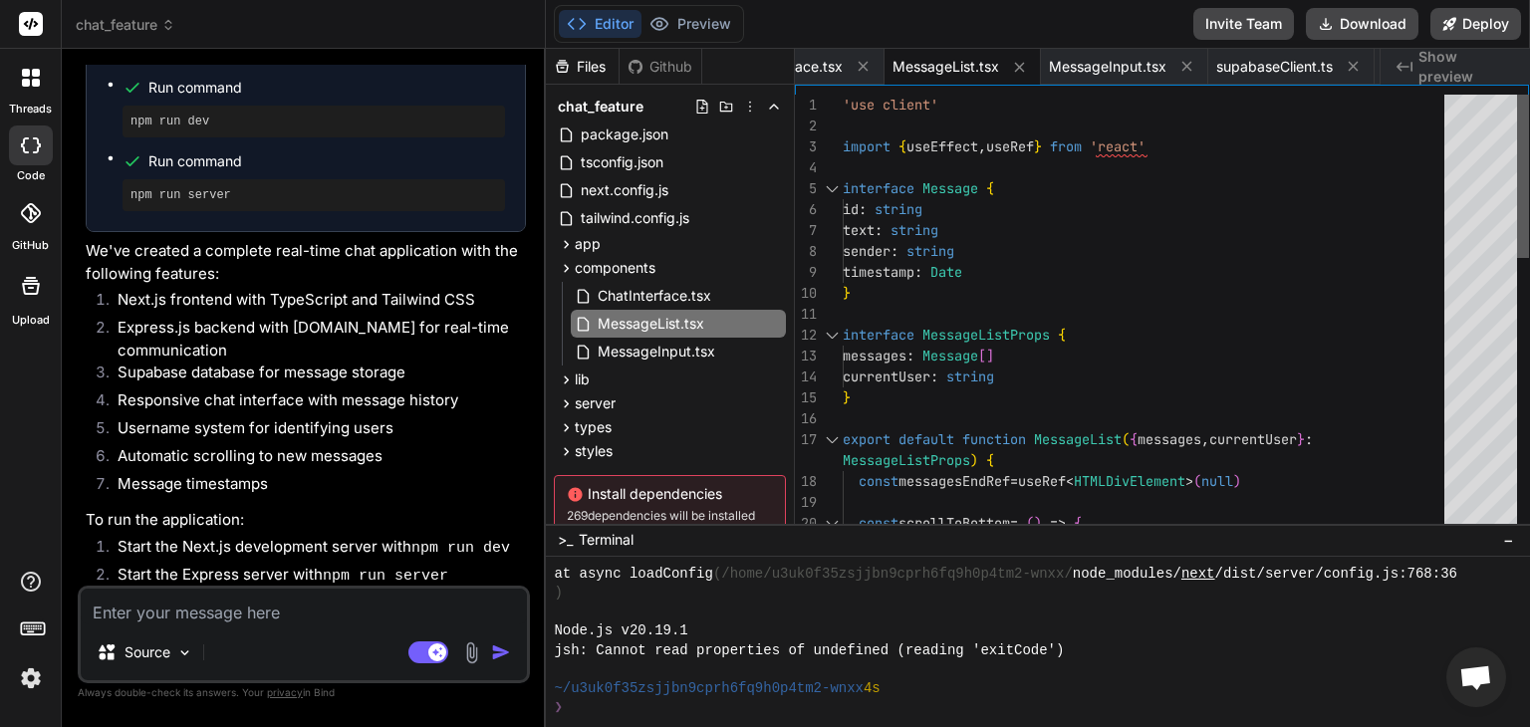
click at [1522, 139] on div at bounding box center [1523, 314] width 12 height 438
click at [647, 299] on span "ChatInterface.tsx" at bounding box center [655, 296] width 118 height 24
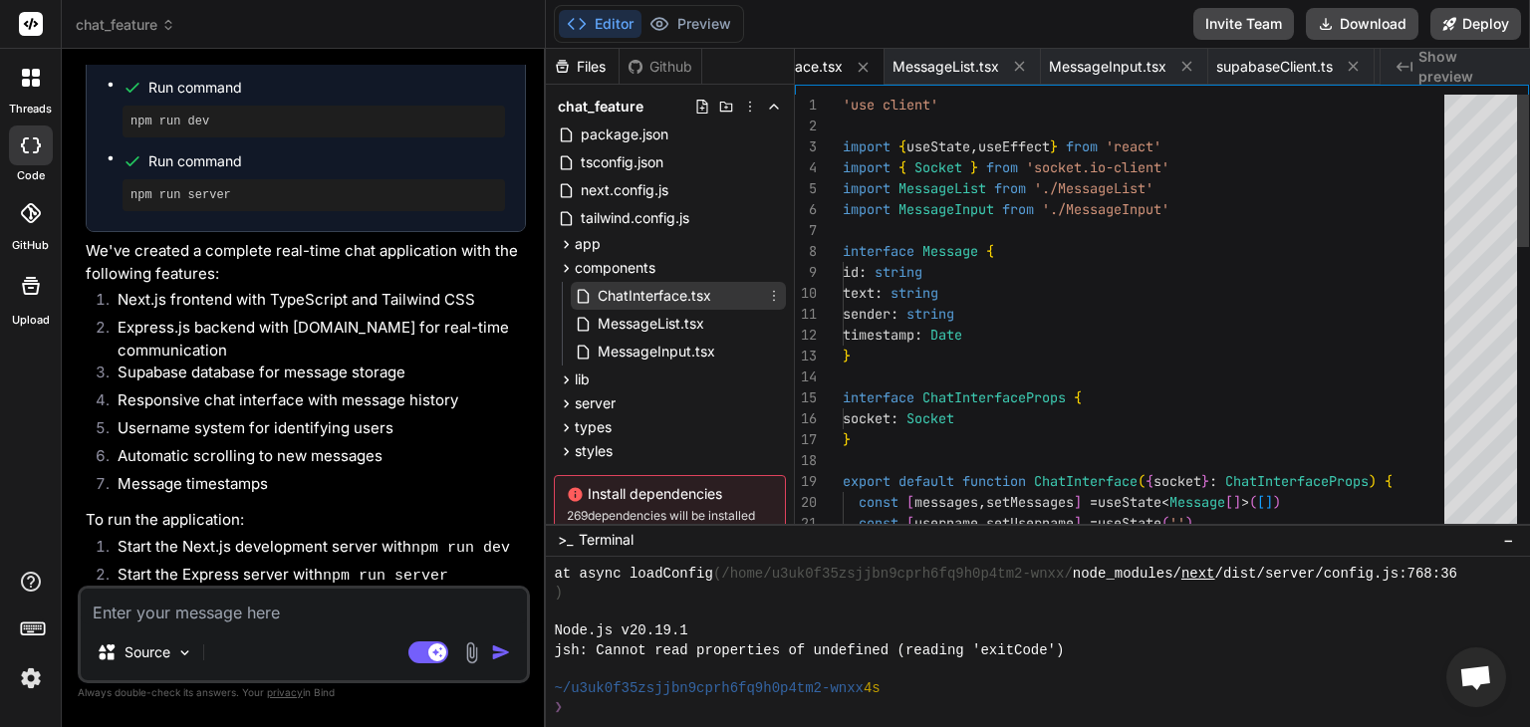
scroll to position [0, 930]
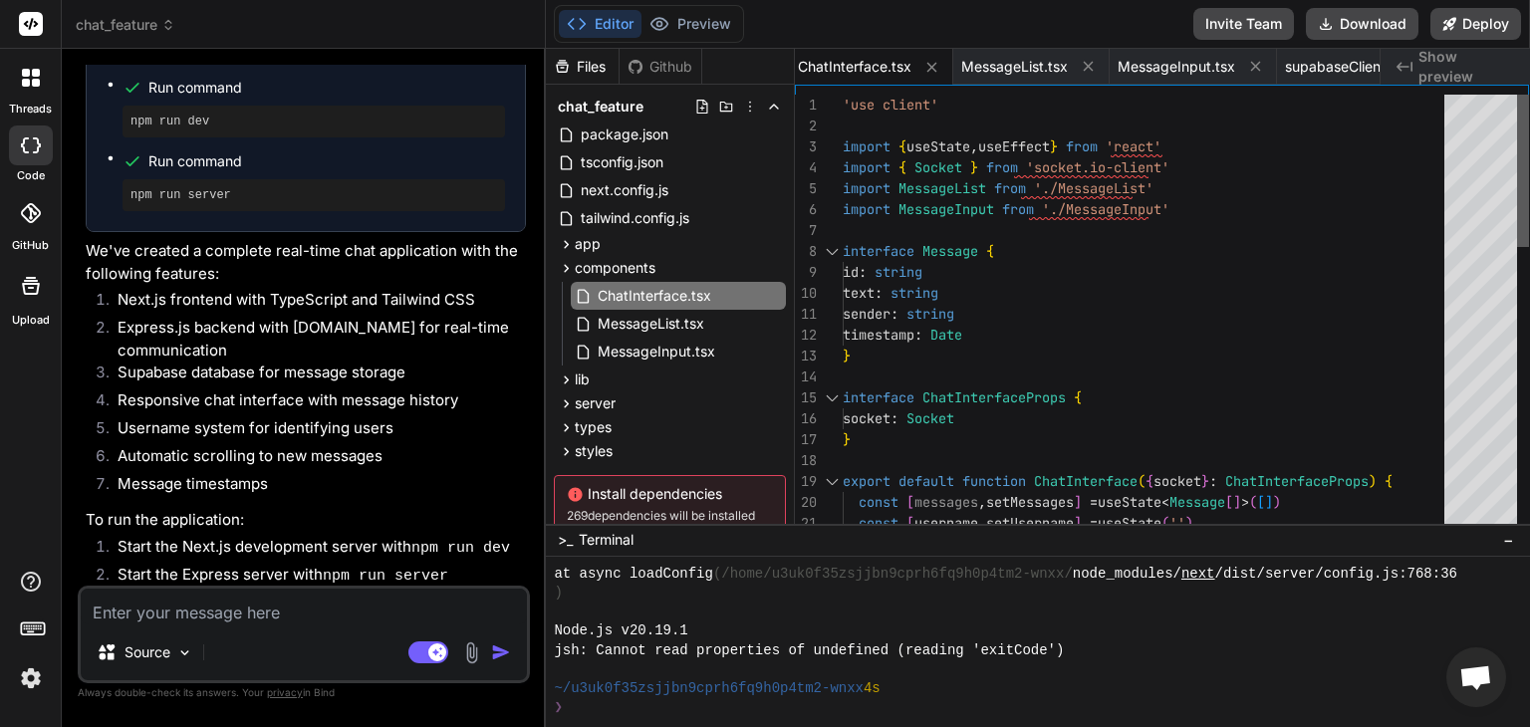
click at [1517, 95] on div at bounding box center [1523, 314] width 12 height 438
click at [658, 317] on span "MessageList.tsx" at bounding box center [651, 324] width 111 height 24
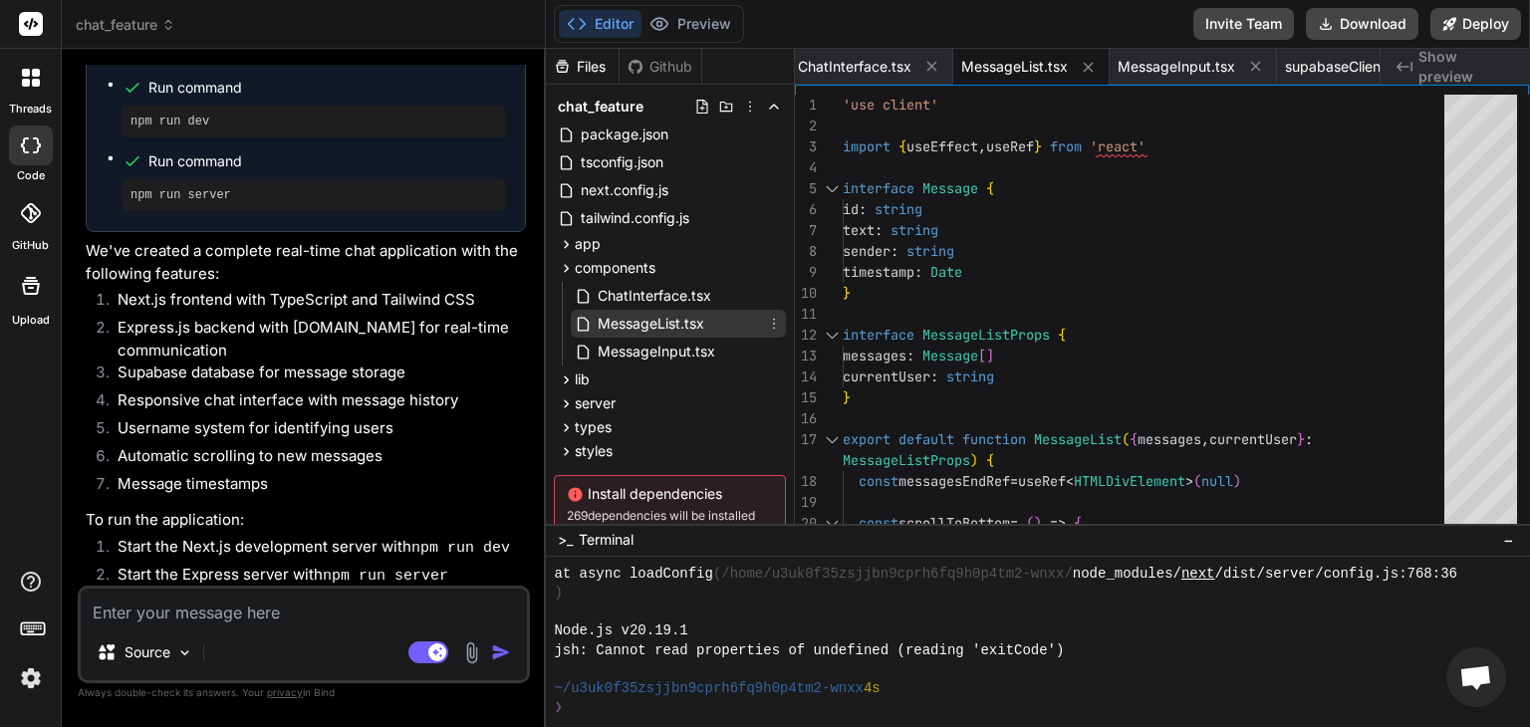
click at [676, 328] on span "MessageList.tsx" at bounding box center [651, 324] width 111 height 24
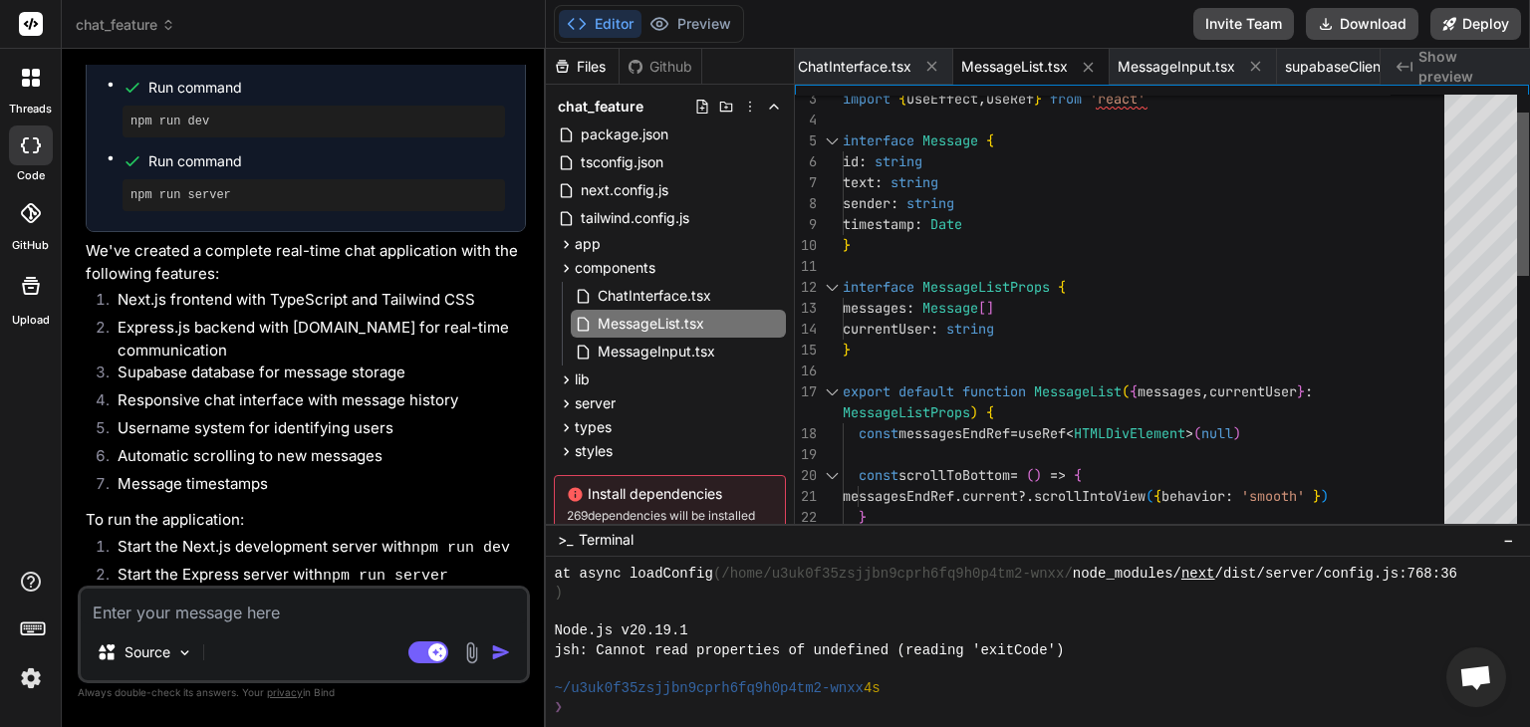
click at [1517, 193] on div at bounding box center [1523, 314] width 12 height 438
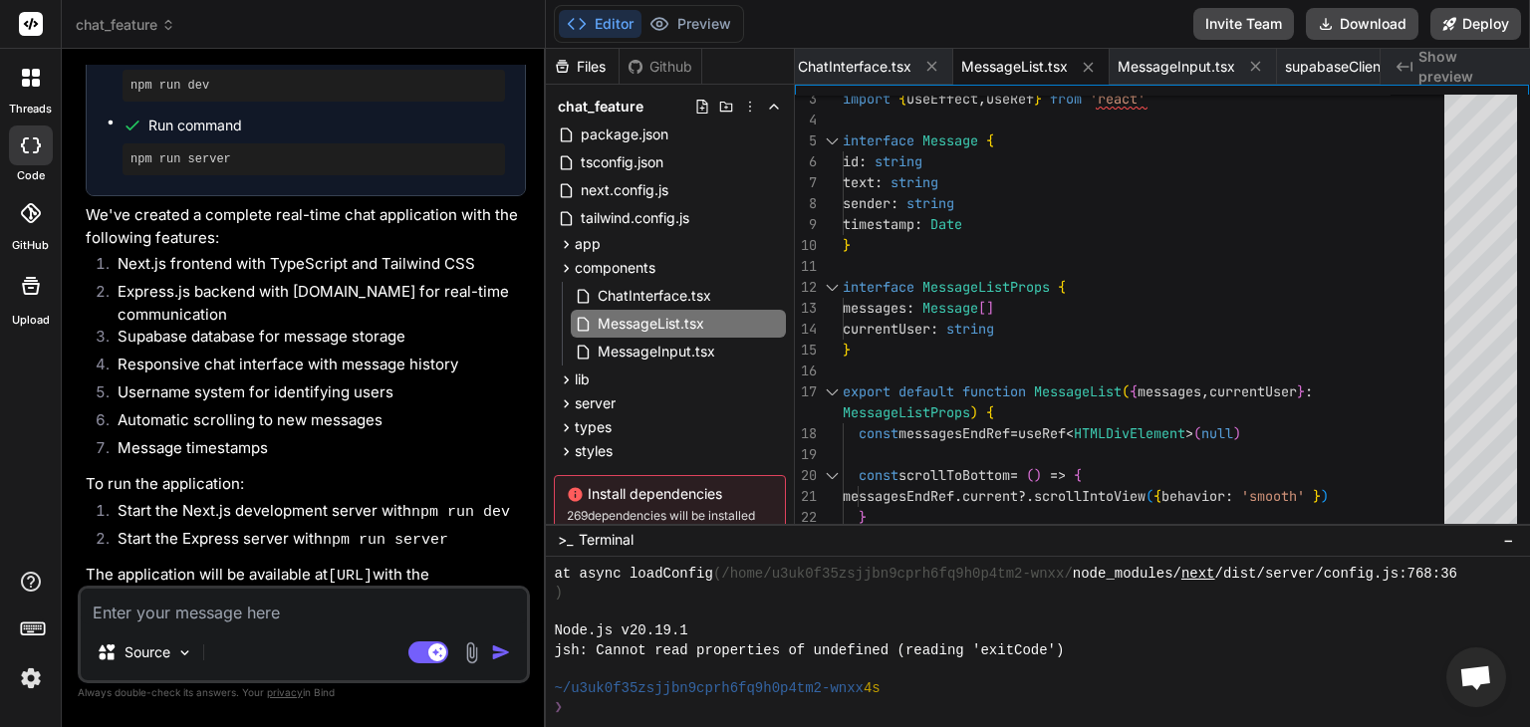
scroll to position [1417, 0]
